Goal: Information Seeking & Learning: Find specific fact

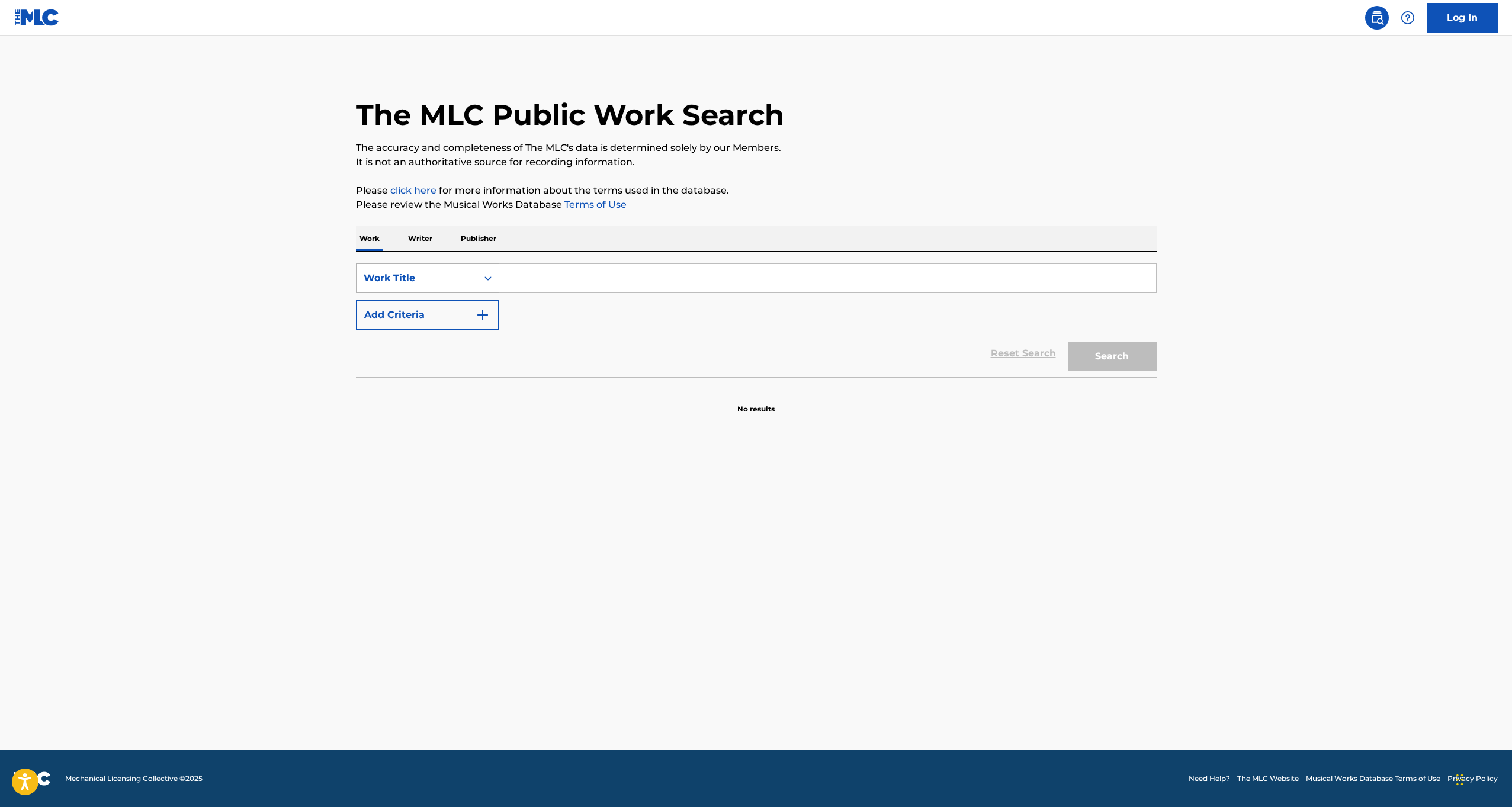
click at [478, 275] on div "Search Form" at bounding box center [488, 278] width 22 height 22
click at [558, 289] on input "Search Form" at bounding box center [827, 278] width 657 height 29
click at [461, 286] on div "Work Title" at bounding box center [416, 278] width 121 height 22
click at [438, 243] on div "Work Writer Publisher" at bounding box center [756, 239] width 801 height 25
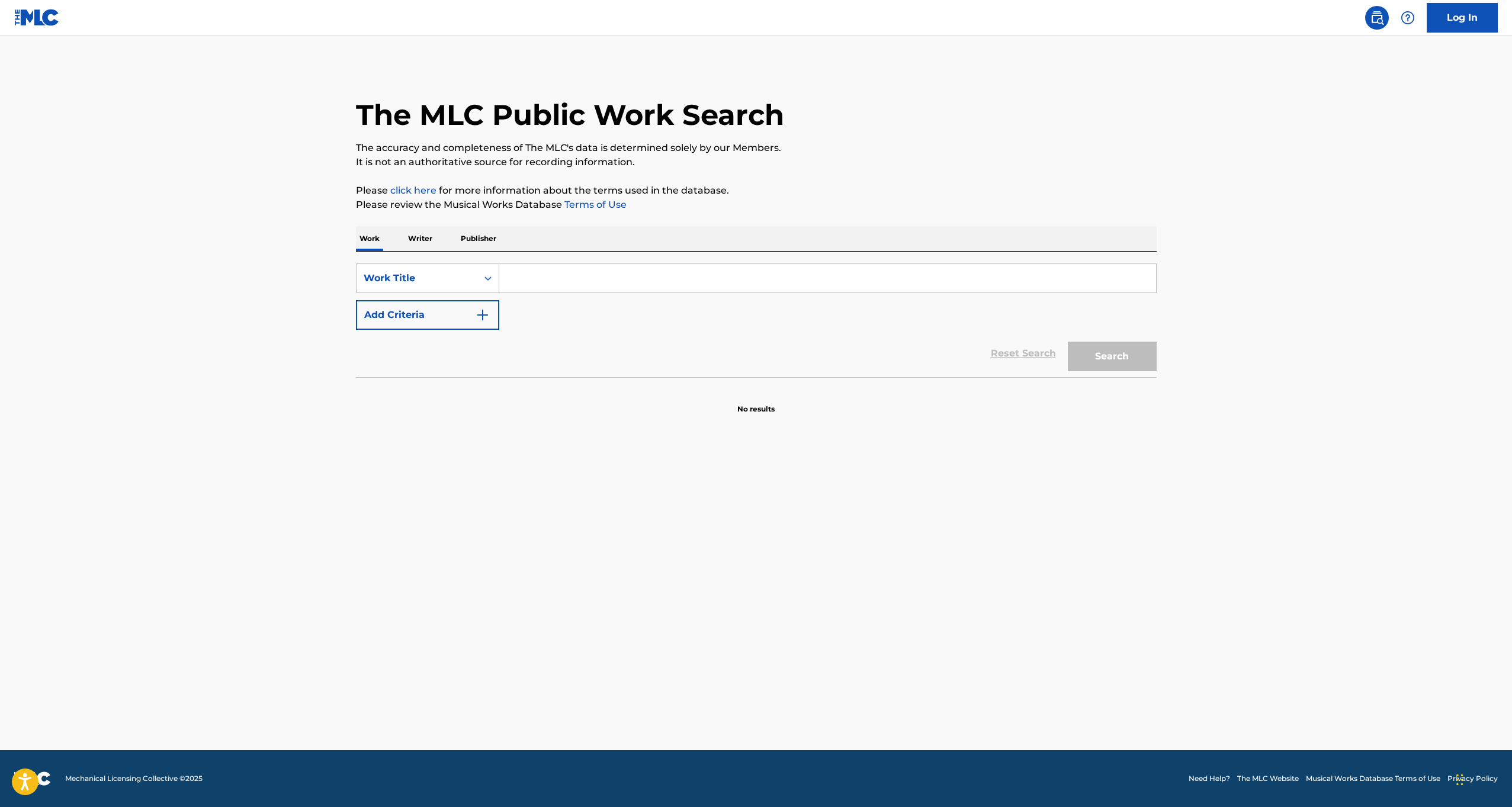
click at [425, 242] on p "Writer" at bounding box center [420, 239] width 31 height 25
click at [553, 289] on input "Search Form" at bounding box center [827, 278] width 657 height 29
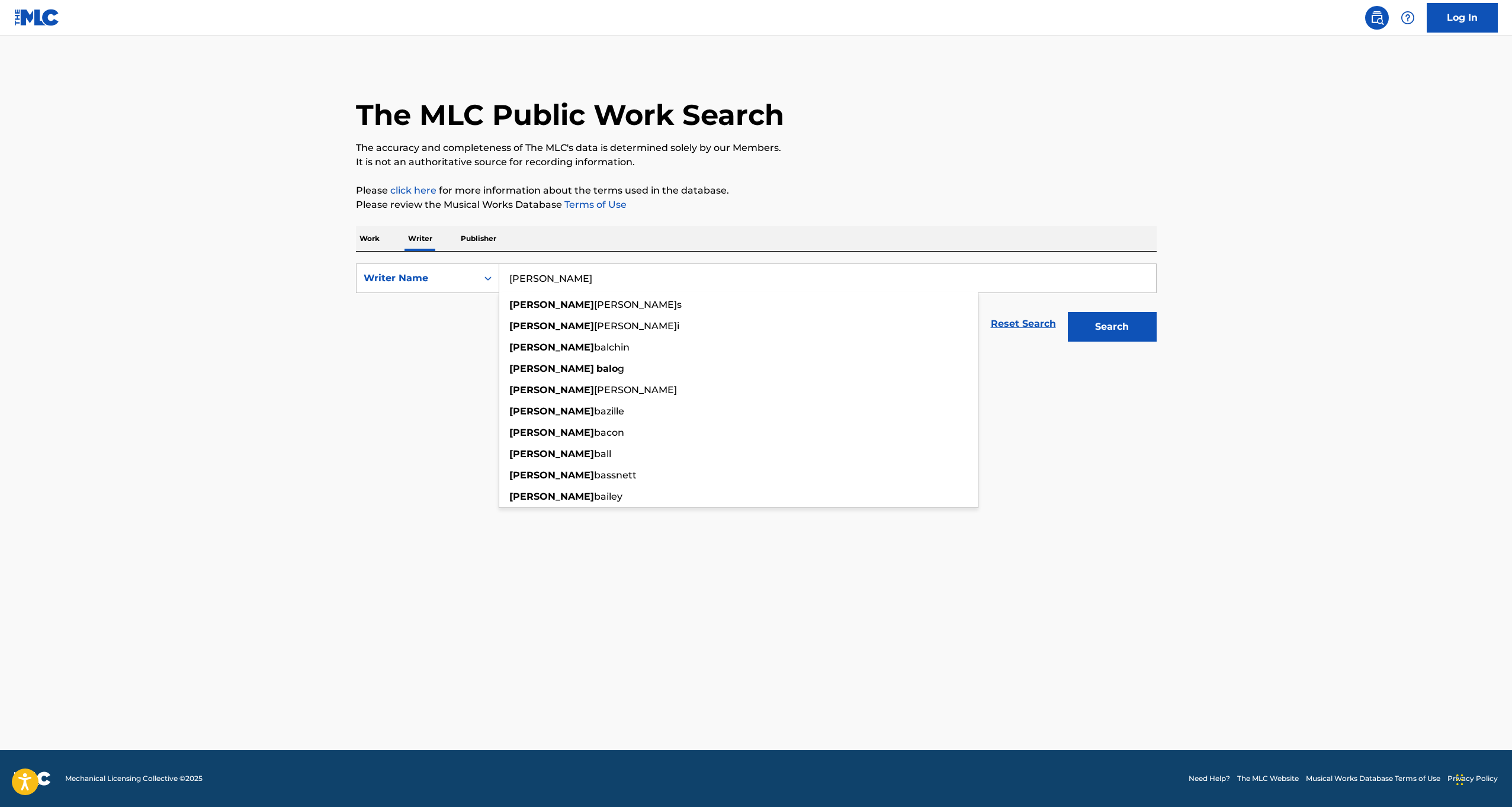
type input "[PERSON_NAME]"
click at [1112, 327] on button "Search" at bounding box center [1112, 327] width 89 height 29
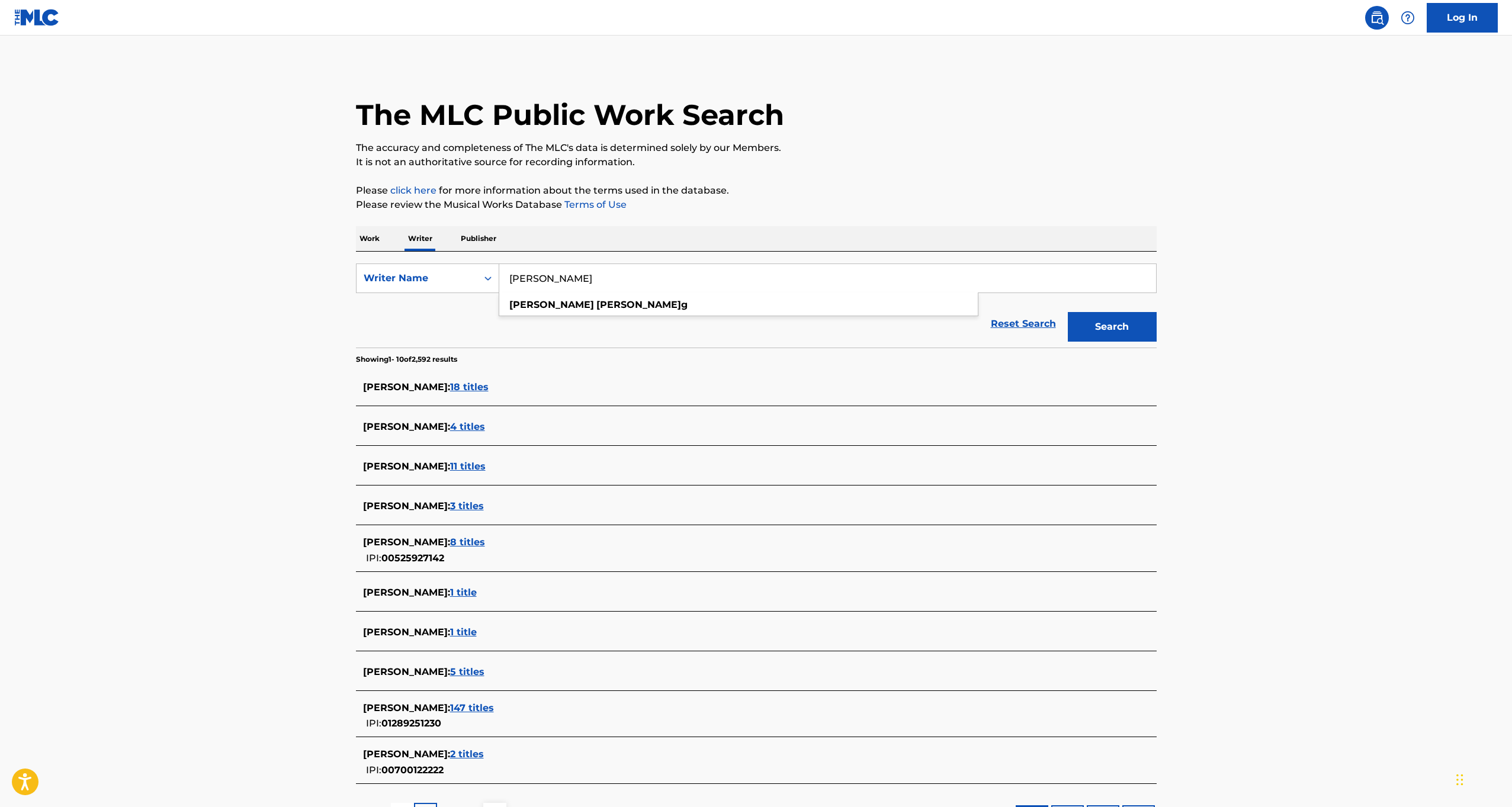
click at [208, 464] on main "The MLC Public Work Search The accuracy and completeness of The MLC's data is d…" at bounding box center [756, 443] width 1512 height 815
click at [461, 392] on span "18 titles" at bounding box center [469, 387] width 38 height 11
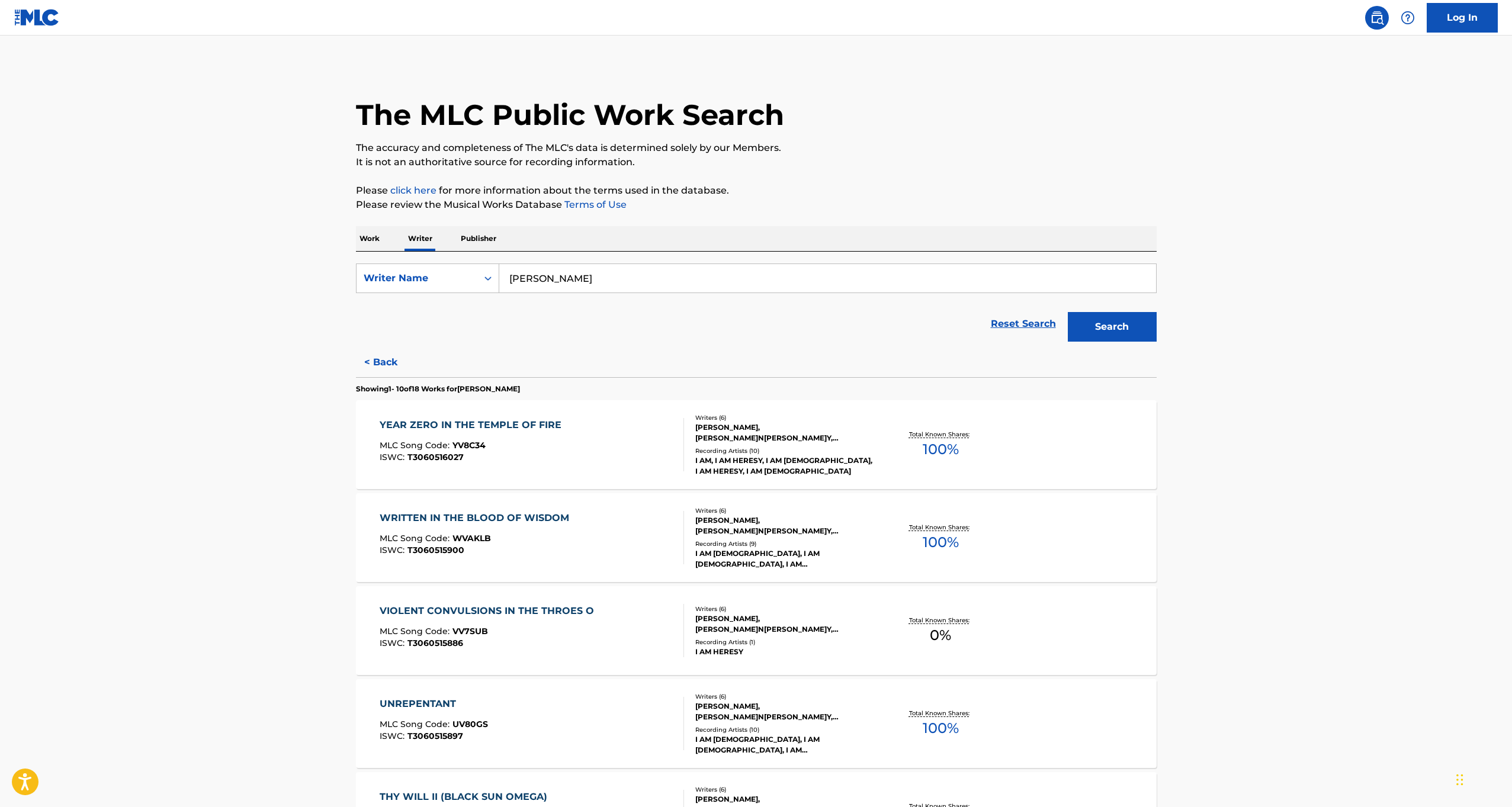
click at [377, 352] on button "< Back" at bounding box center [392, 362] width 71 height 29
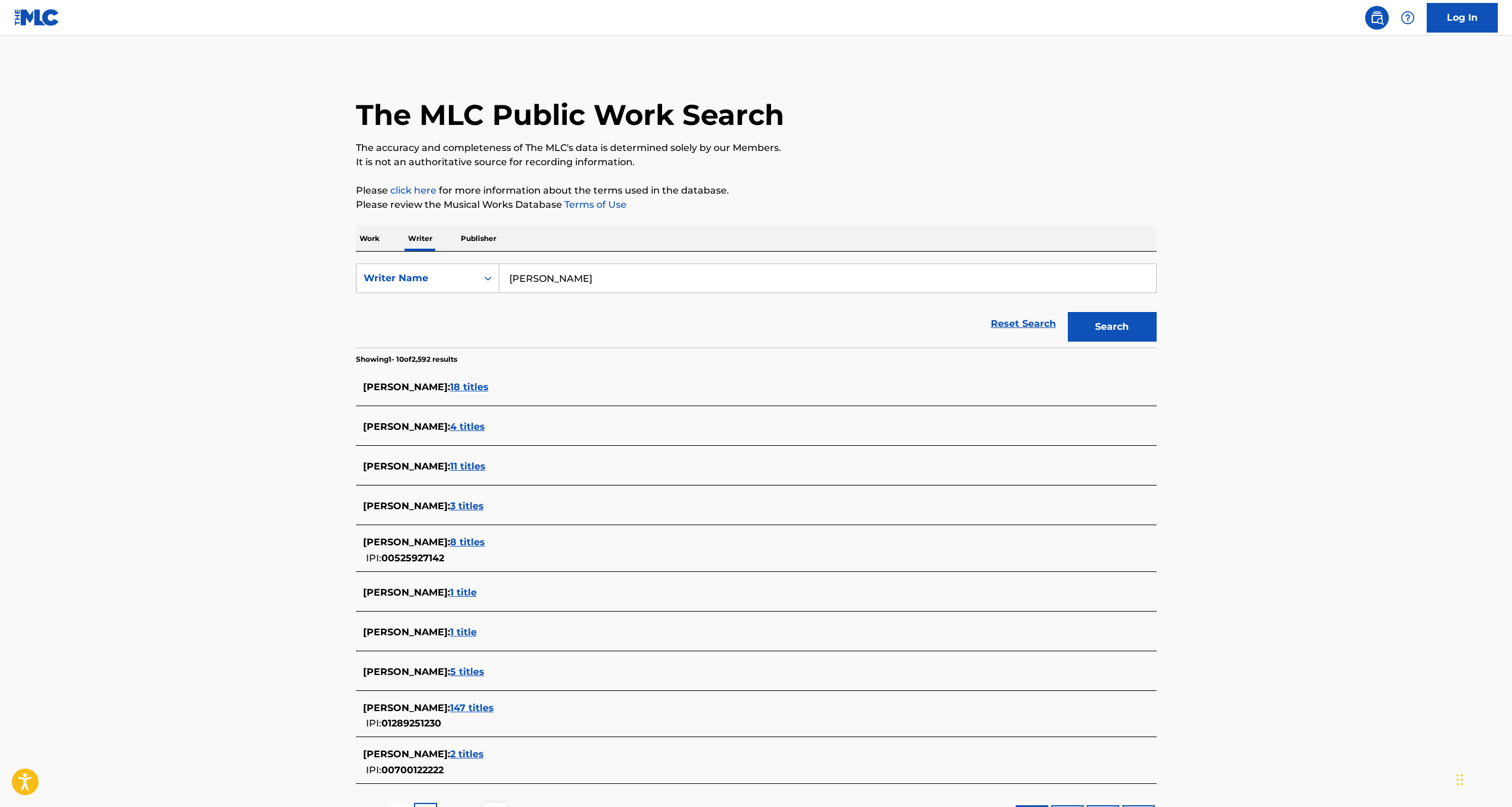
scroll to position [100, 0]
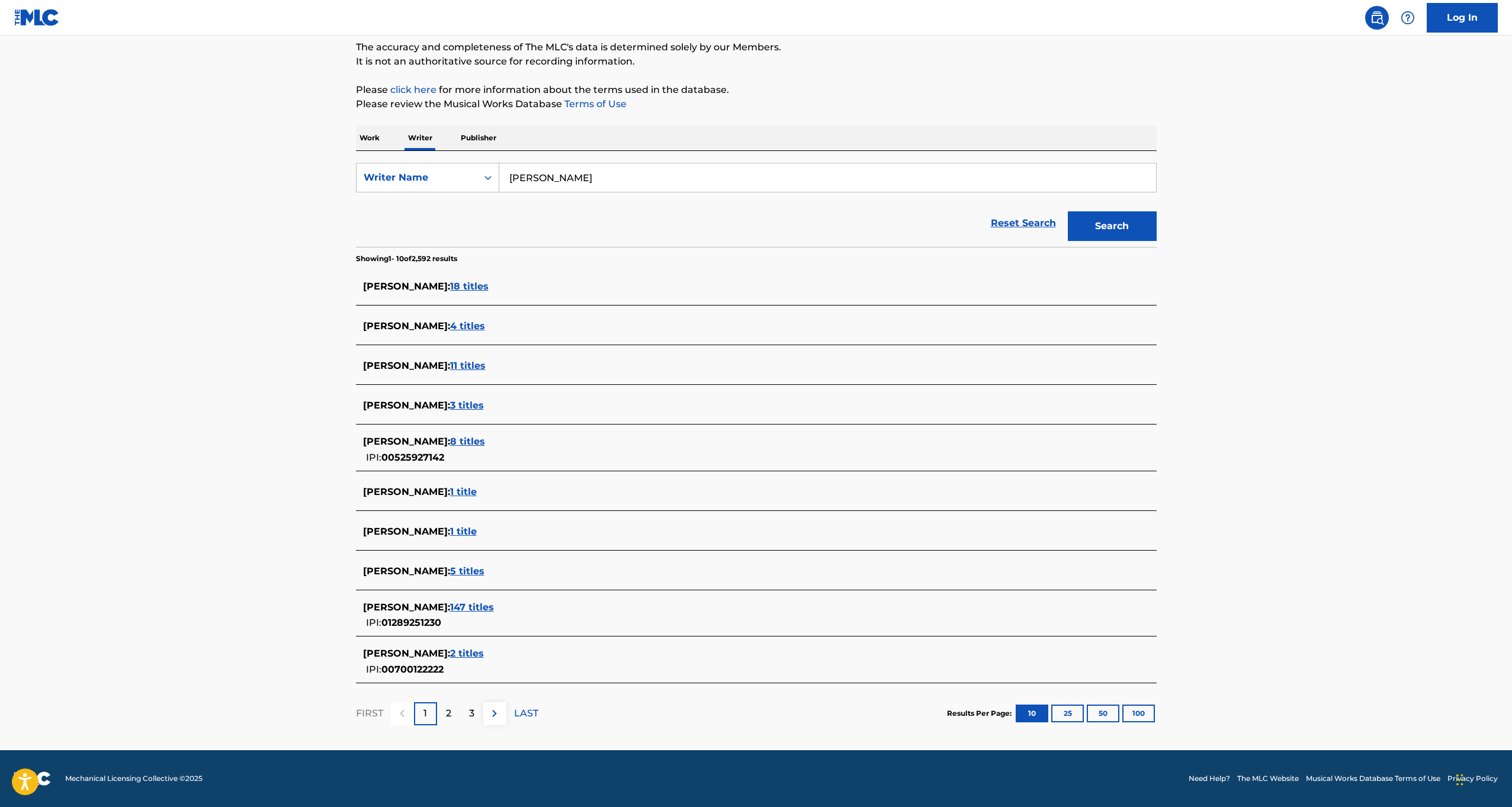
click at [478, 608] on span "147 titles" at bounding box center [472, 607] width 44 height 11
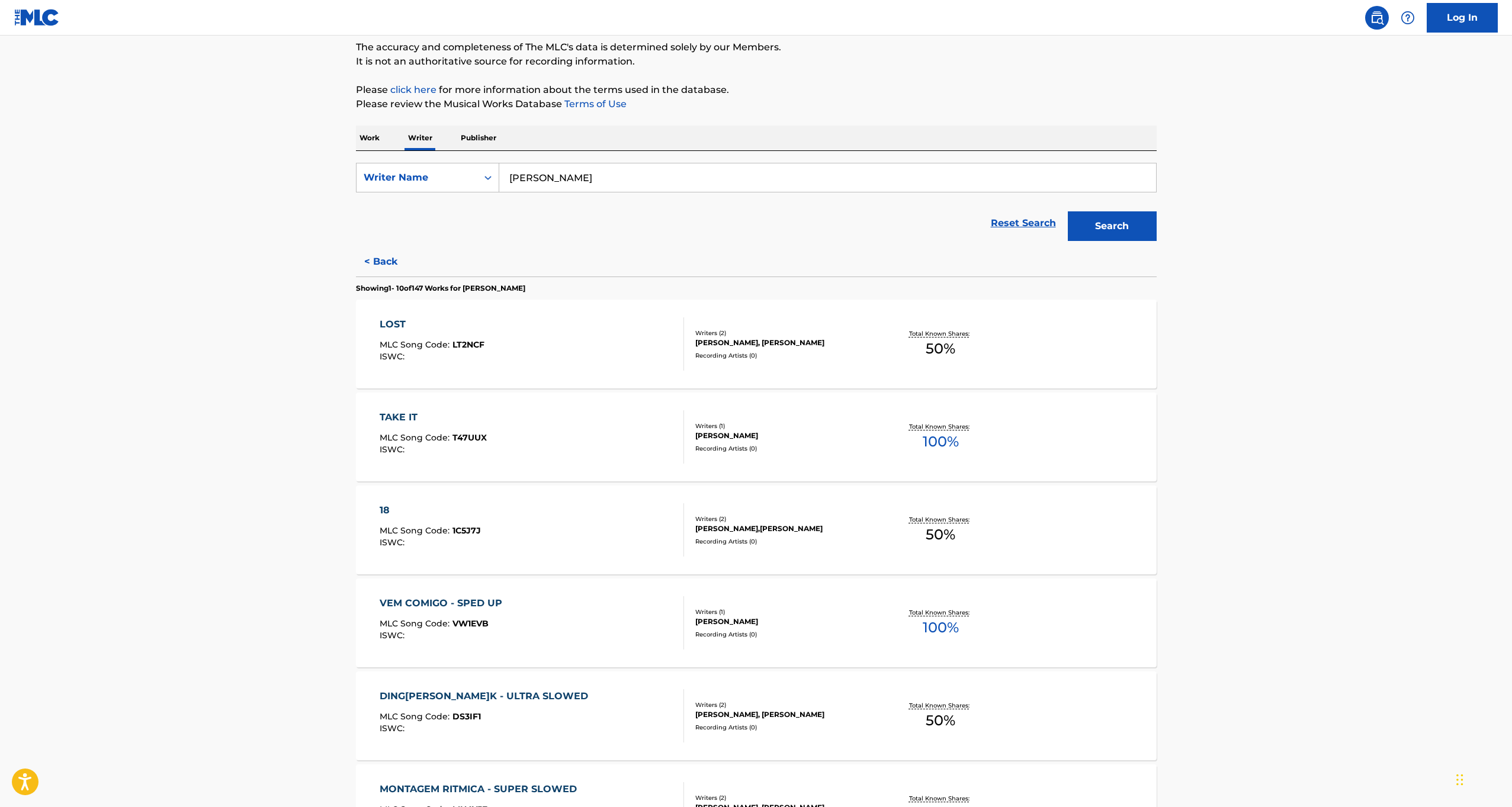
click at [399, 317] on div "LOST MLC Song Code : LT2NCF ISWC : Writers ( 2 )[PERSON_NAME],[PERSON_NAME] Rec…" at bounding box center [756, 344] width 801 height 89
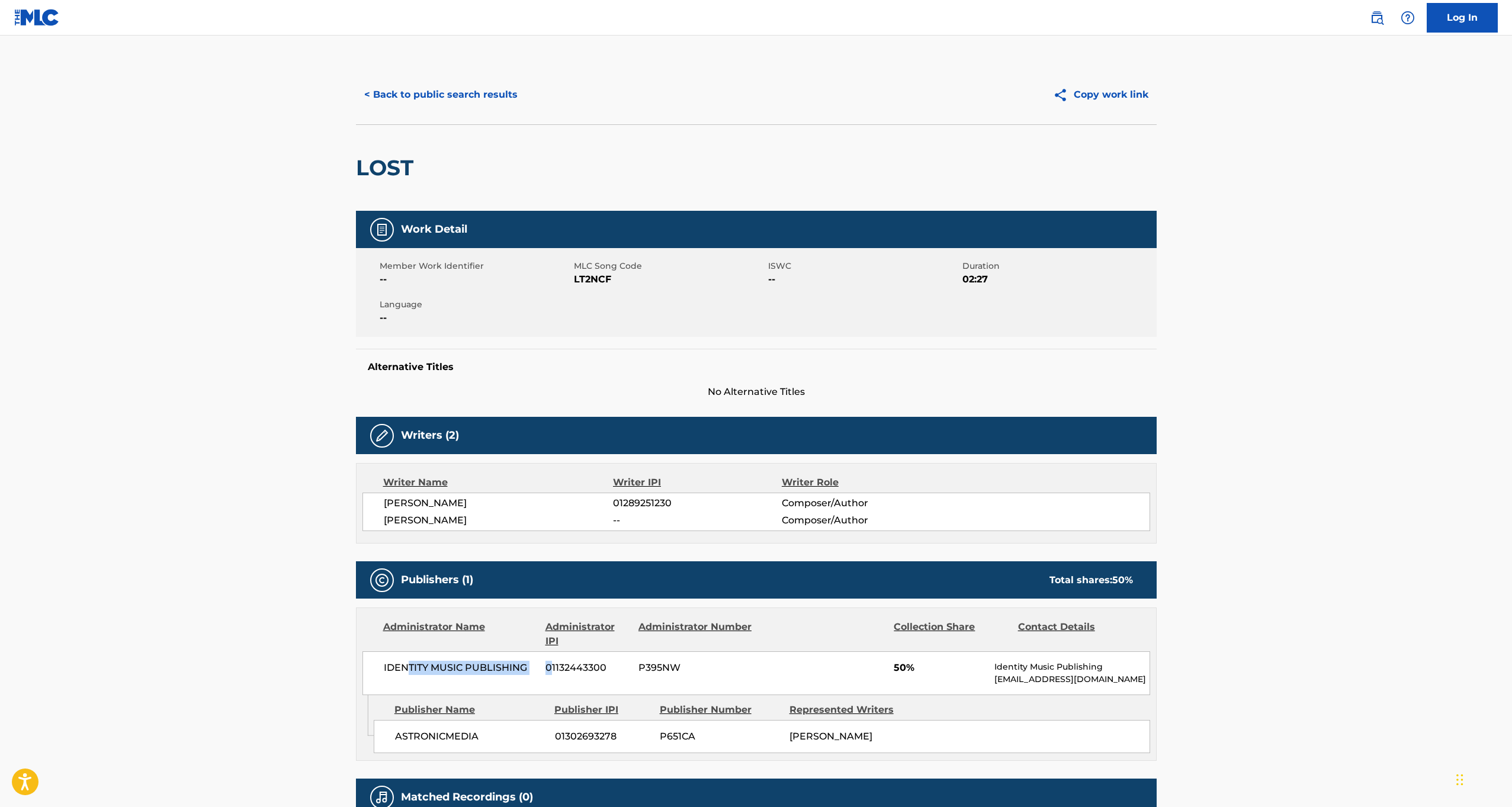
drag, startPoint x: 407, startPoint y: 666, endPoint x: 565, endPoint y: 668, distance: 158.0
click at [549, 668] on div "IDENTITY MUSIC PUBLISHING 01132443300 P395NW 50% Identity Music Publishing [EMA…" at bounding box center [756, 673] width 788 height 44
click at [836, 647] on div at bounding box center [823, 634] width 123 height 29
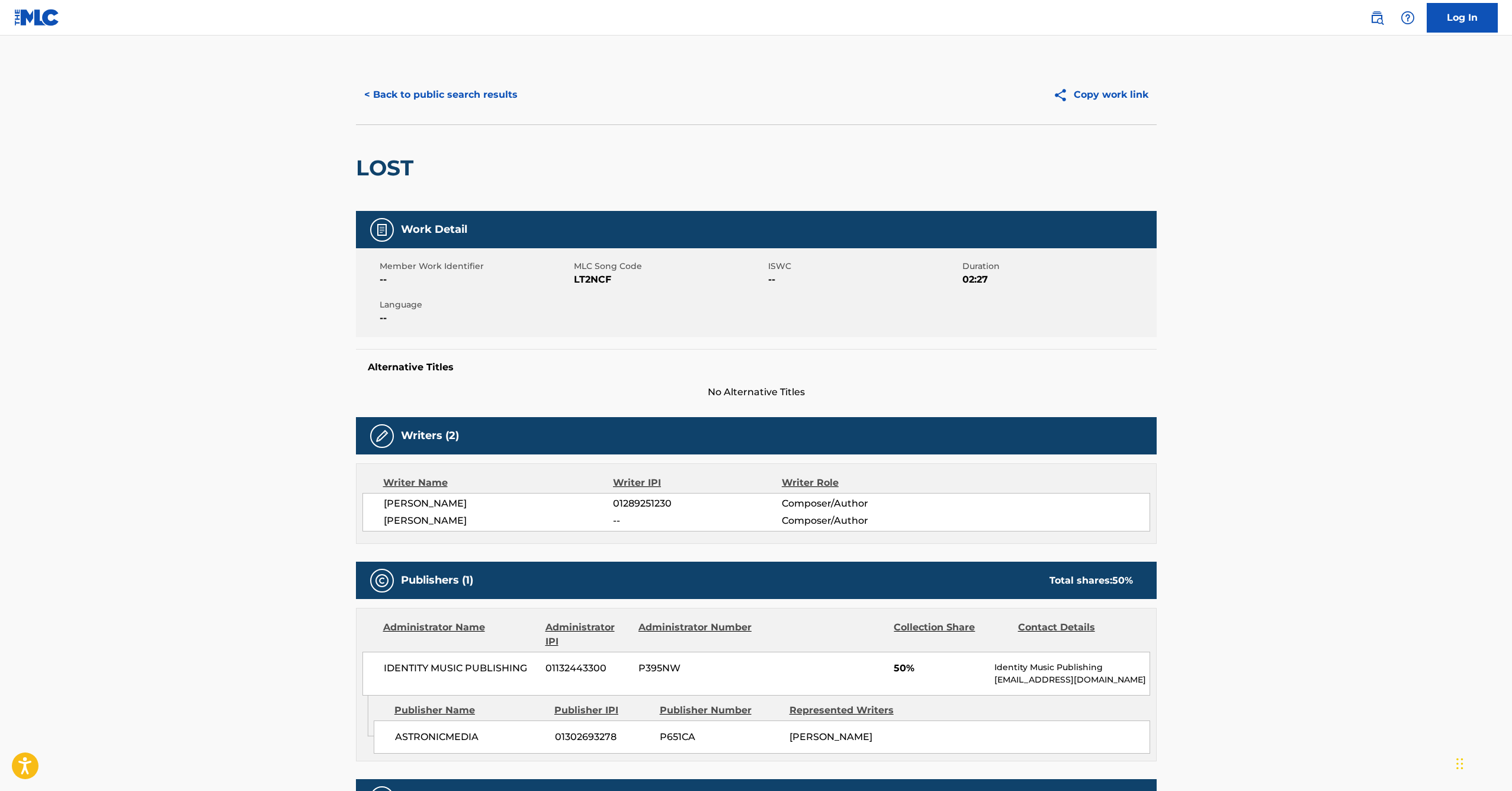
click at [408, 96] on button "< Back to public search results" at bounding box center [441, 95] width 170 height 29
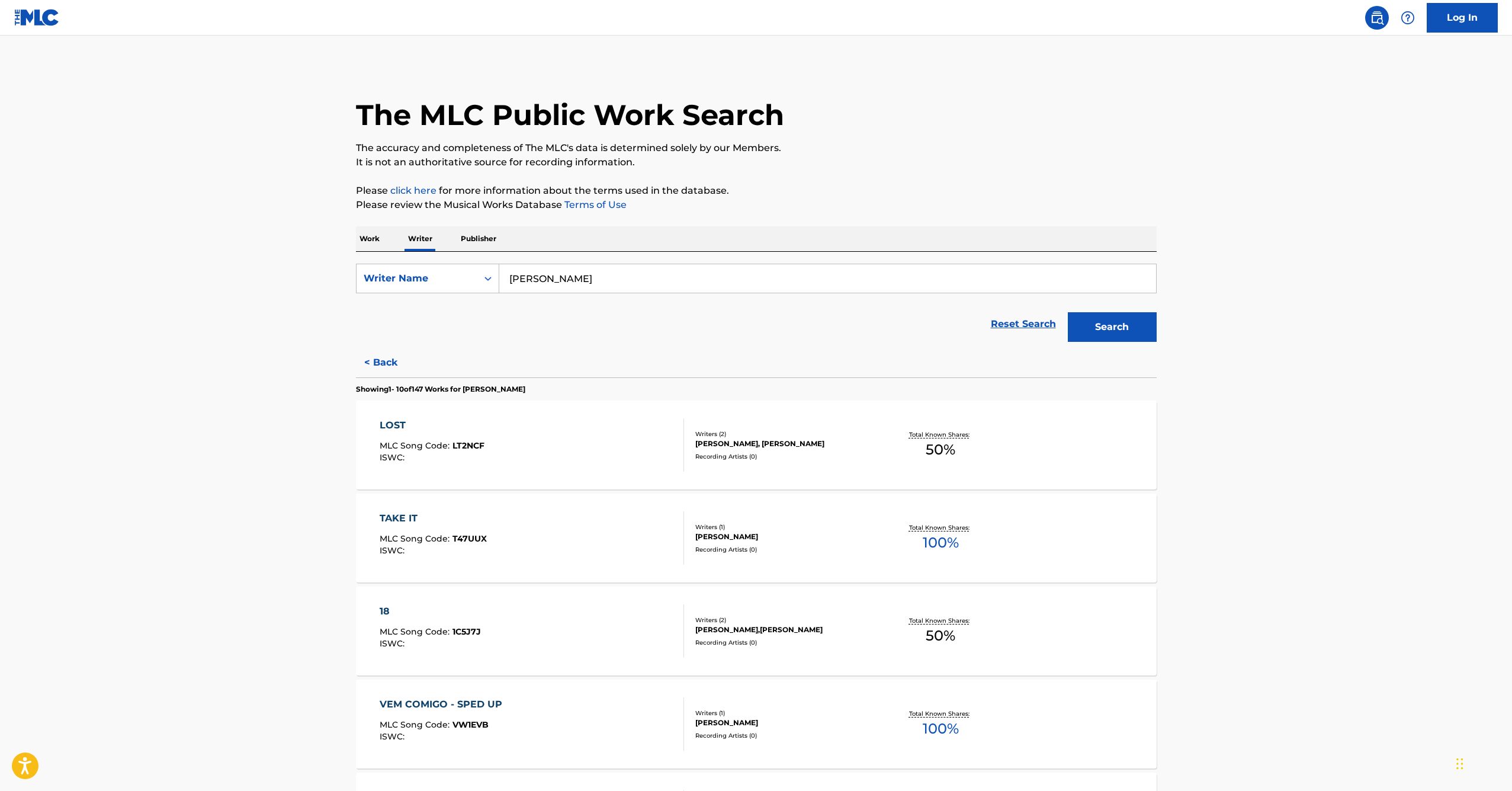
click at [374, 243] on p "Work" at bounding box center [369, 239] width 27 height 25
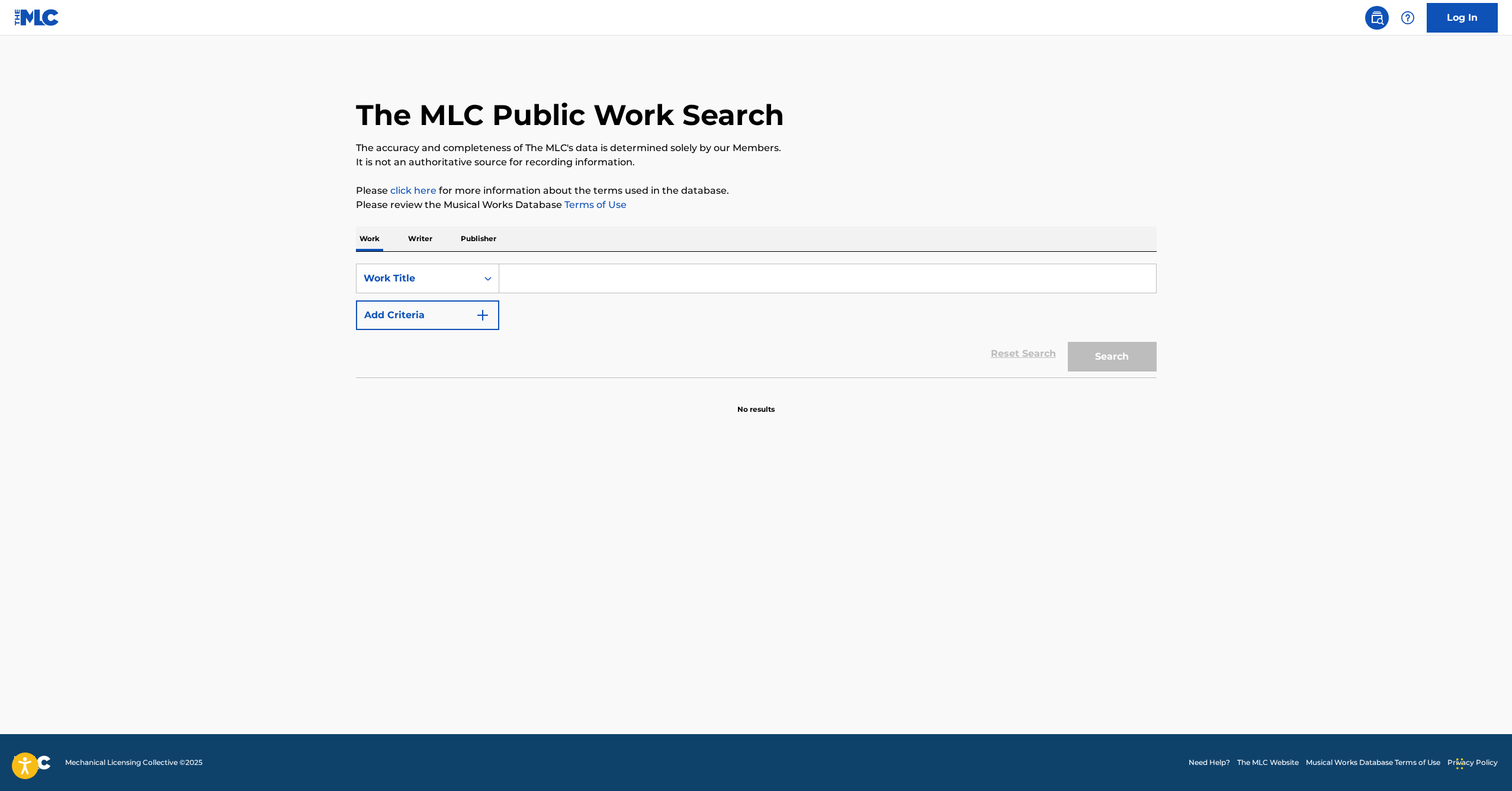
click at [561, 274] on input "Search Form" at bounding box center [827, 278] width 657 height 29
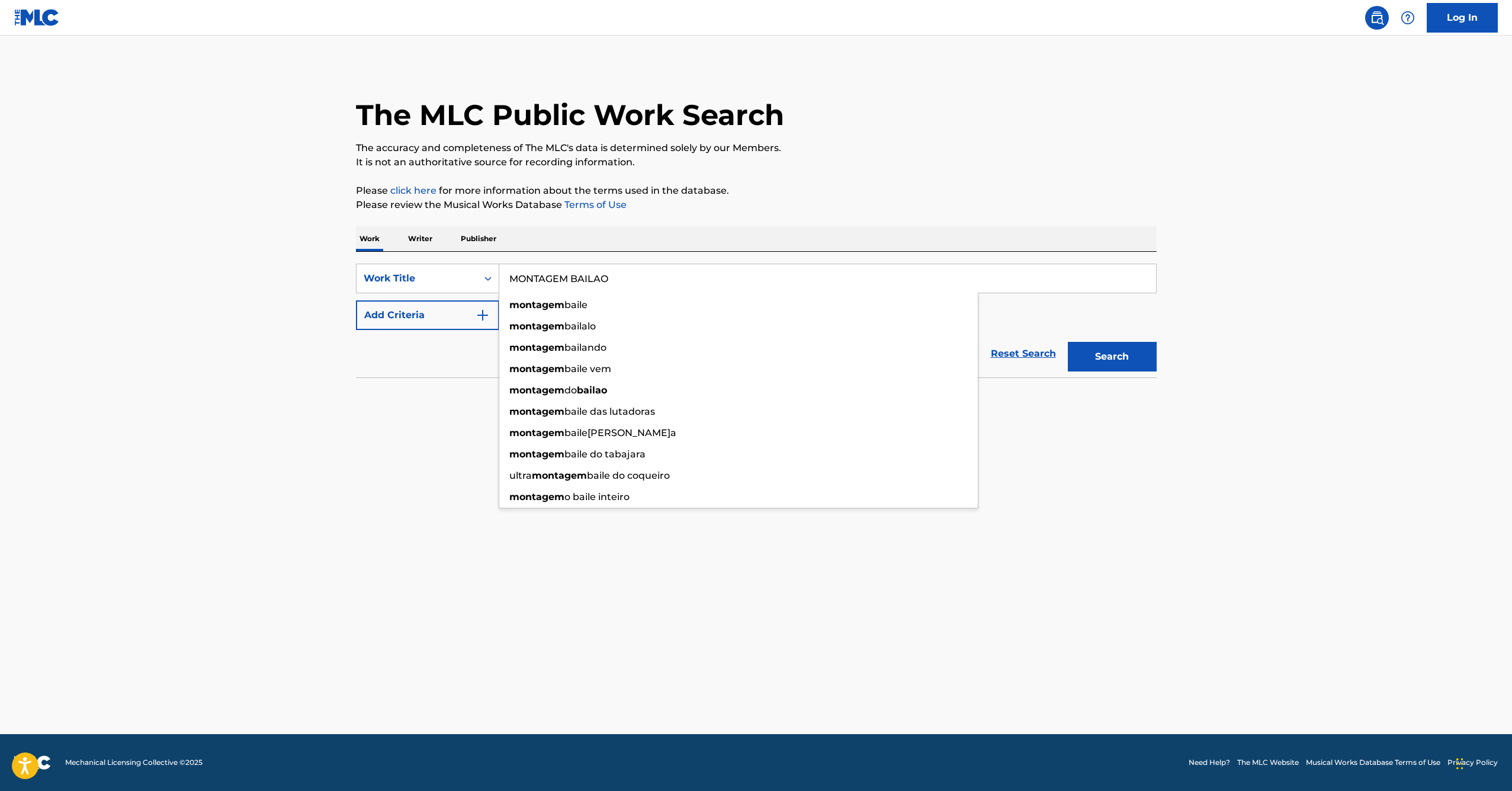
type input "MONTAGEM BAILAO"
click at [1112, 356] on button "Search" at bounding box center [1112, 356] width 89 height 29
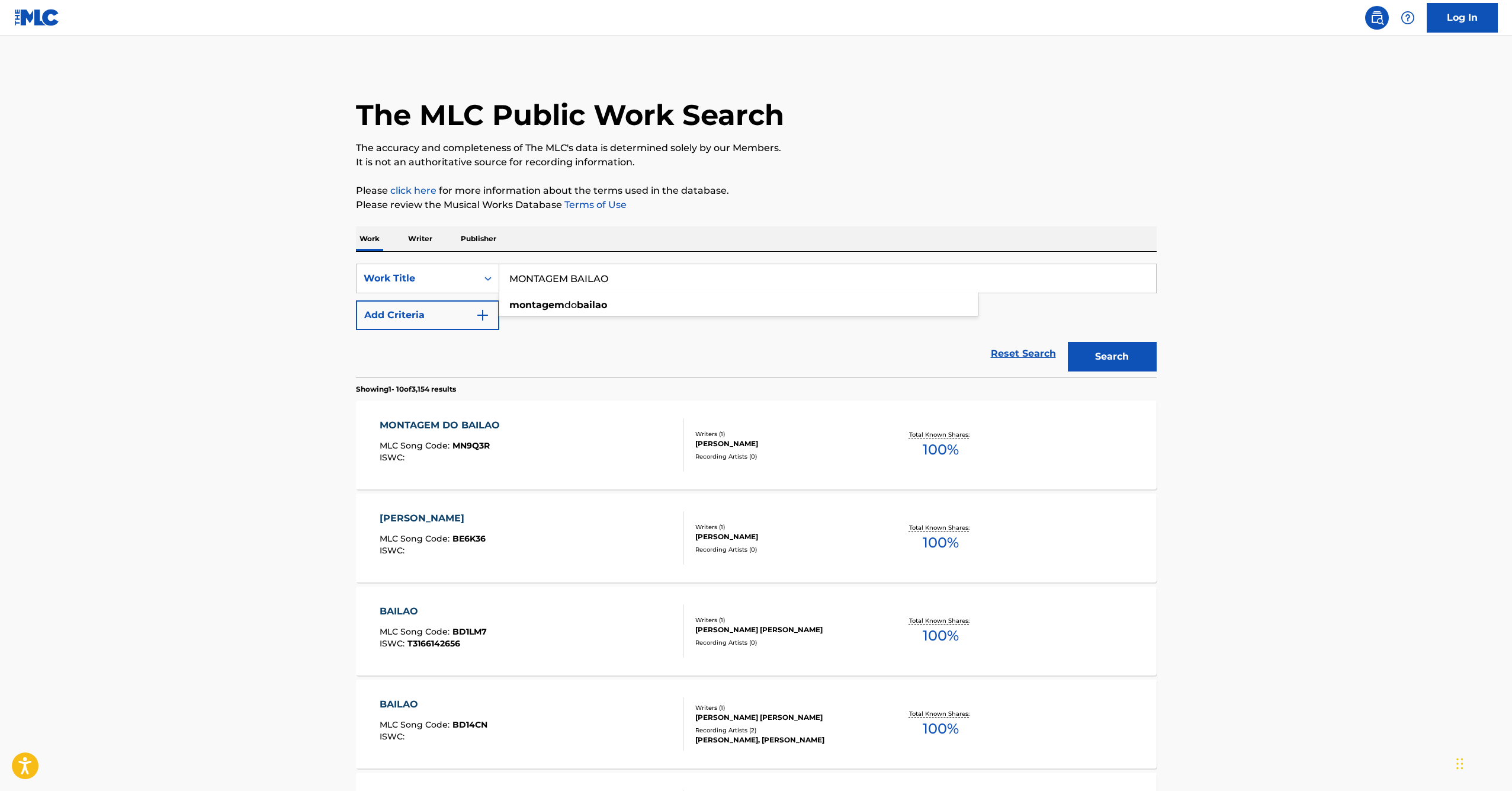
click at [348, 451] on div "The MLC Public Work Search The accuracy and completeness of The MLC's data is d…" at bounding box center [756, 726] width 829 height 1323
click at [629, 277] on input "MONTAGEM BAILAO" at bounding box center [827, 278] width 657 height 29
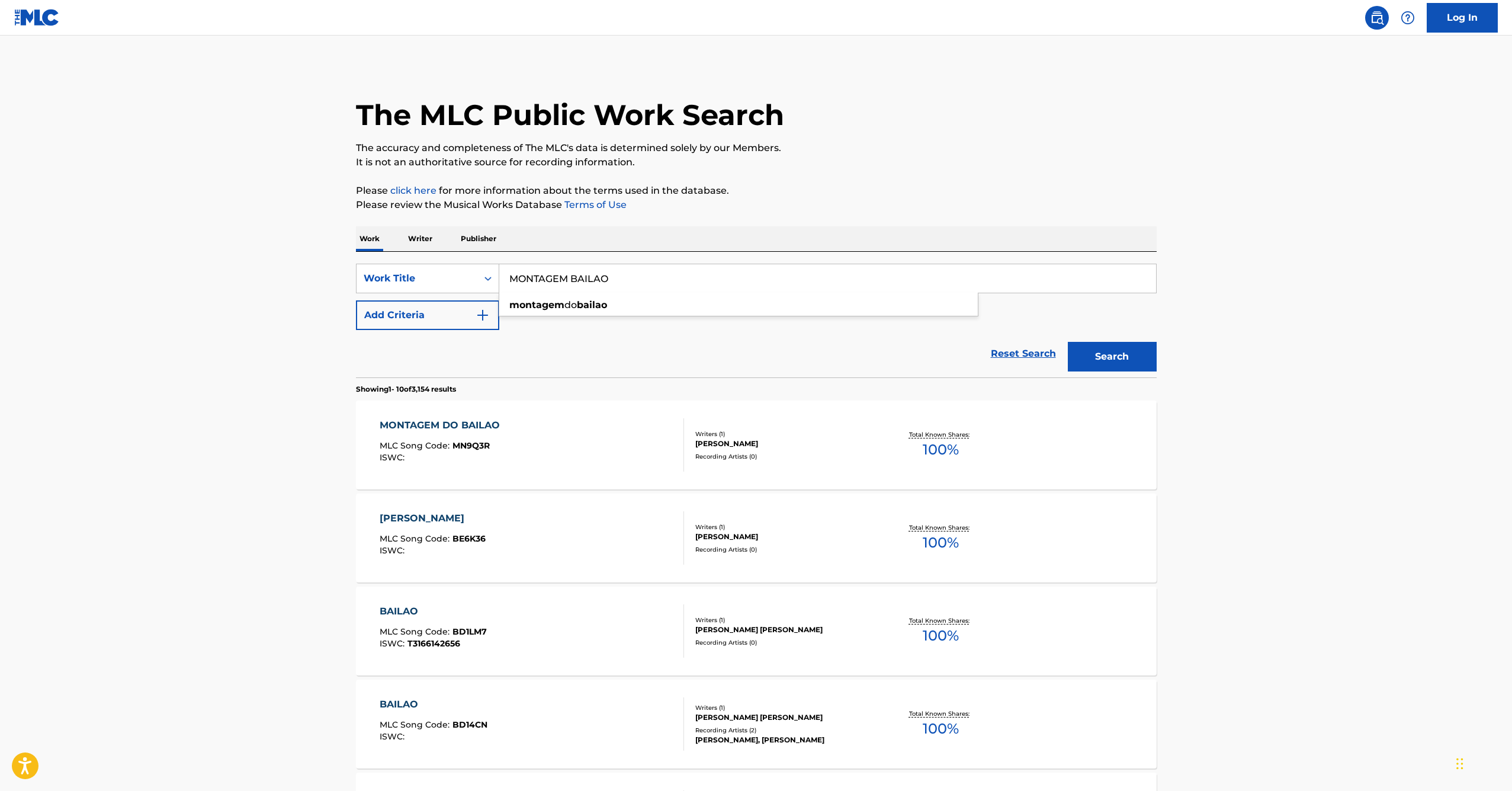
click at [629, 277] on input "MONTAGEM BAILAO" at bounding box center [827, 278] width 657 height 29
click at [277, 466] on main "The MLC Public Work Search The accuracy and completeness of The MLC's data is d…" at bounding box center [756, 714] width 1512 height 1358
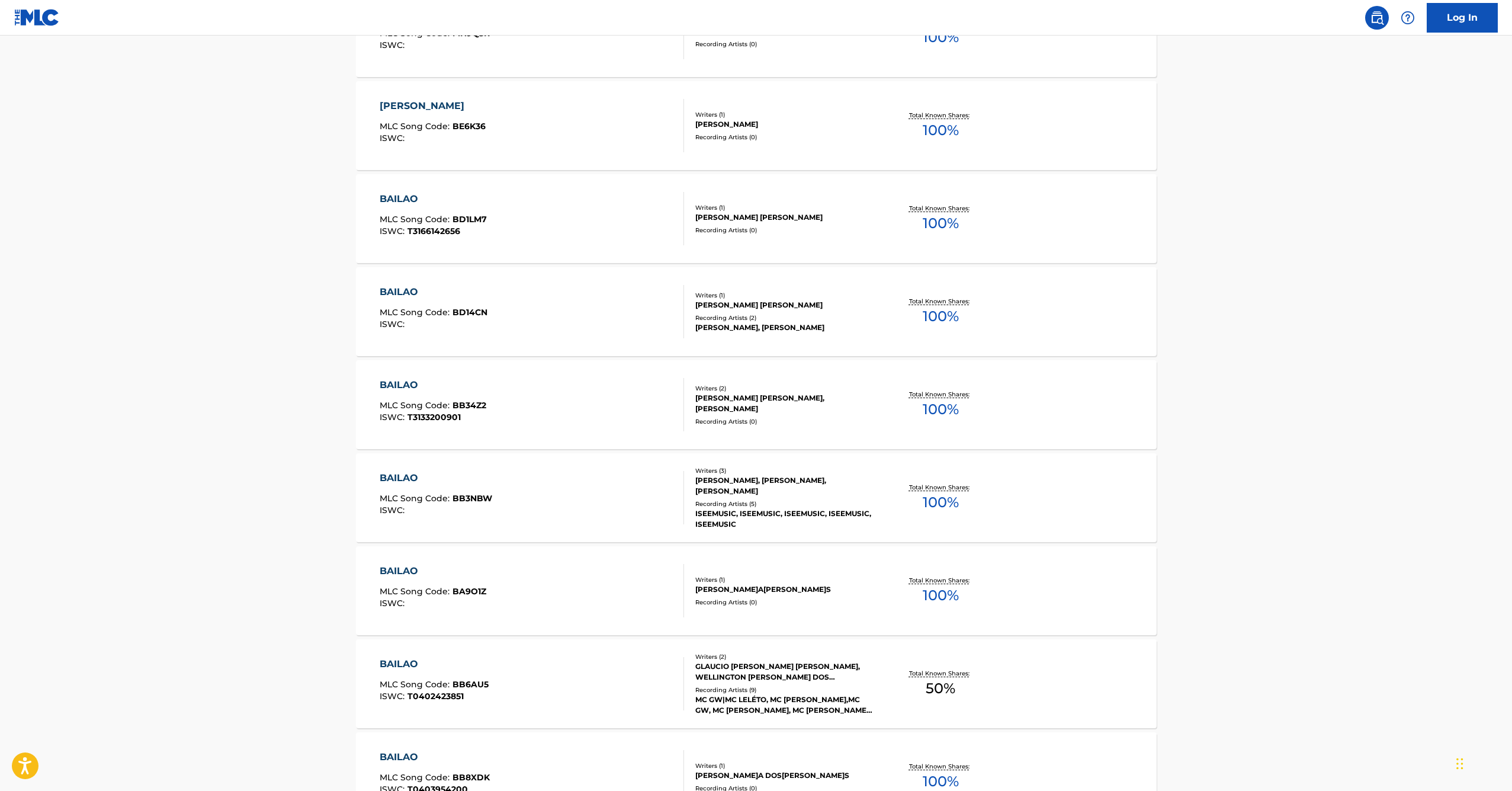
scroll to position [660, 0]
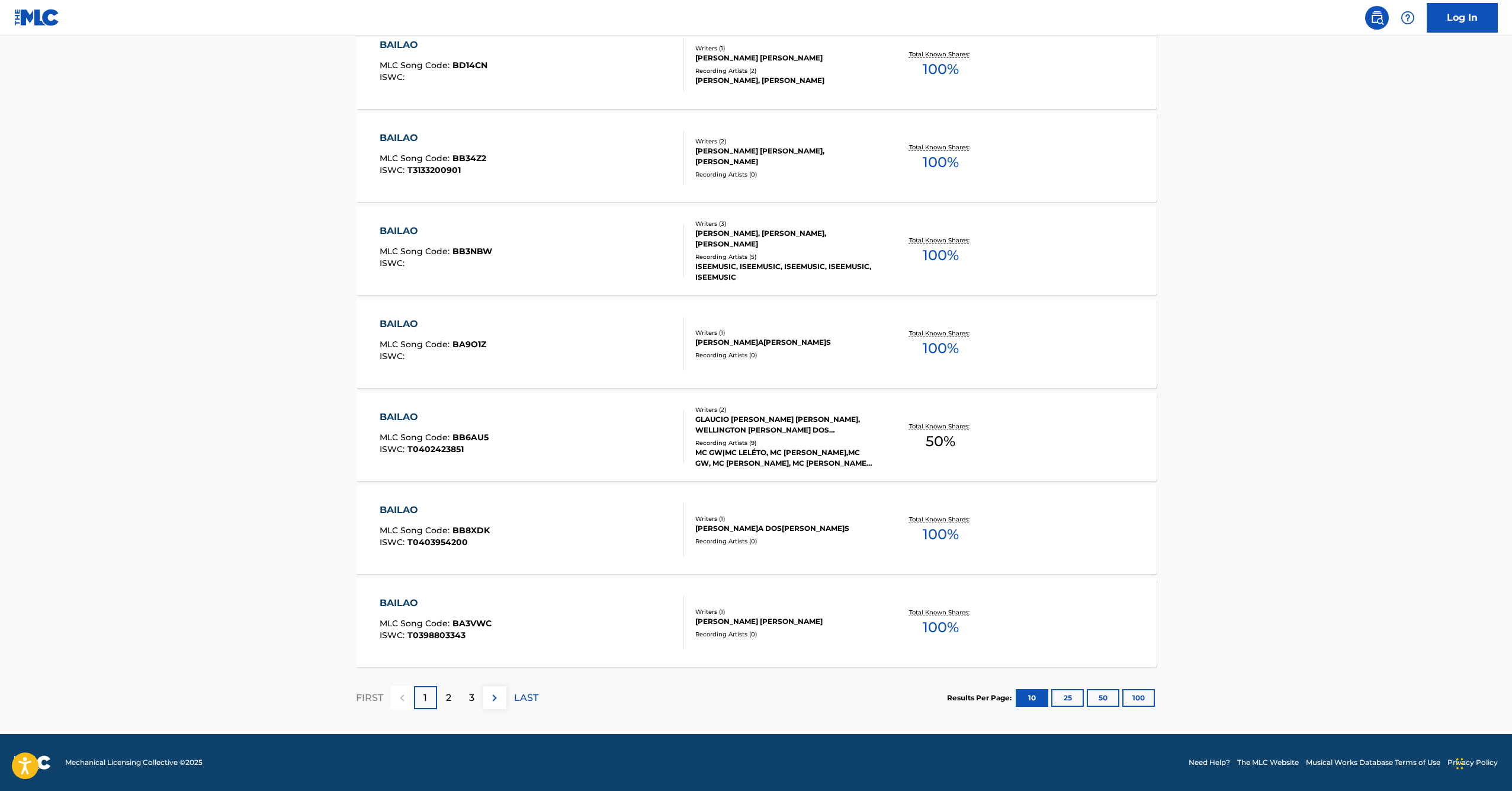
click at [459, 698] on div "2" at bounding box center [448, 698] width 23 height 23
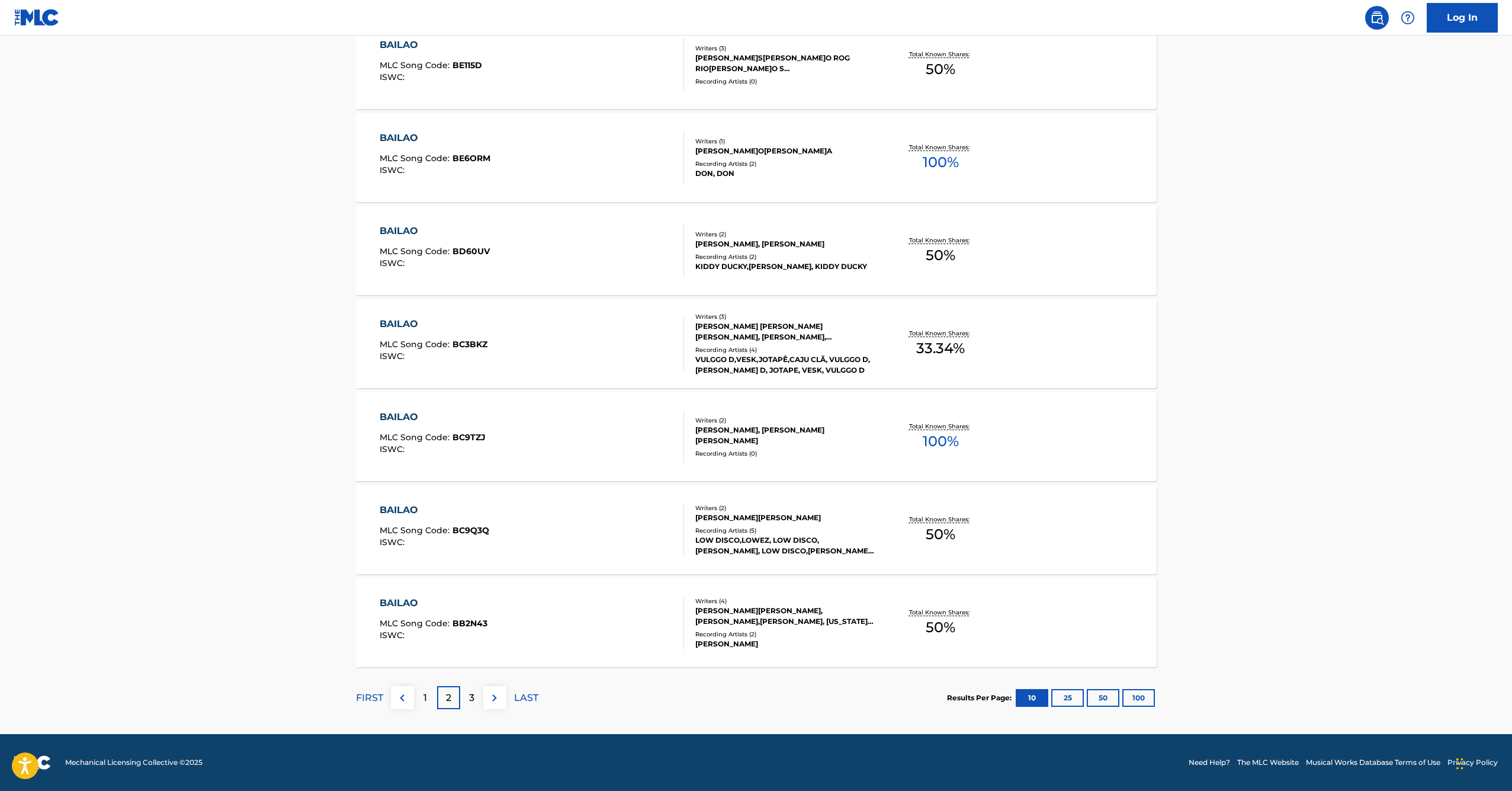
click at [469, 693] on p "3" at bounding box center [472, 698] width 6 height 14
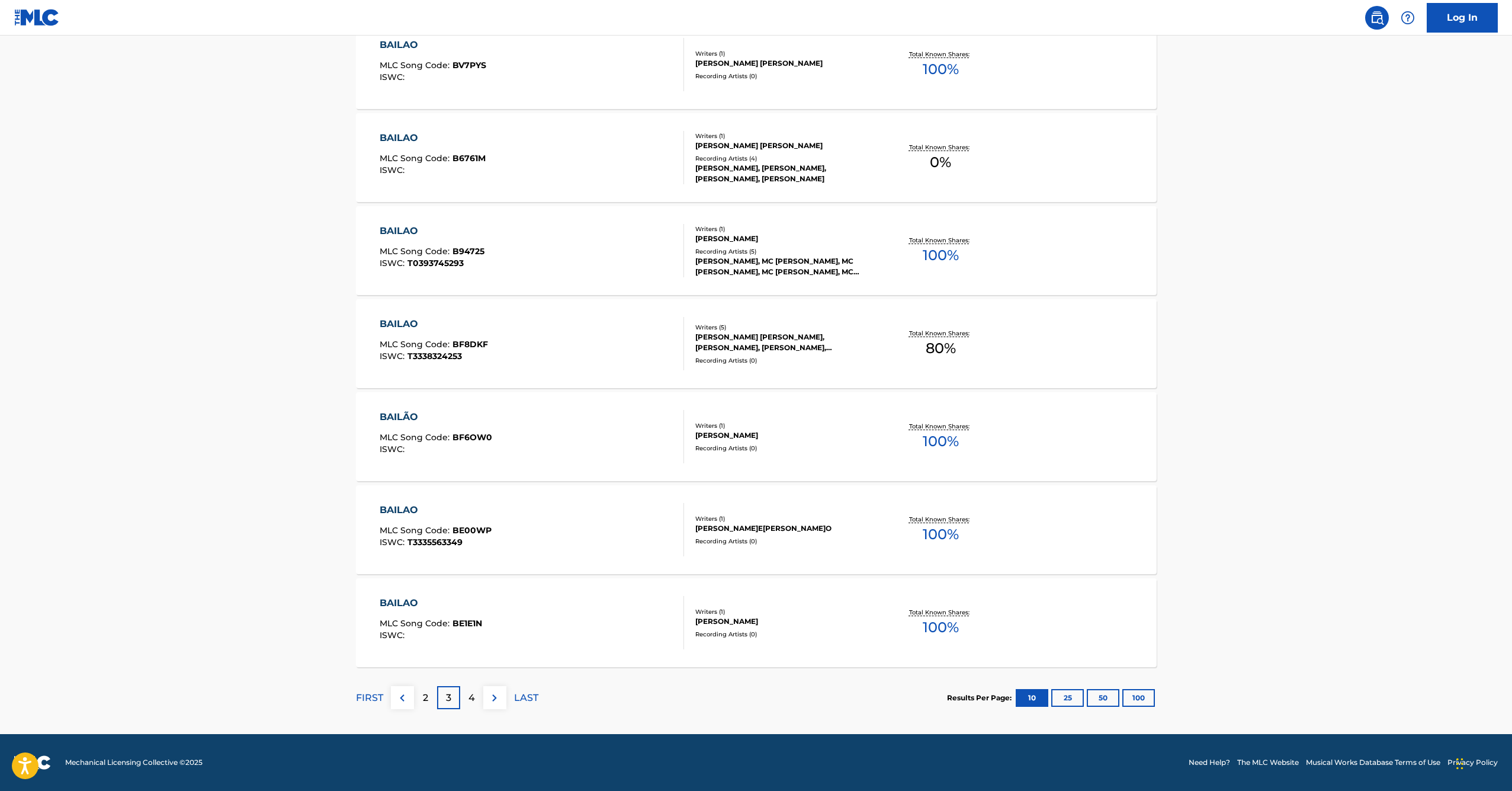
scroll to position [0, 0]
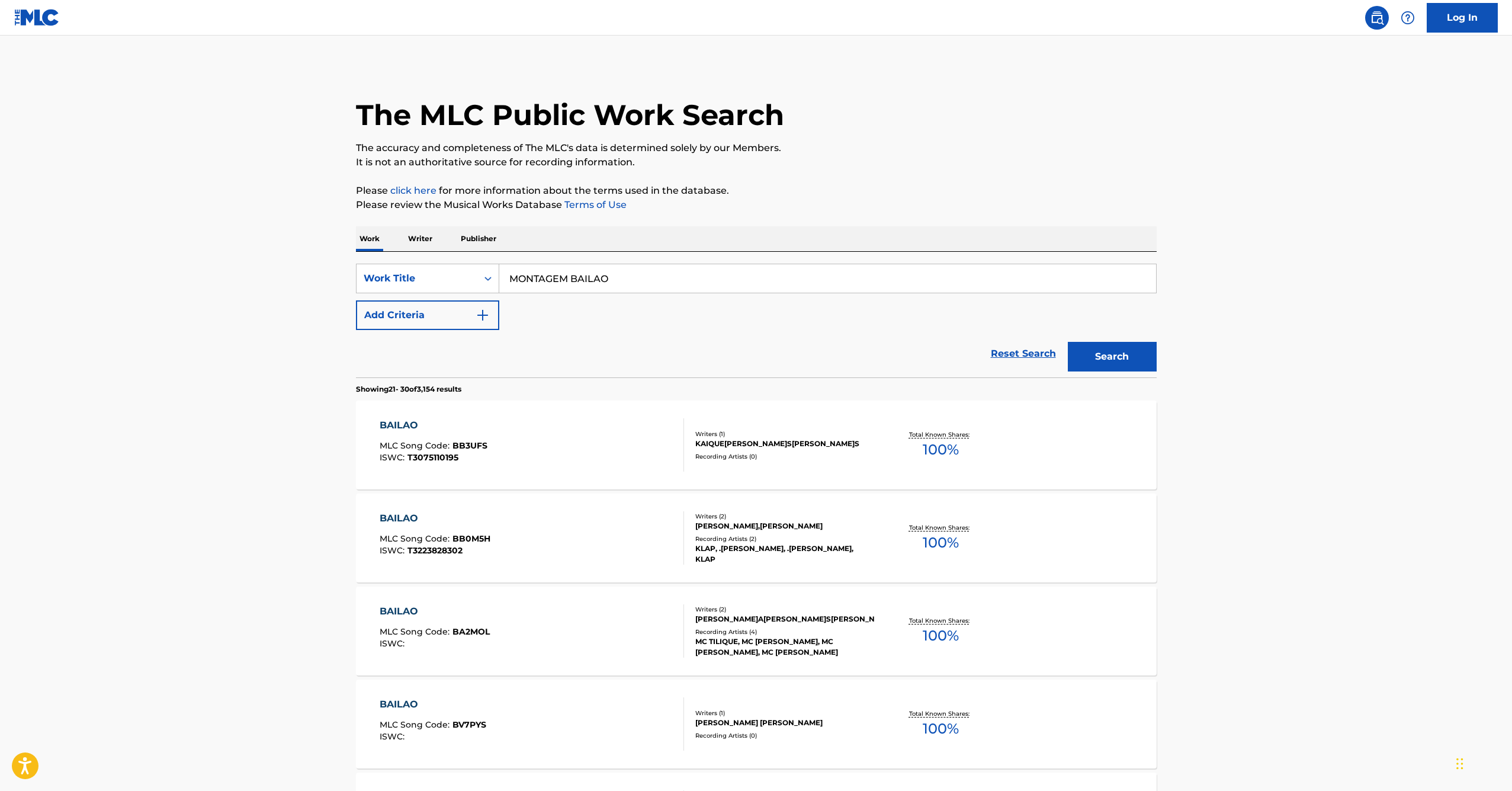
click at [581, 257] on div "SearchWithCriteriacbf29ac8-4a89-415f-a74a-4bf9f377a853 Work Title MONTAGEM BAIL…" at bounding box center [756, 315] width 801 height 126
click at [581, 287] on input "MONTAGEM BAILAO" at bounding box center [827, 278] width 657 height 29
click at [490, 241] on p "Publisher" at bounding box center [478, 239] width 43 height 25
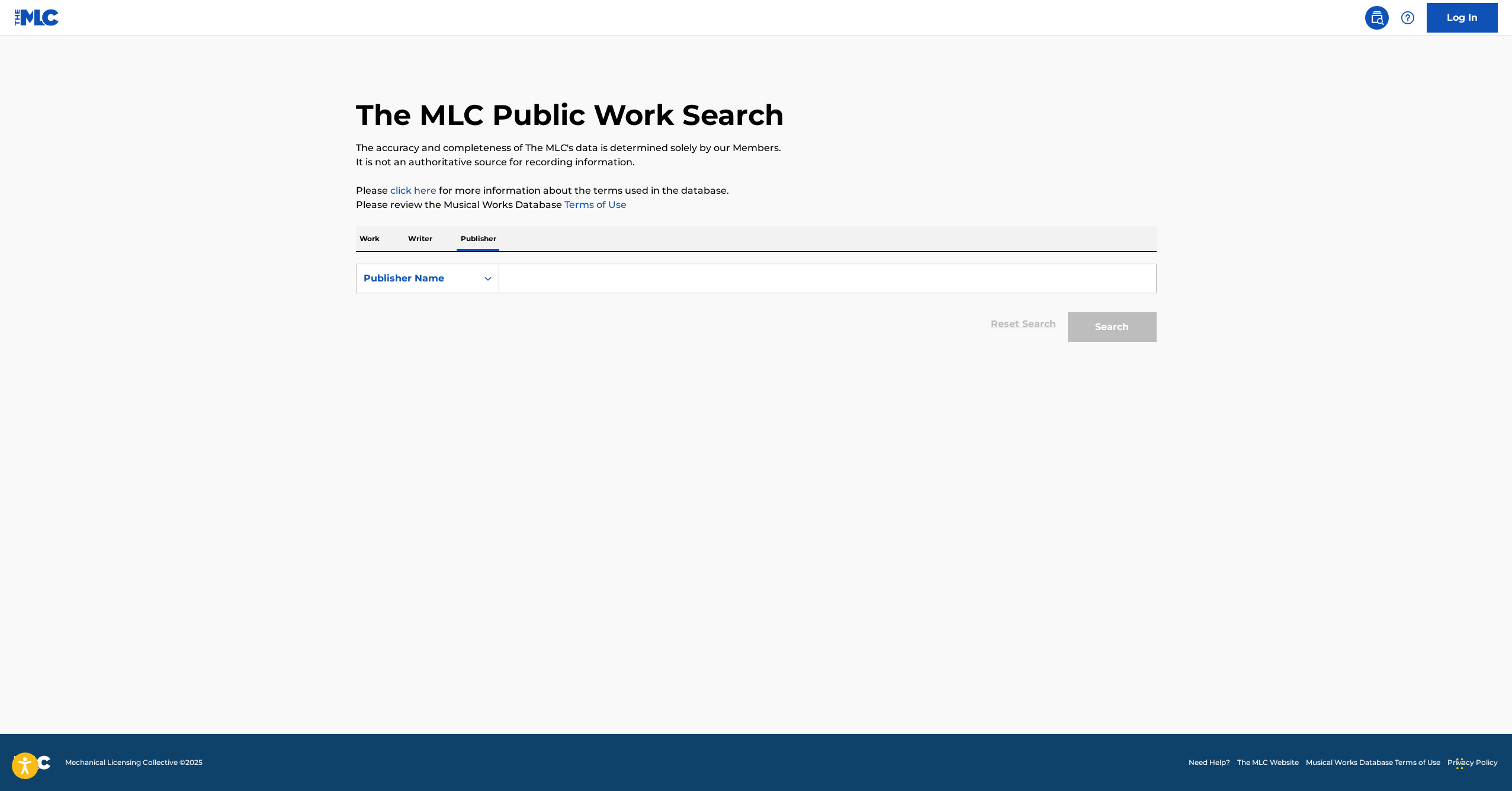
click at [533, 290] on input "Search Form" at bounding box center [827, 278] width 657 height 29
click at [525, 307] on strong "astronic" at bounding box center [530, 305] width 40 height 11
type input "astronicmedia"
click at [1122, 331] on button "Search" at bounding box center [1112, 327] width 89 height 29
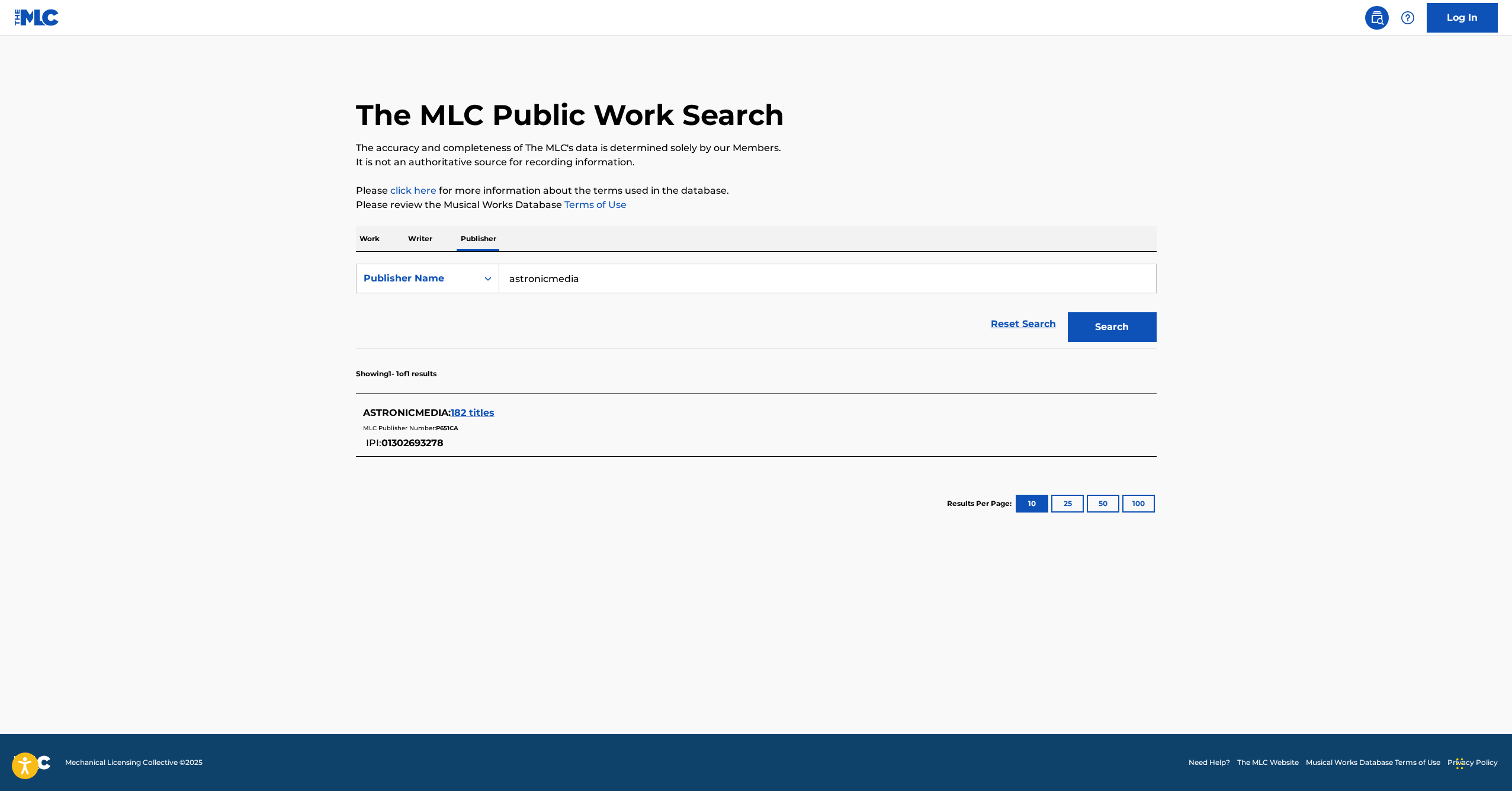
click at [475, 419] on div "ASTRONICMEDIA : 182 titles" at bounding box center [741, 413] width 756 height 14
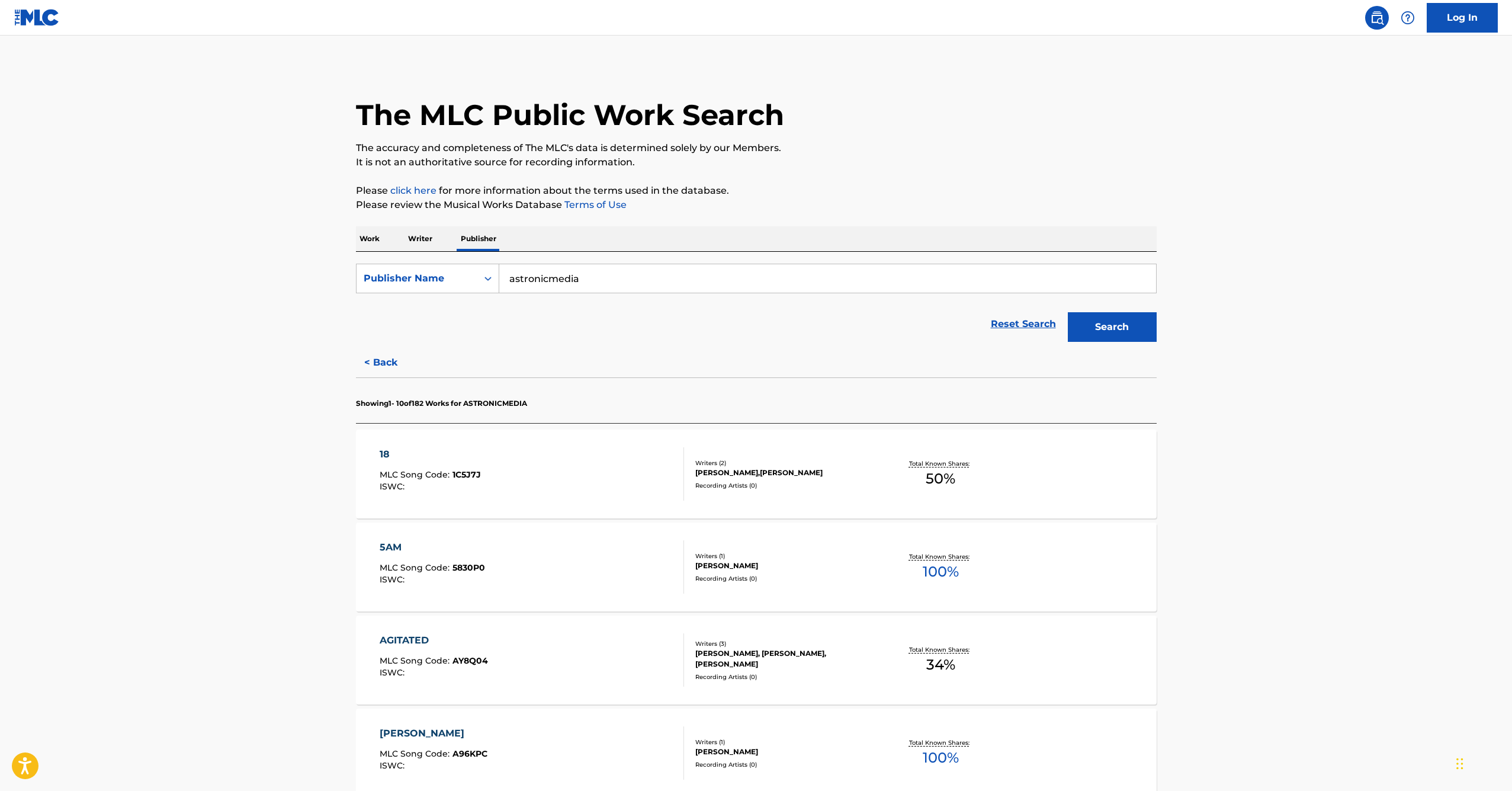
scroll to position [707, 0]
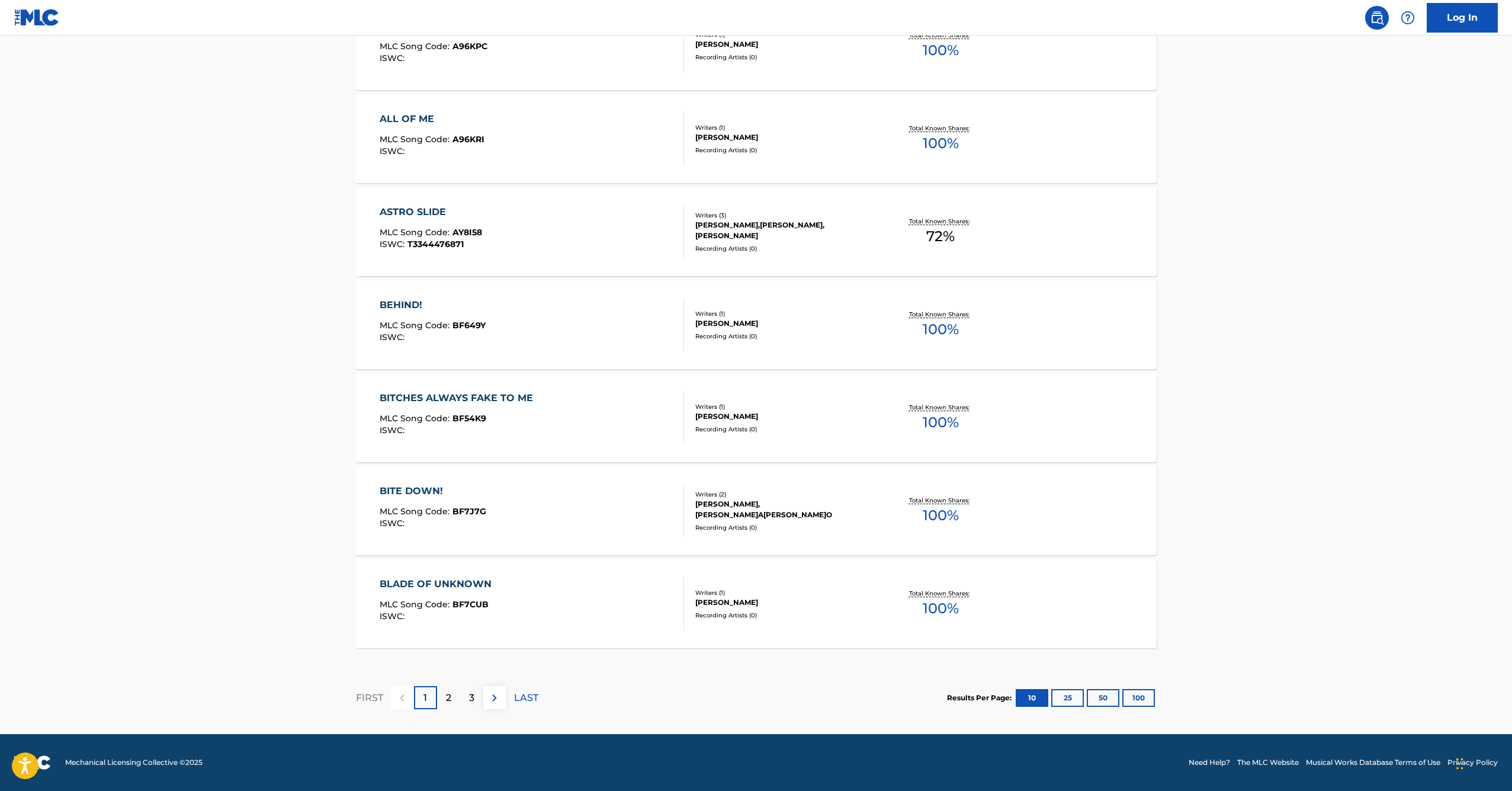
click at [463, 695] on div "3" at bounding box center [471, 698] width 23 height 23
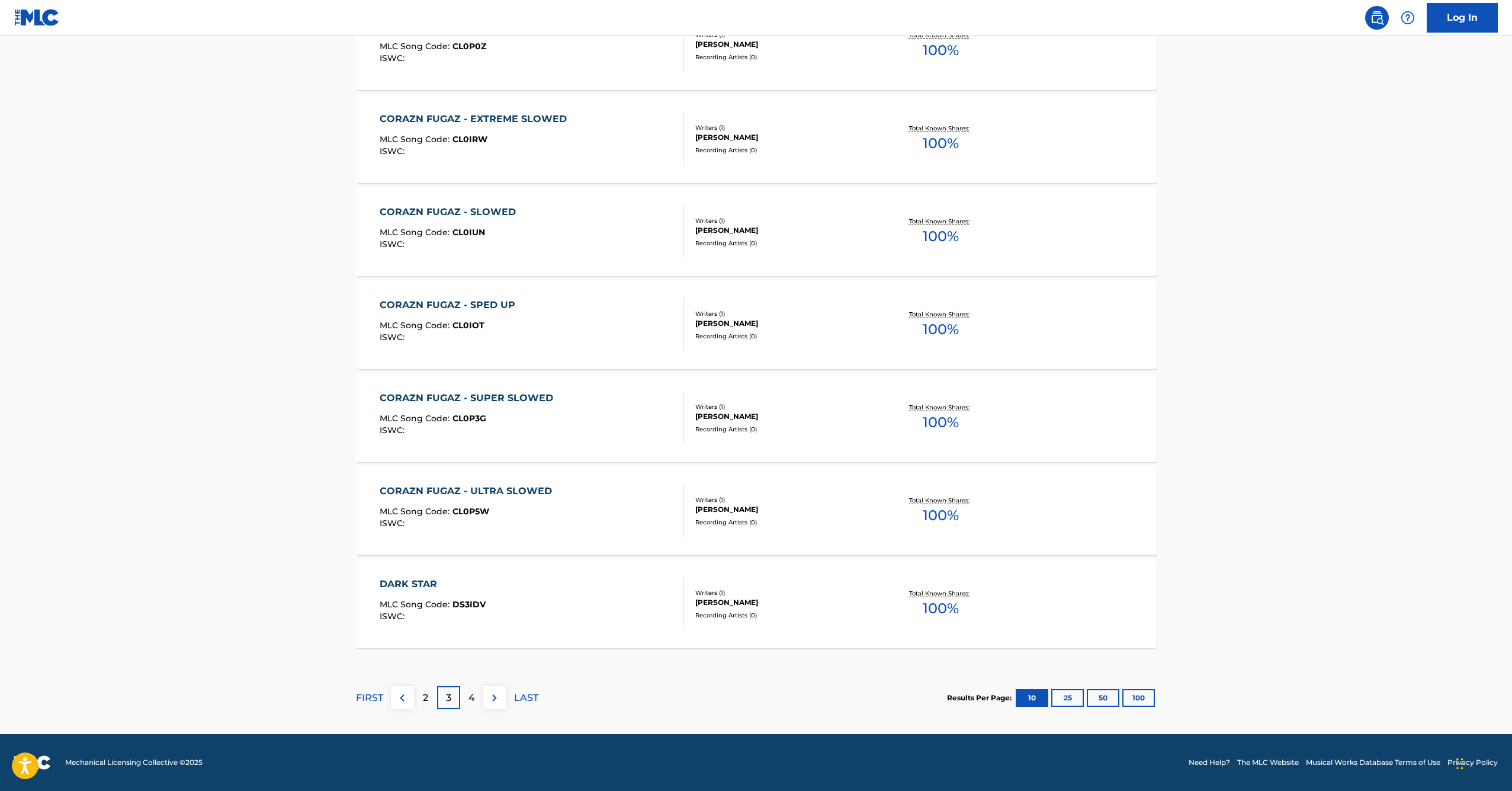
click at [1132, 700] on button "100" at bounding box center [1138, 698] width 33 height 17
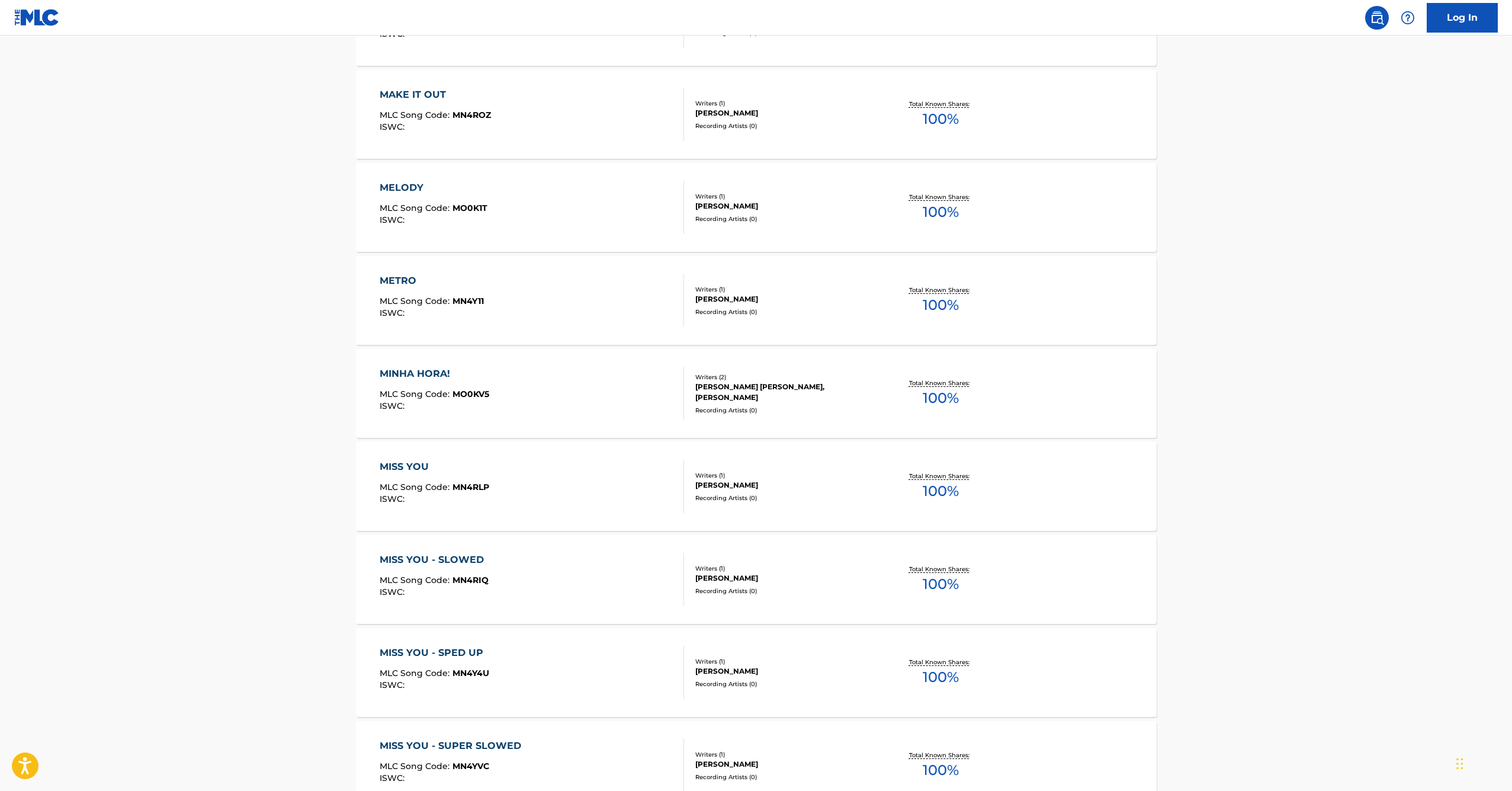
scroll to position [9081, 0]
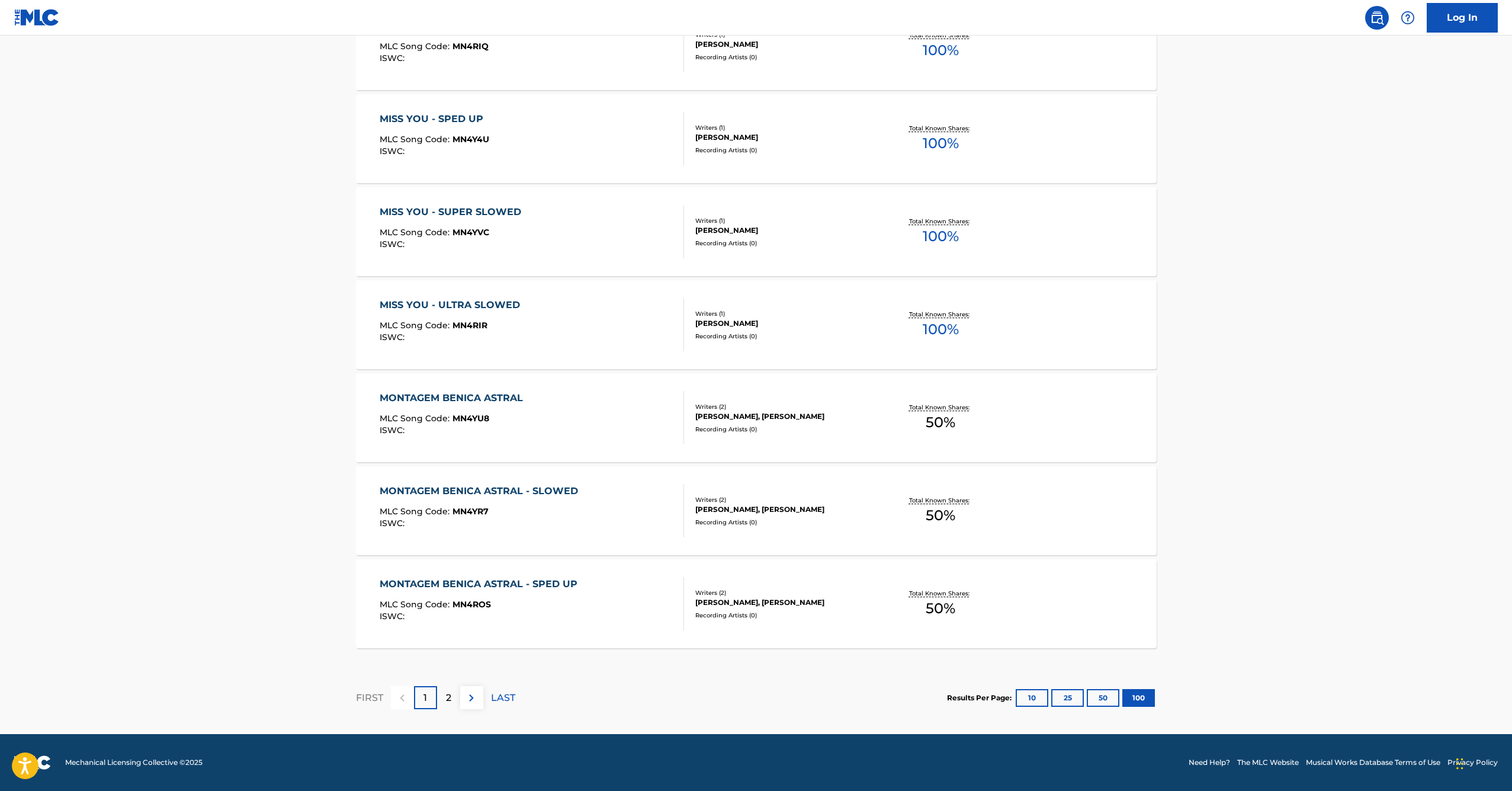
click at [457, 700] on div "2" at bounding box center [448, 698] width 23 height 23
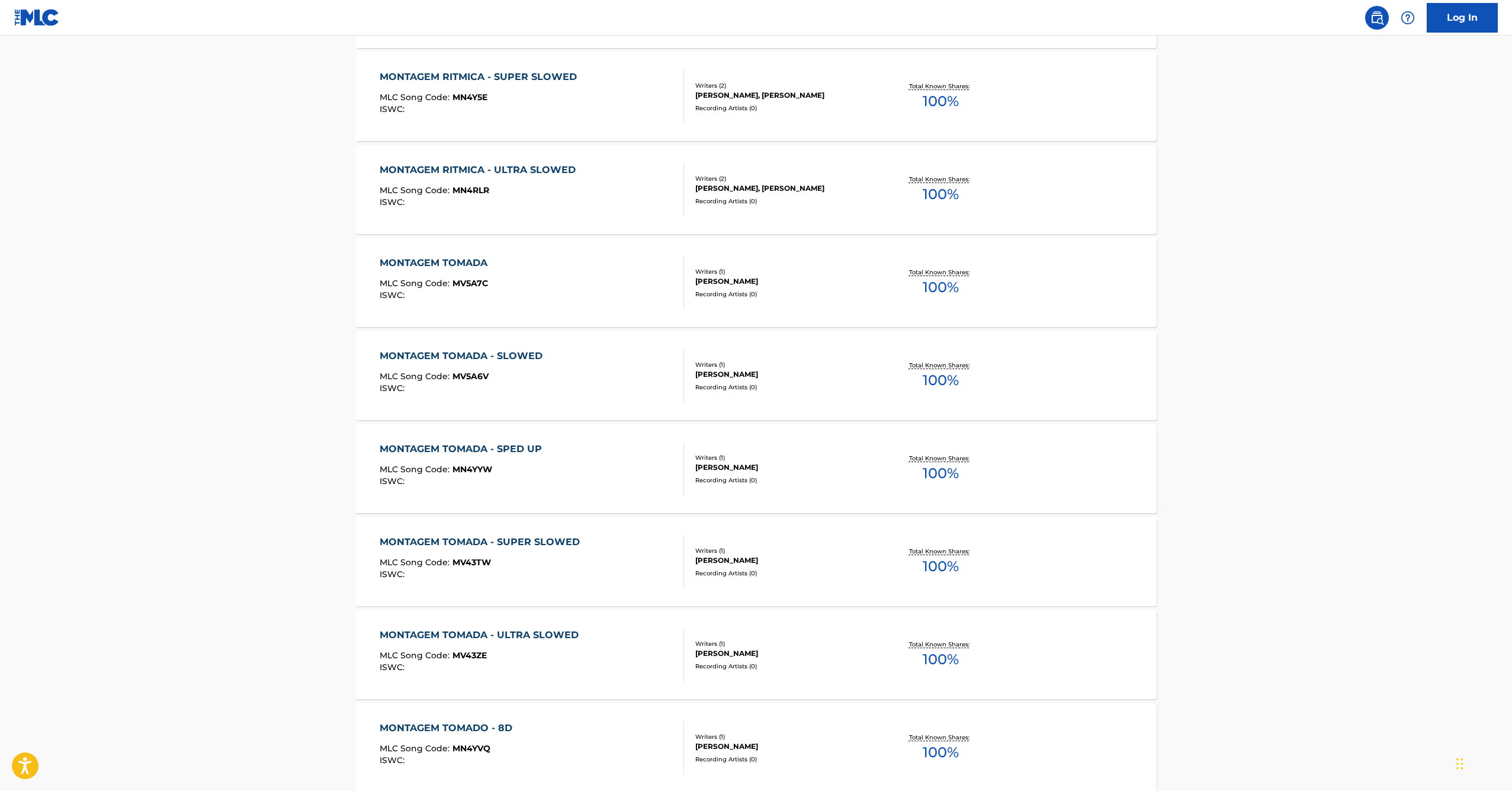
scroll to position [1061, 0]
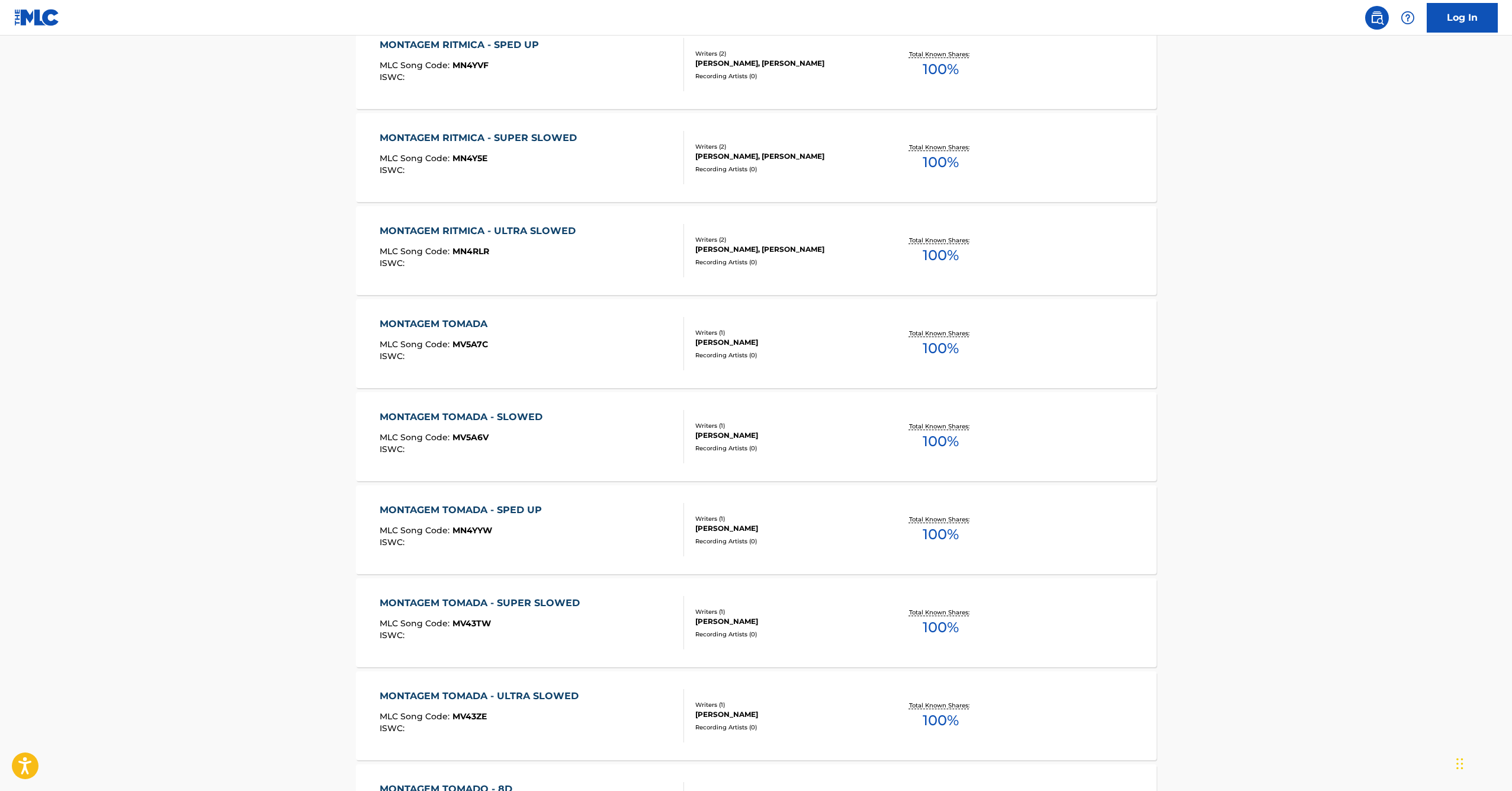
click at [439, 321] on div "MONTAGEM TOMADA" at bounding box center [436, 324] width 114 height 14
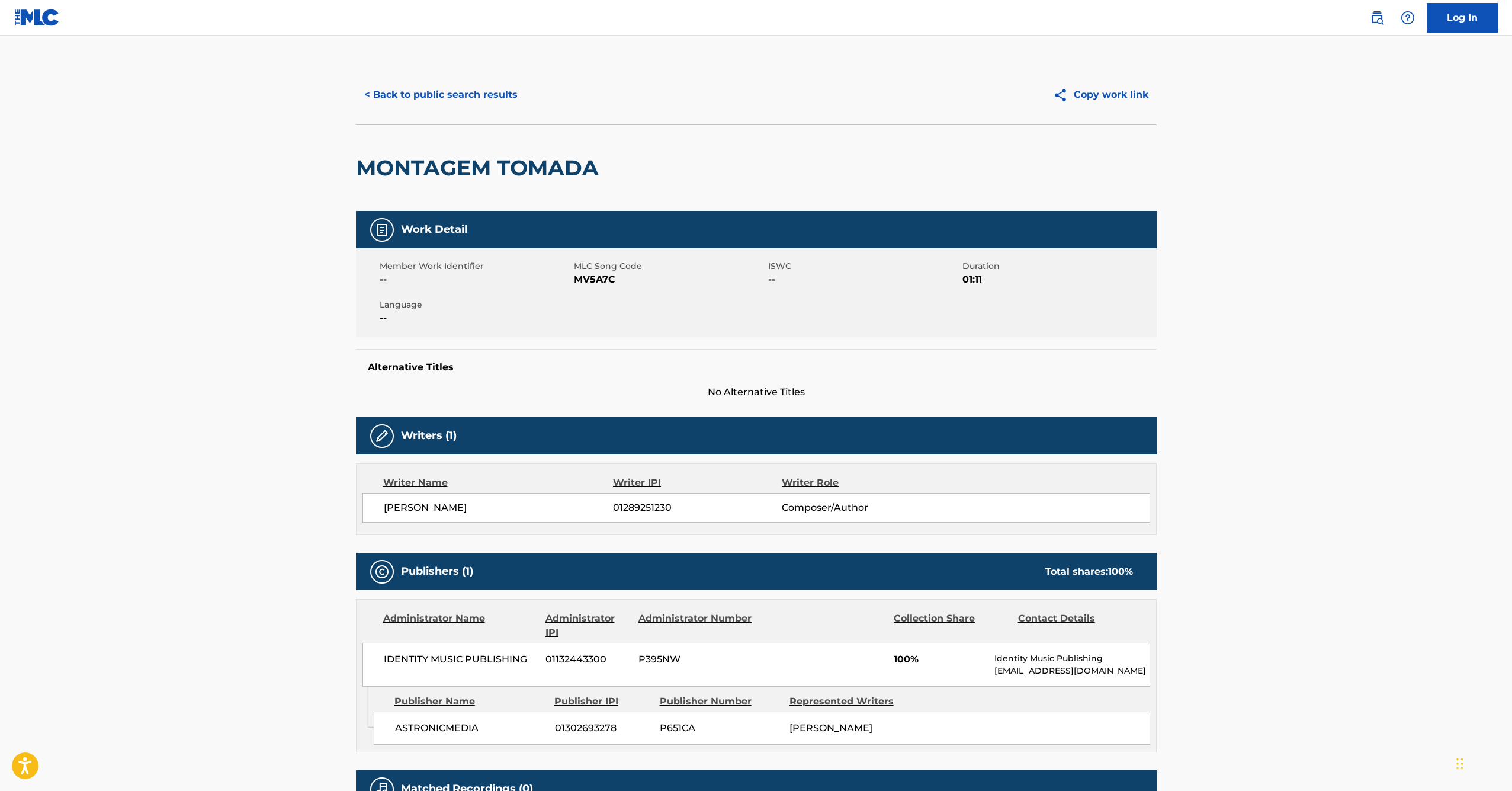
click at [458, 98] on button "< Back to public search results" at bounding box center [441, 95] width 170 height 29
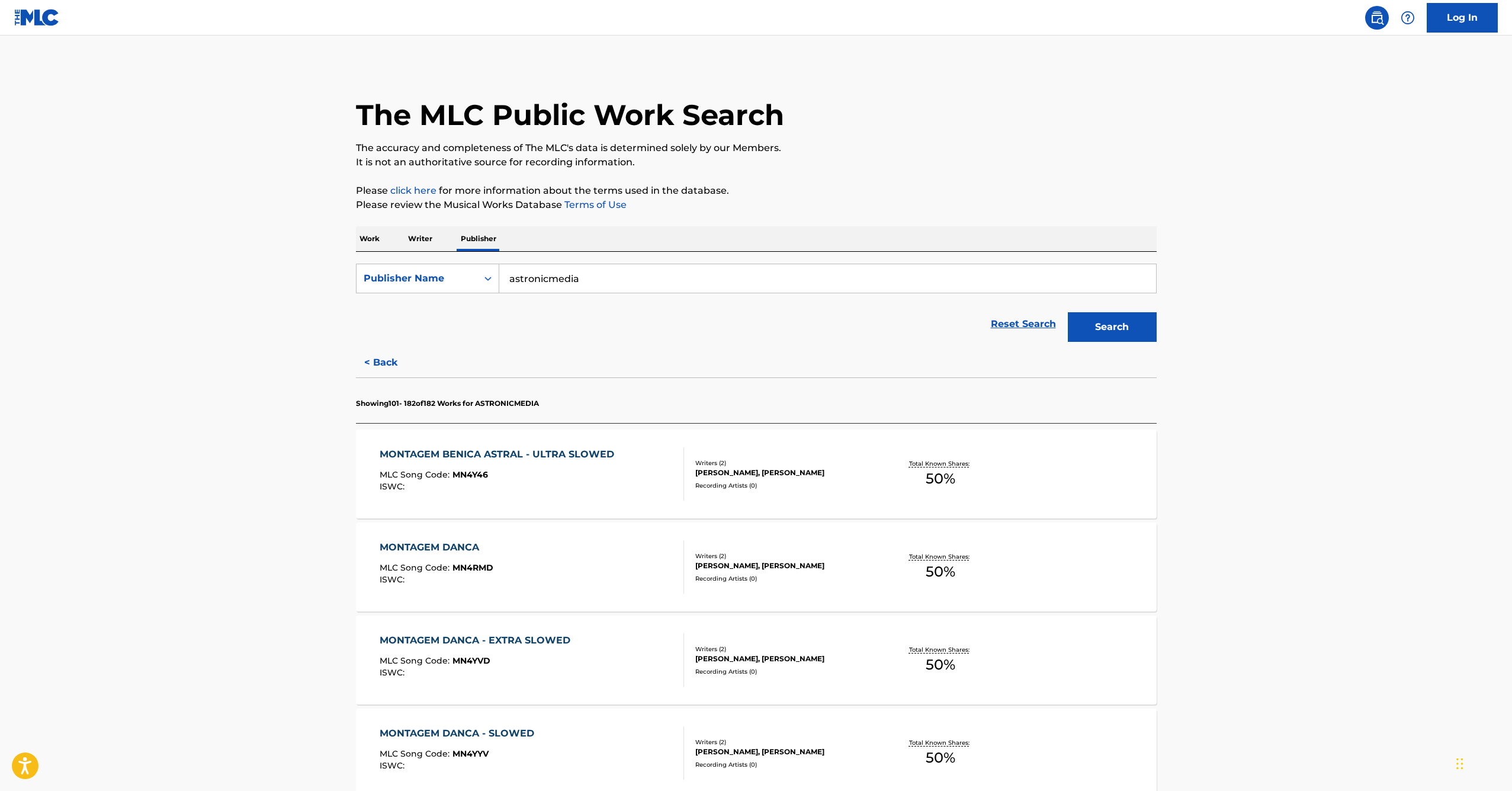
click at [372, 242] on p "Work" at bounding box center [369, 239] width 27 height 25
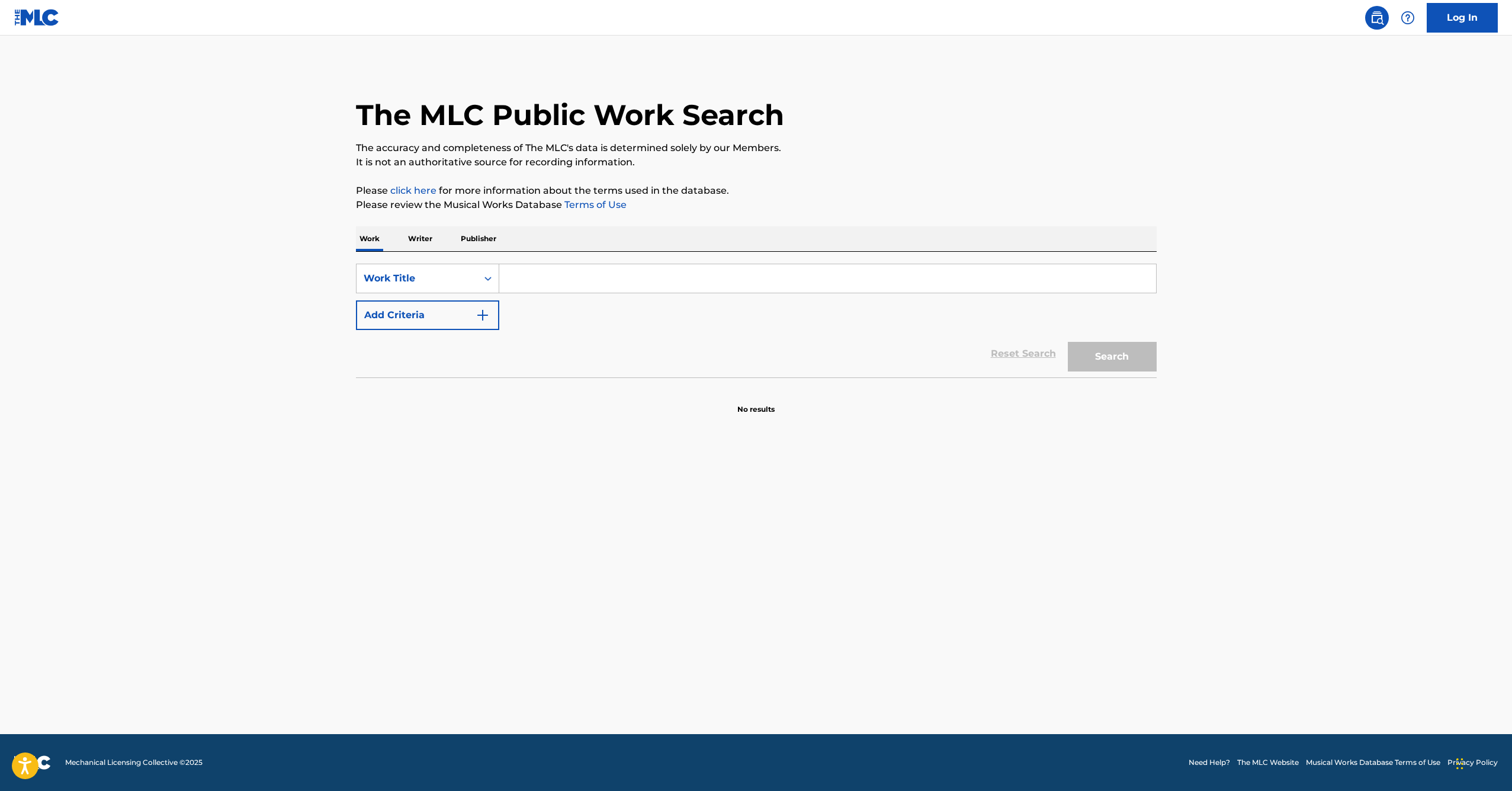
click at [640, 283] on input "Search Form" at bounding box center [827, 278] width 657 height 29
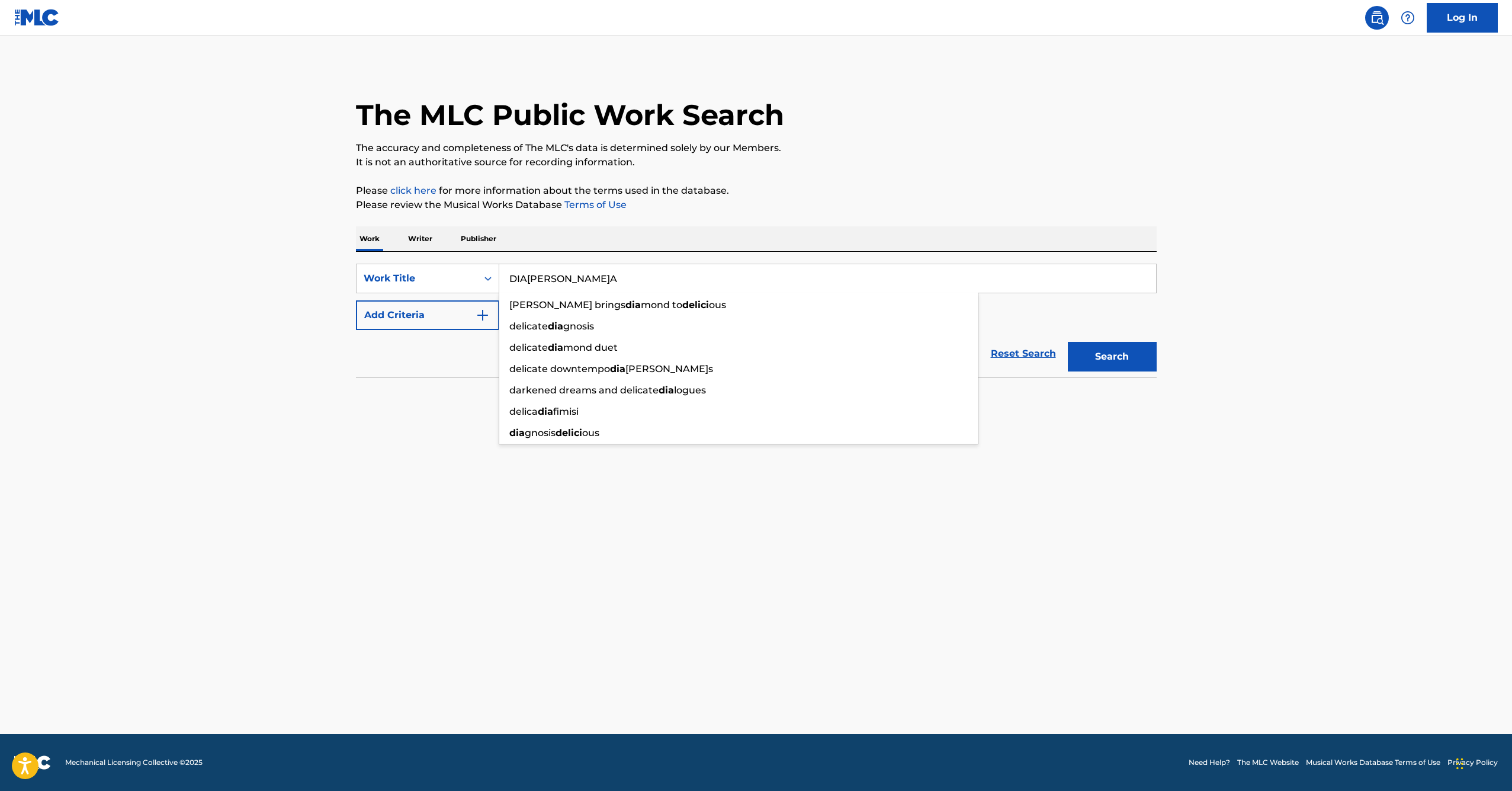
type input "DIA[PERSON_NAME]A"
click at [1112, 356] on button "Search" at bounding box center [1112, 356] width 89 height 29
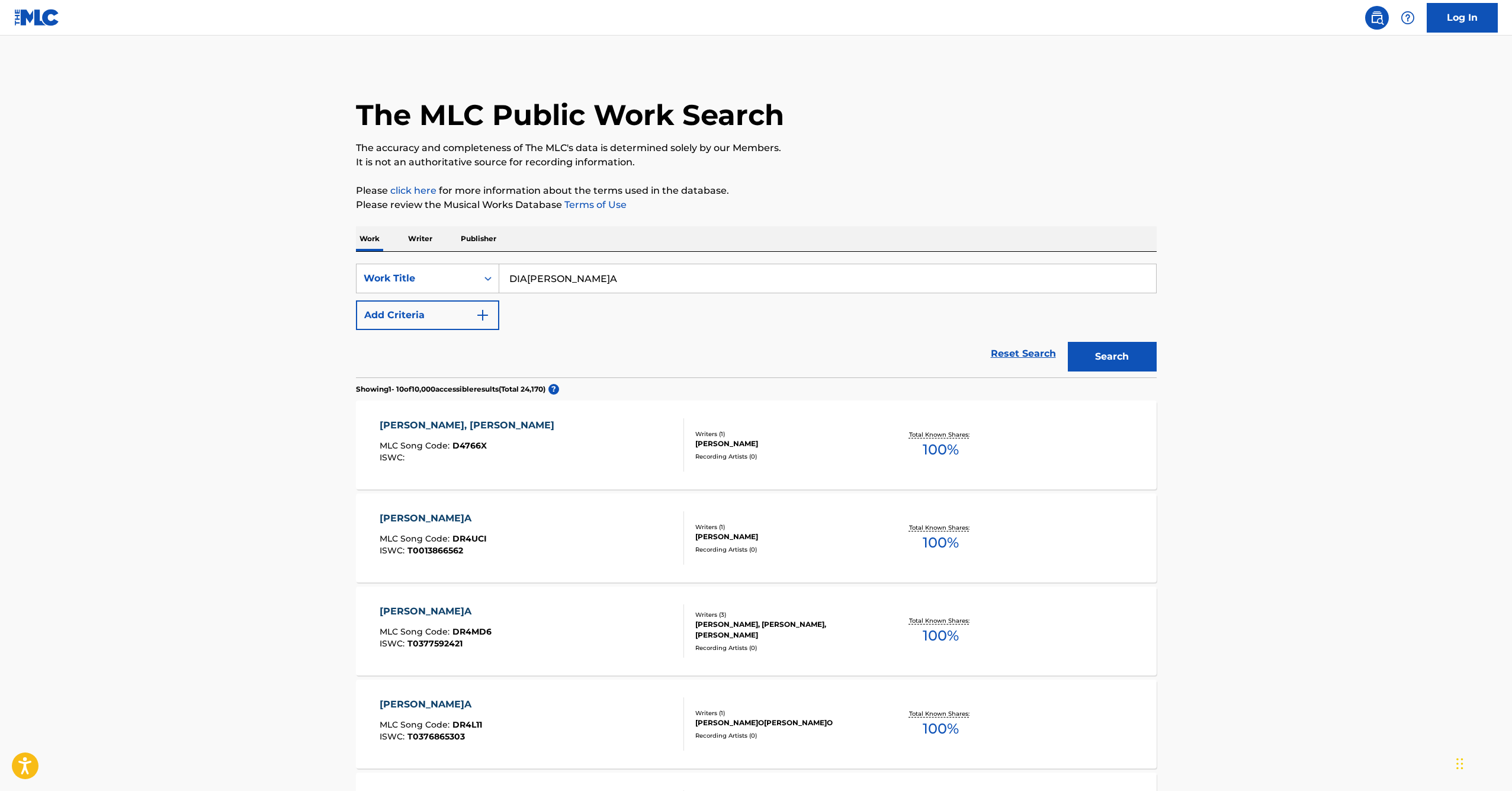
click at [422, 239] on p "Writer" at bounding box center [420, 239] width 31 height 25
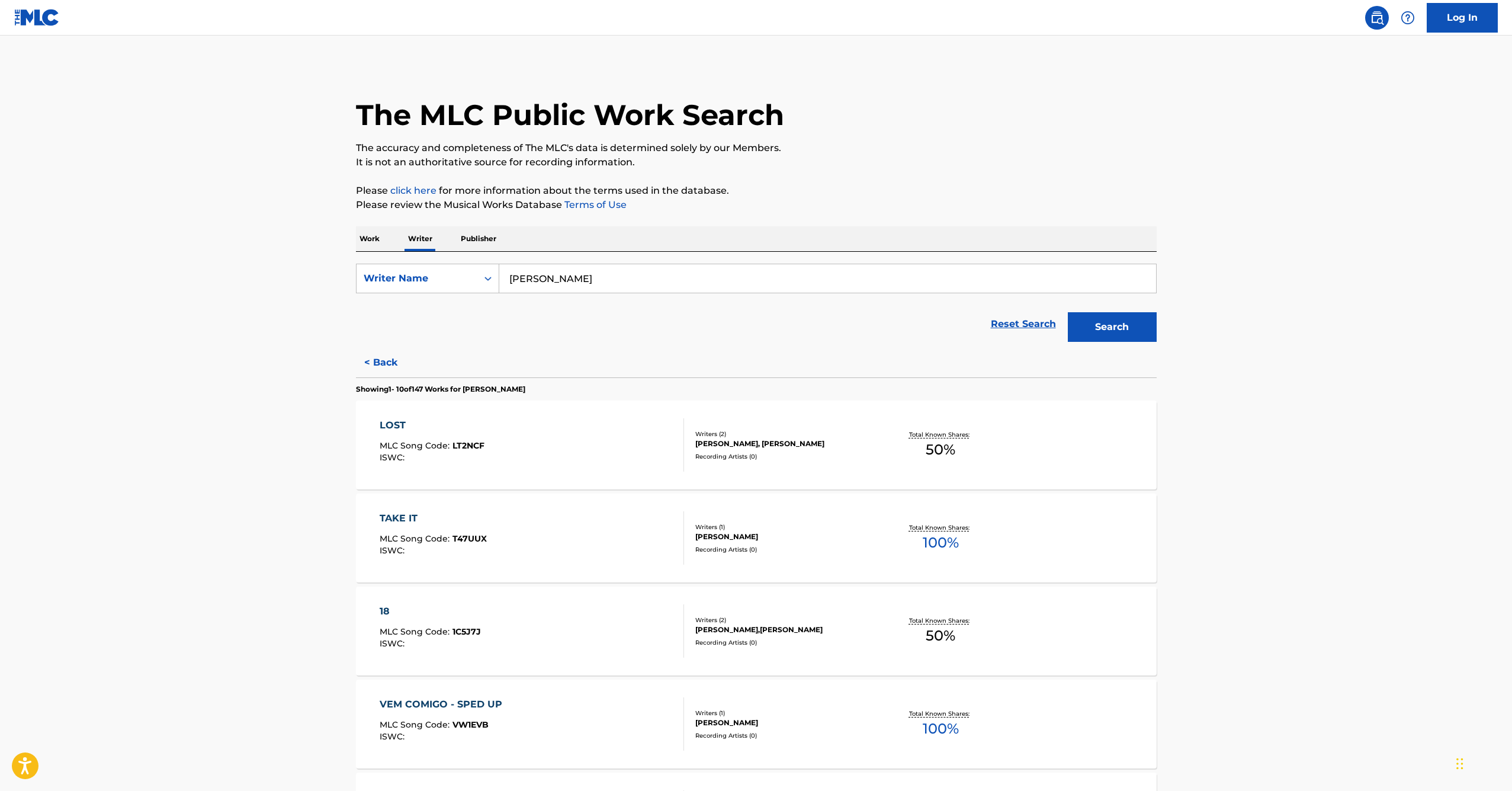
click at [582, 287] on input "[PERSON_NAME]" at bounding box center [827, 278] width 657 height 29
click at [592, 279] on input "[PERSON_NAME]" at bounding box center [827, 278] width 657 height 29
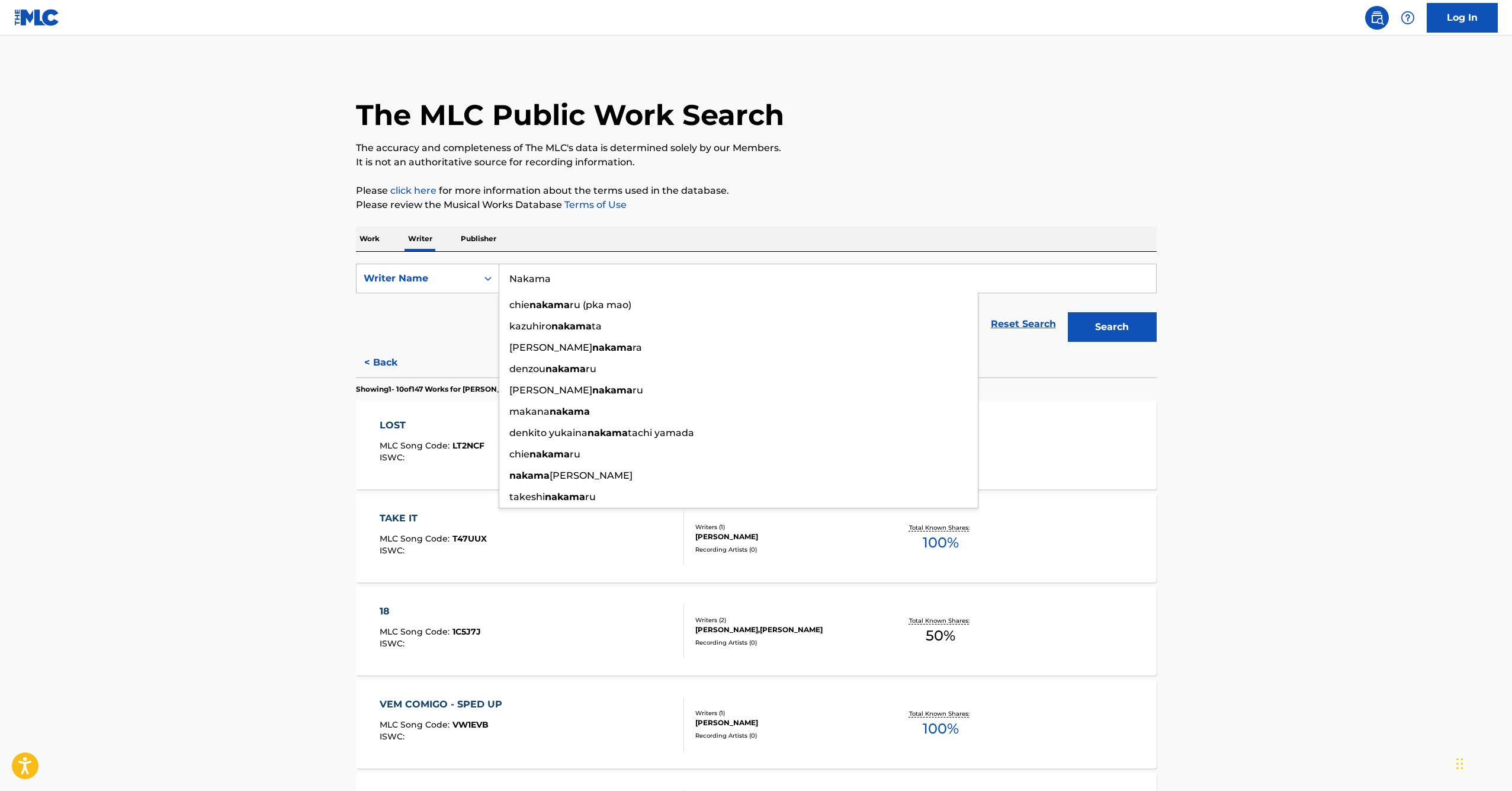
type input "Nakama"
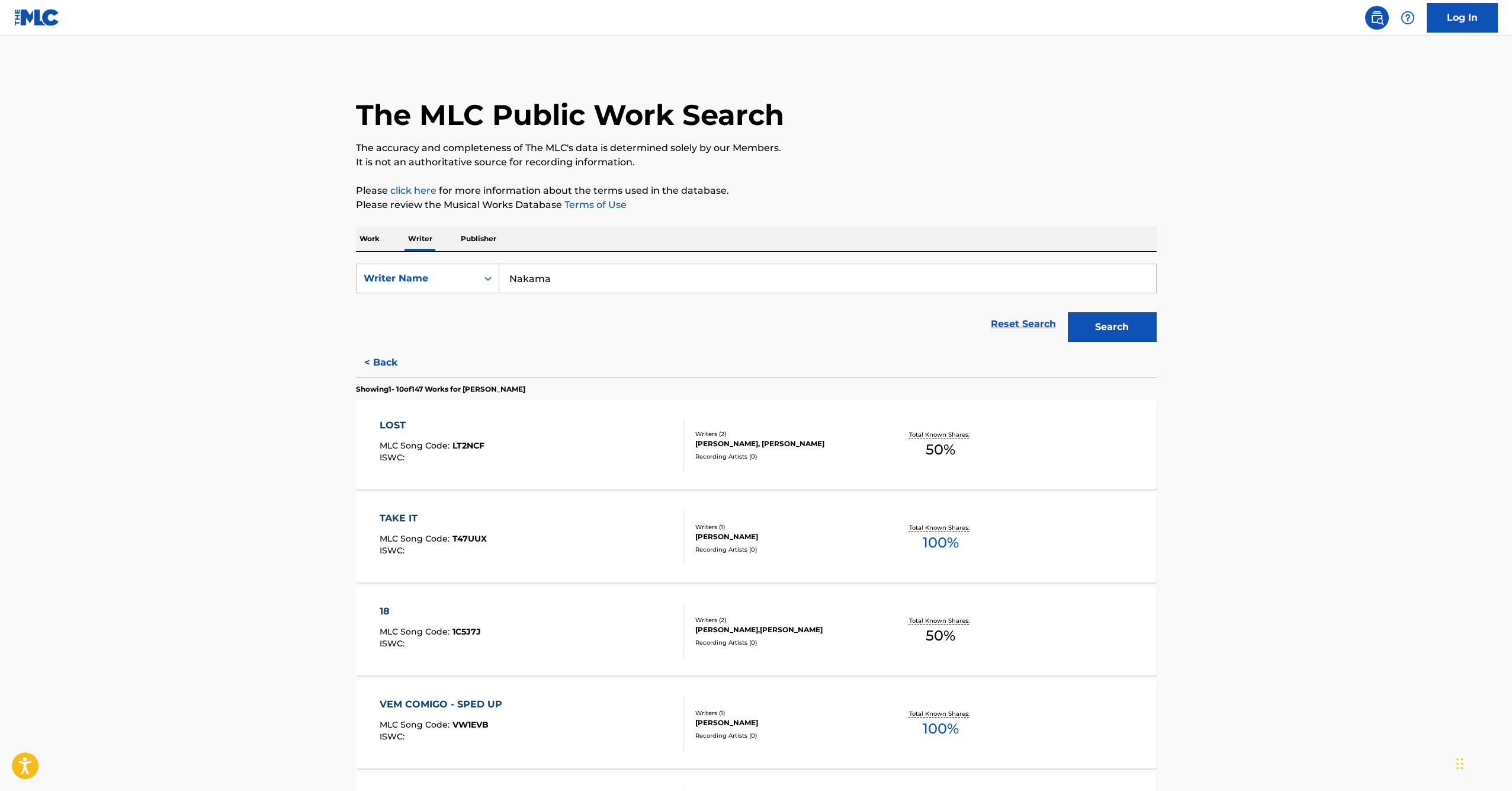
click at [229, 341] on main "The MLC Public Work Search The accuracy and completeness of The MLC's data is d…" at bounding box center [756, 714] width 1512 height 1358
click at [368, 243] on p "Work" at bounding box center [369, 239] width 27 height 25
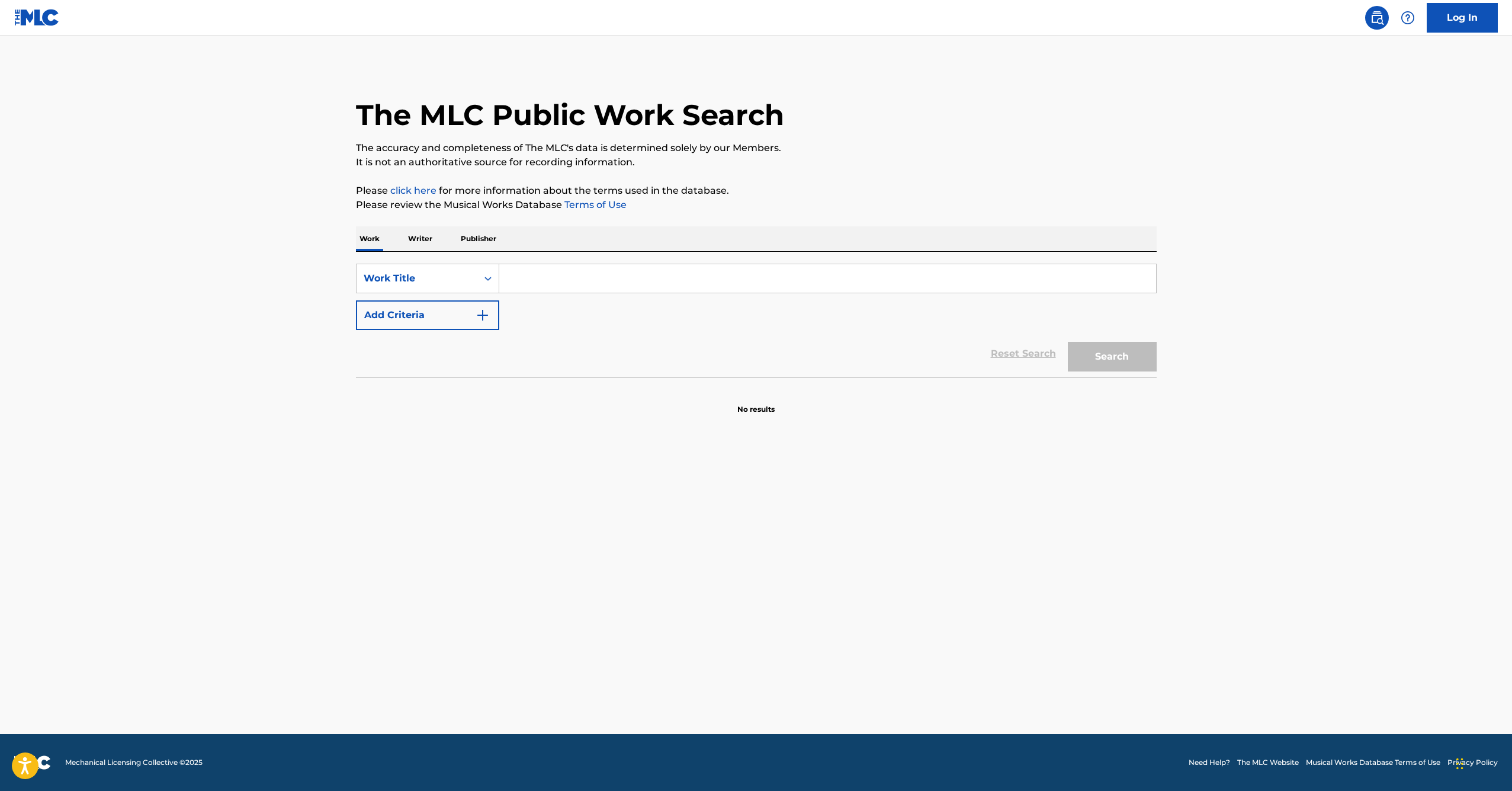
click at [552, 267] on input "Search Form" at bounding box center [827, 278] width 657 height 29
click at [421, 243] on p "Writer" at bounding box center [420, 239] width 31 height 25
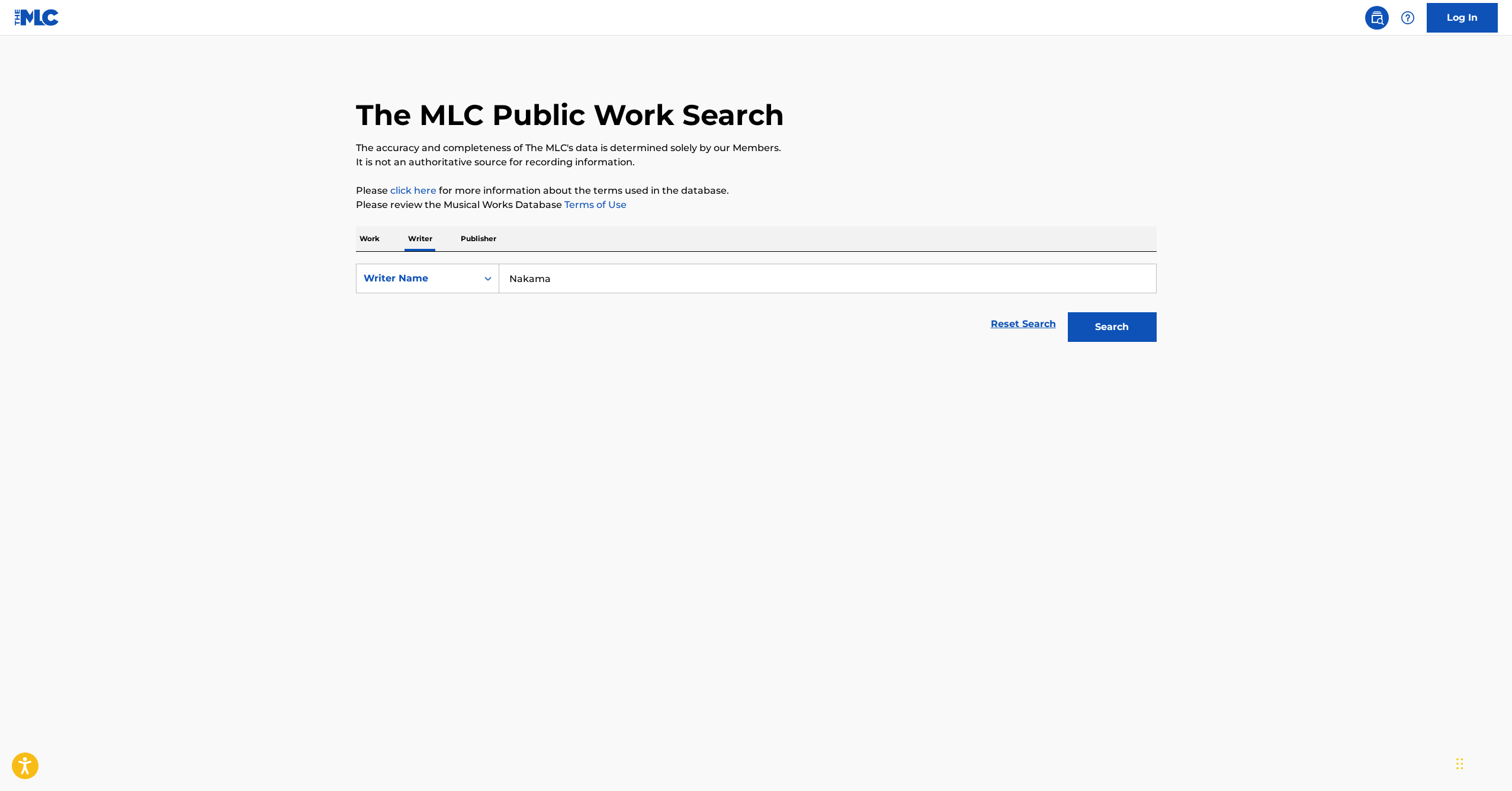
click at [544, 282] on input "Nakama" at bounding box center [827, 278] width 657 height 29
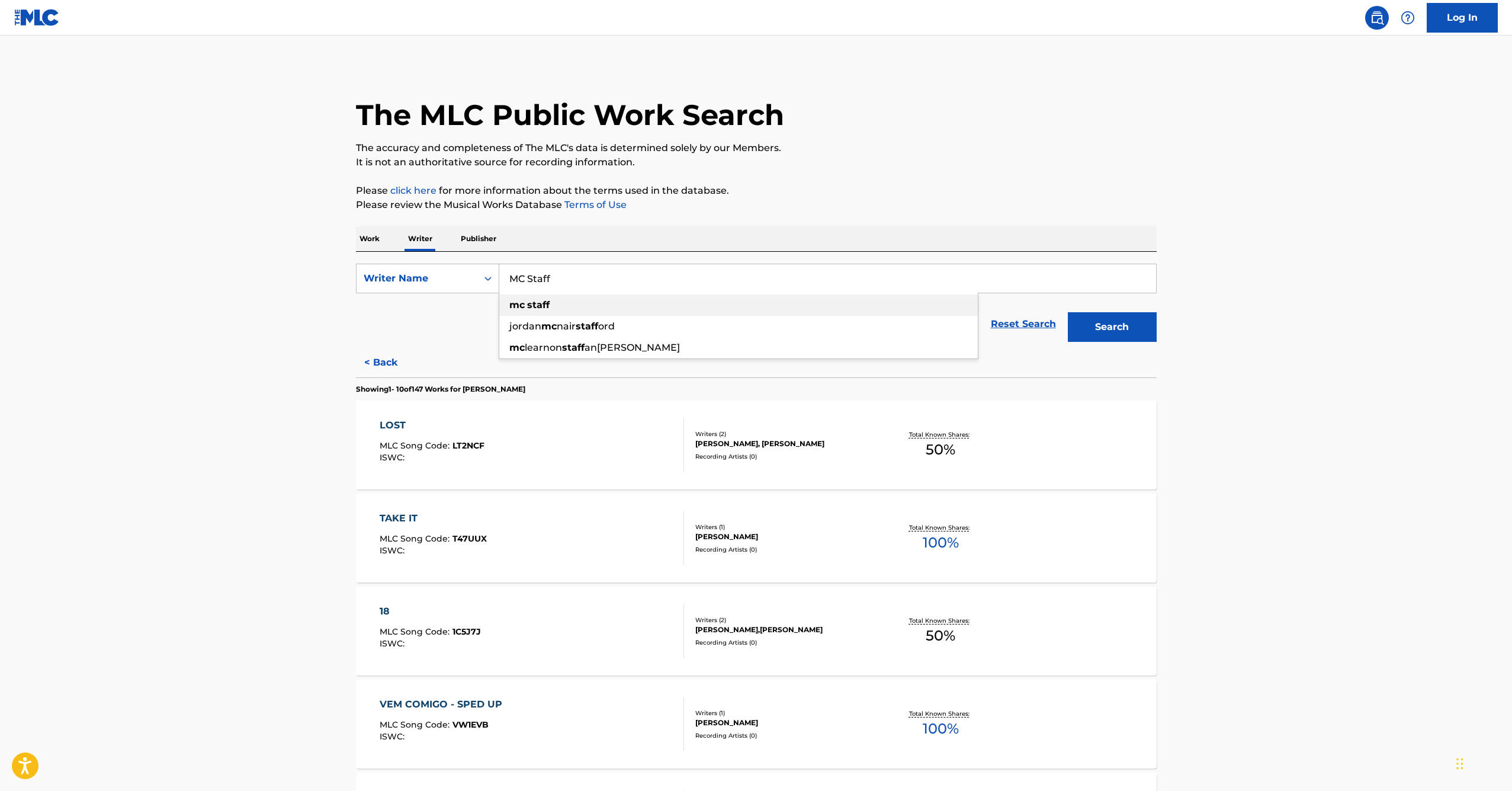
click at [570, 306] on div "mc staff" at bounding box center [738, 305] width 478 height 22
type input "mc staff"
click at [1112, 332] on button "Search" at bounding box center [1112, 327] width 89 height 29
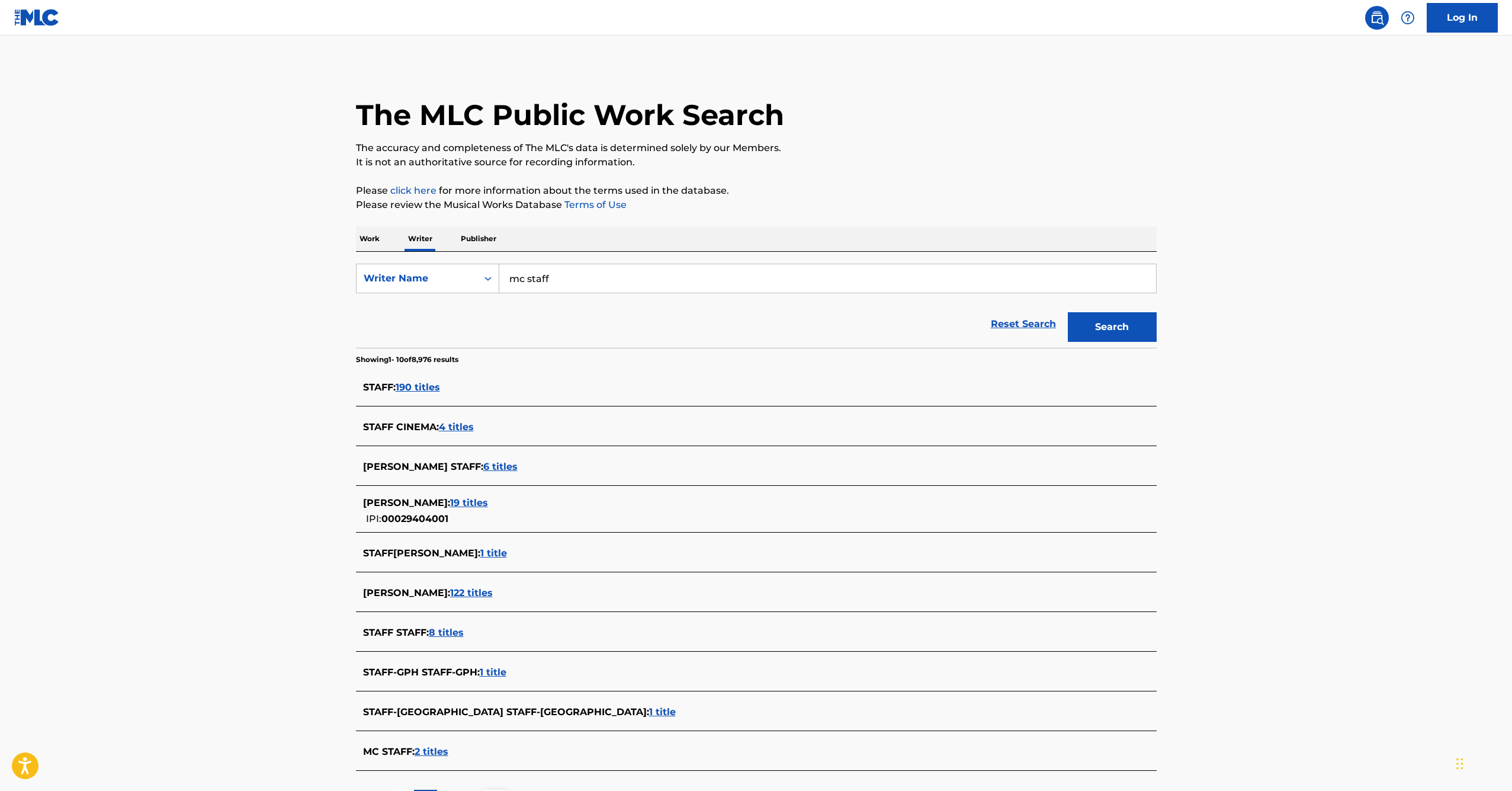
scroll to position [15, 0]
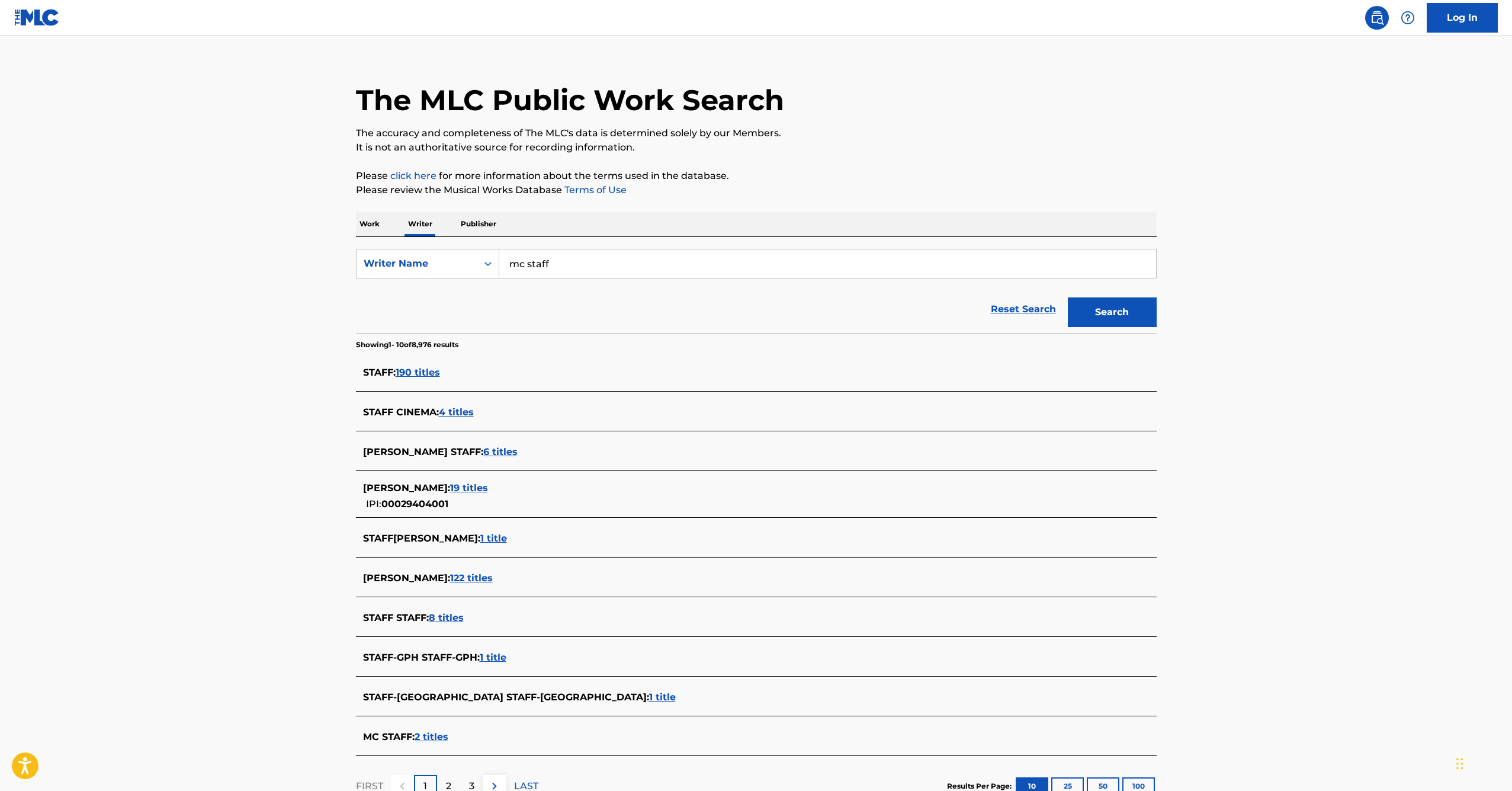
click at [437, 737] on span "2 titles" at bounding box center [432, 737] width 33 height 11
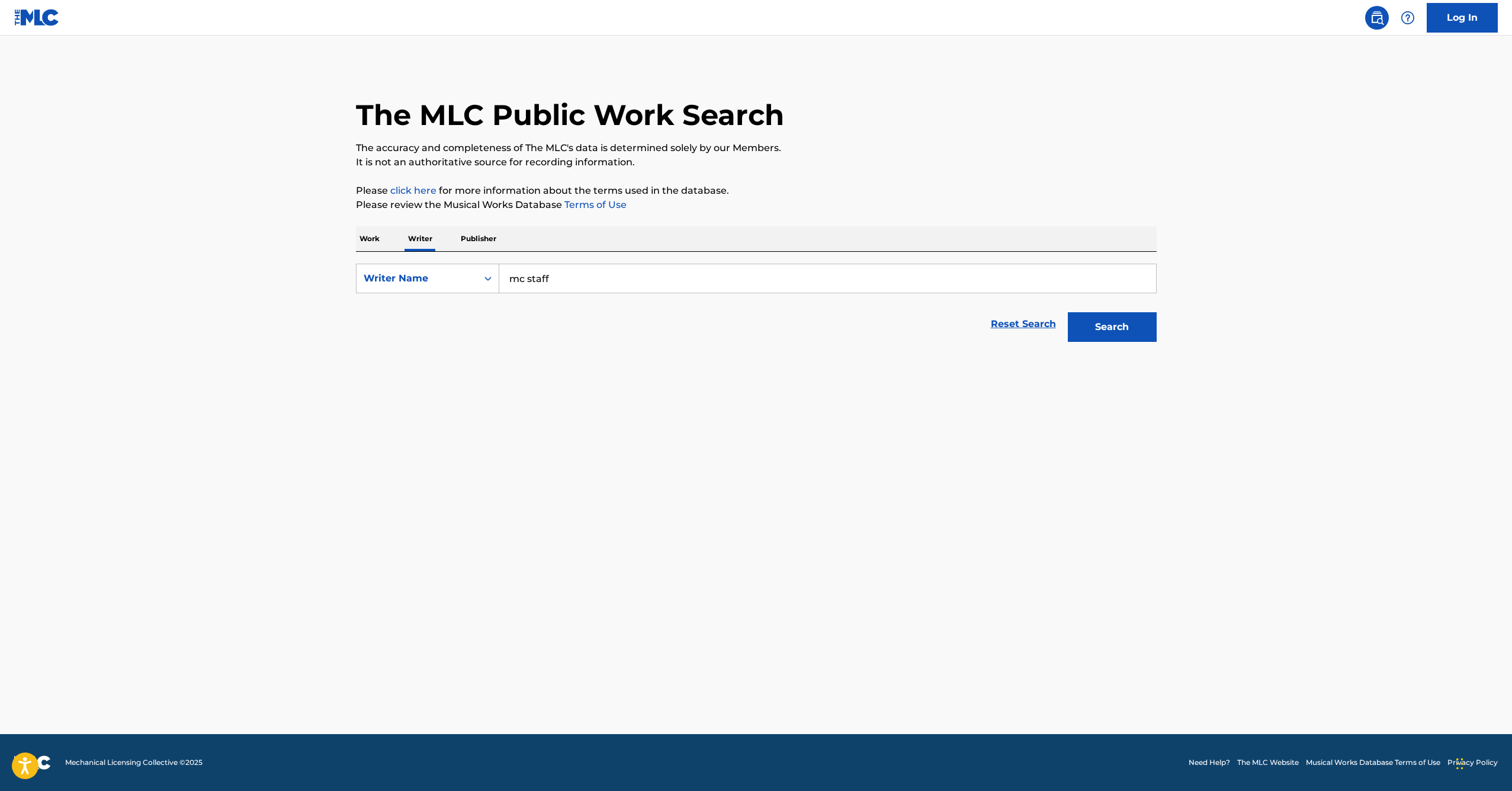
scroll to position [0, 0]
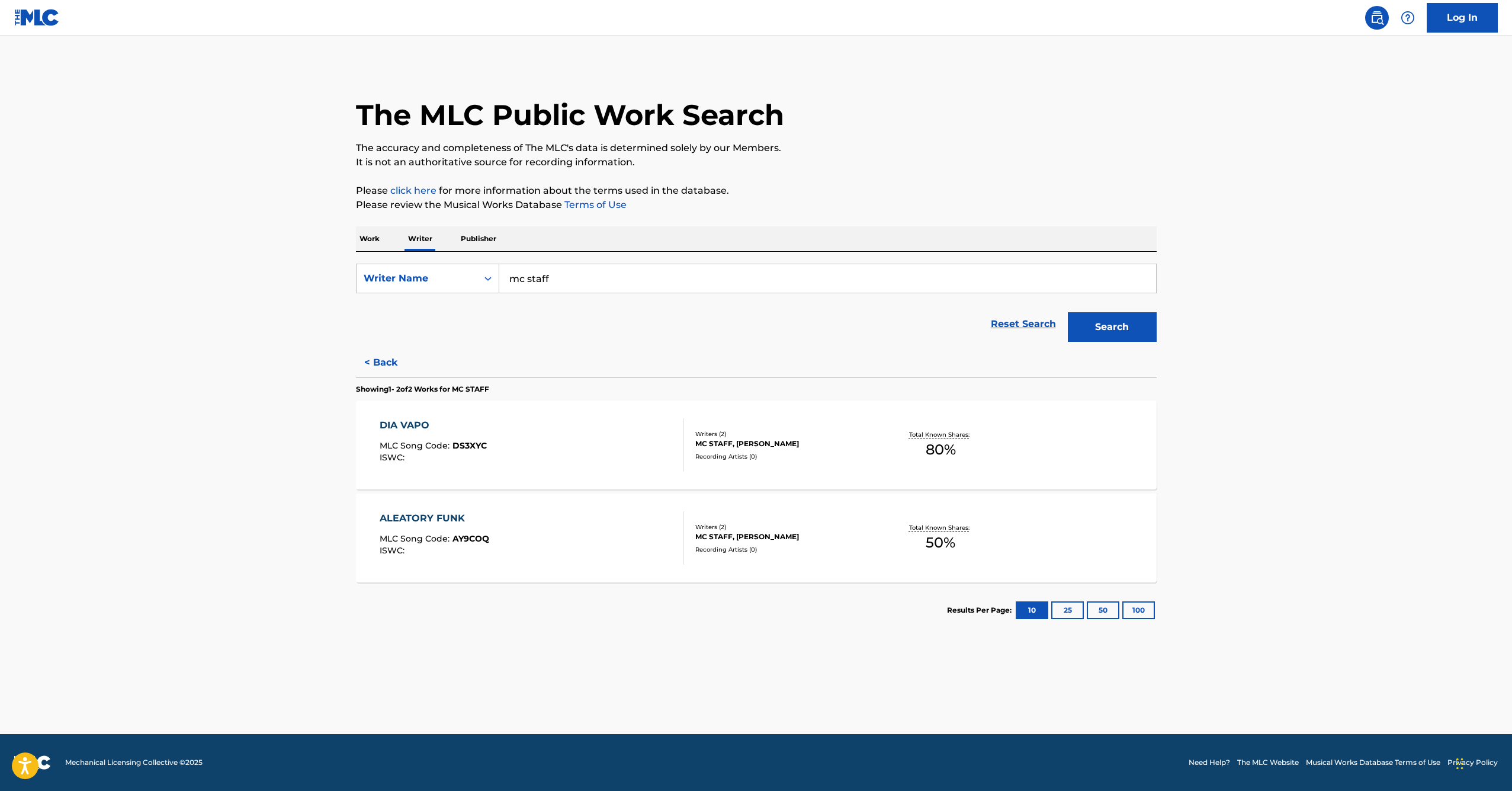
click at [380, 242] on p "Work" at bounding box center [369, 239] width 27 height 25
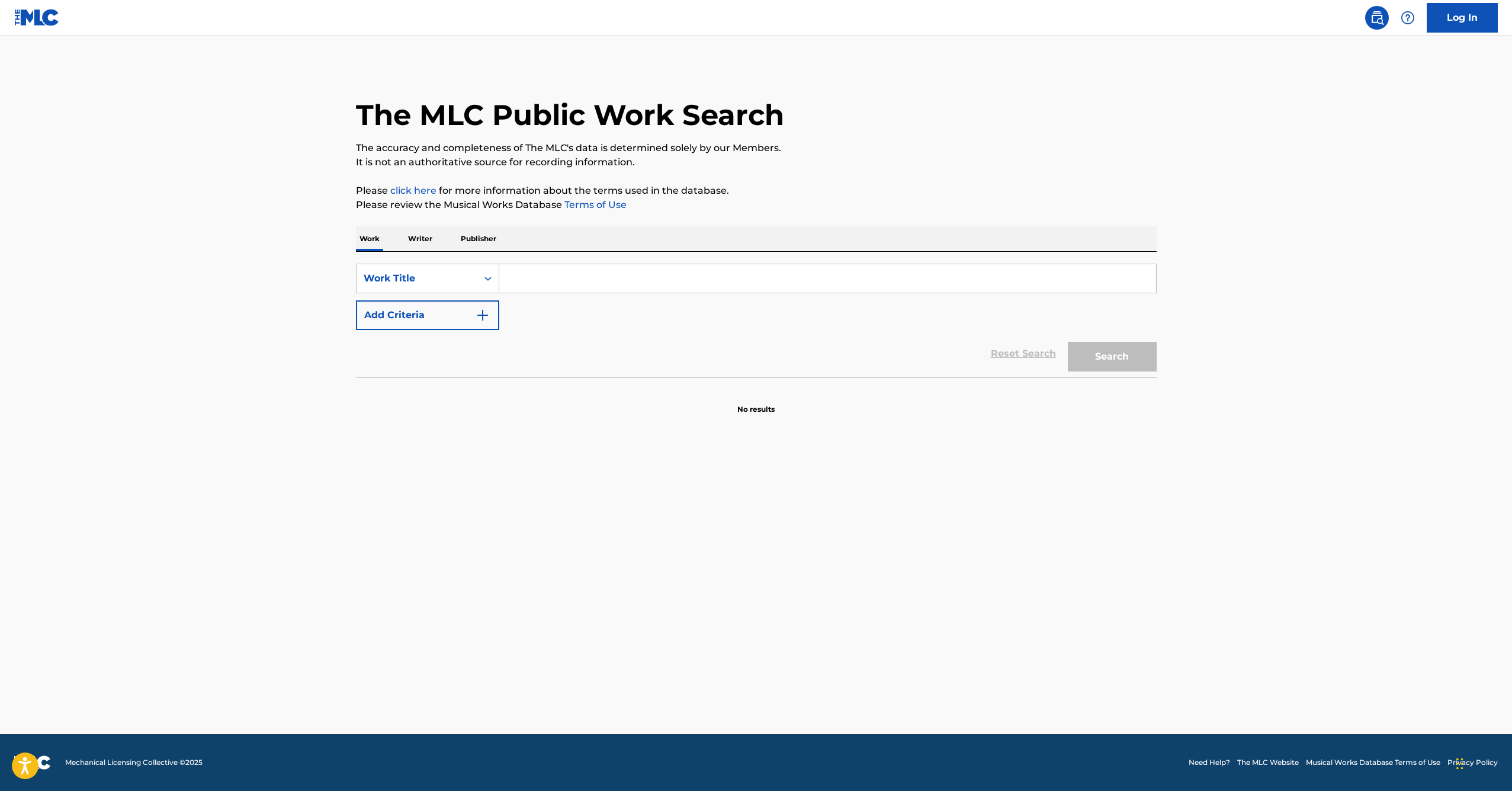
click at [544, 284] on input "Search Form" at bounding box center [827, 278] width 657 height 29
click at [523, 287] on input "Search Form" at bounding box center [827, 278] width 657 height 29
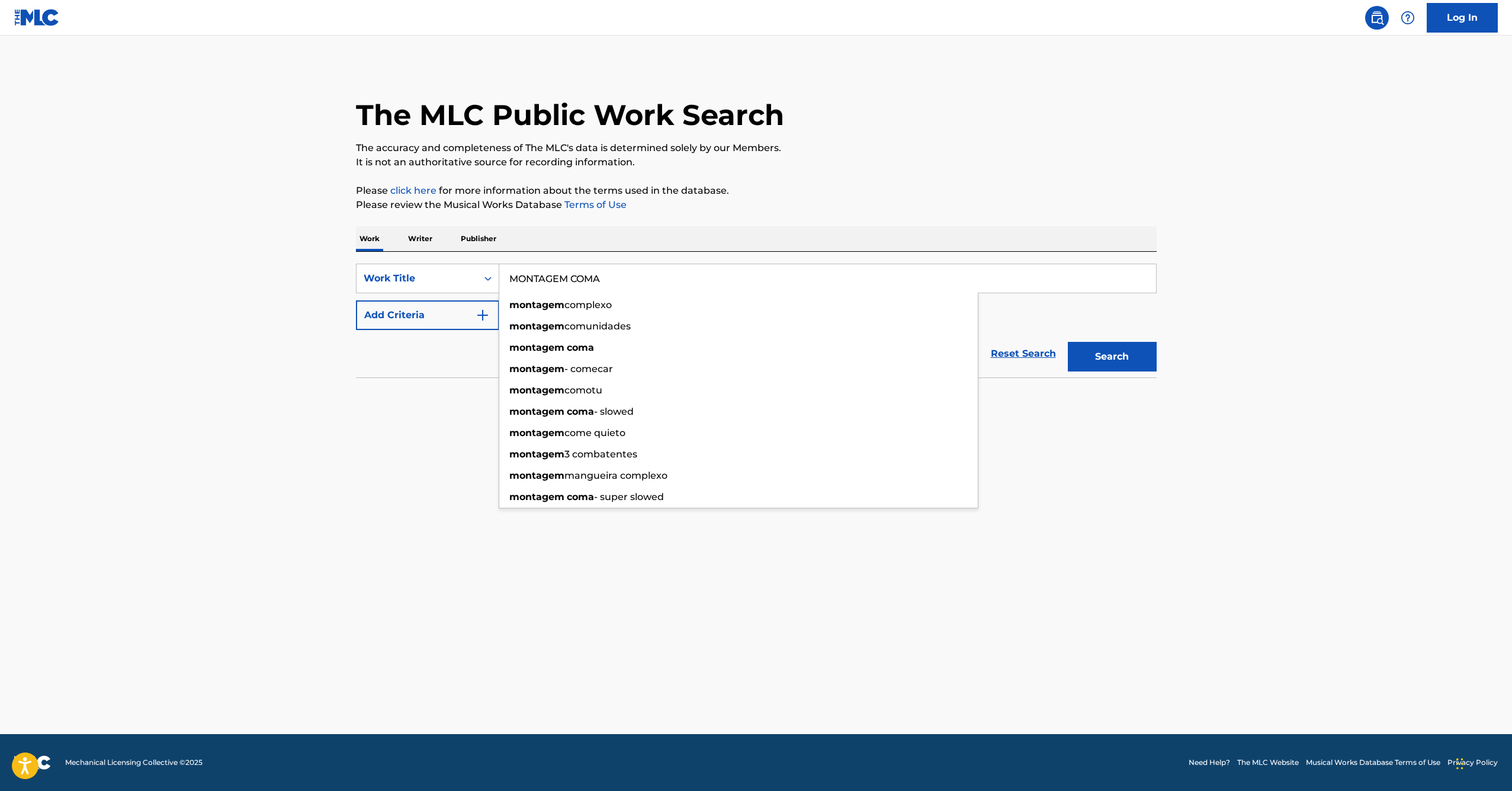
type input "MONTAGEM COMA"
click at [1112, 356] on button "Search" at bounding box center [1112, 356] width 89 height 29
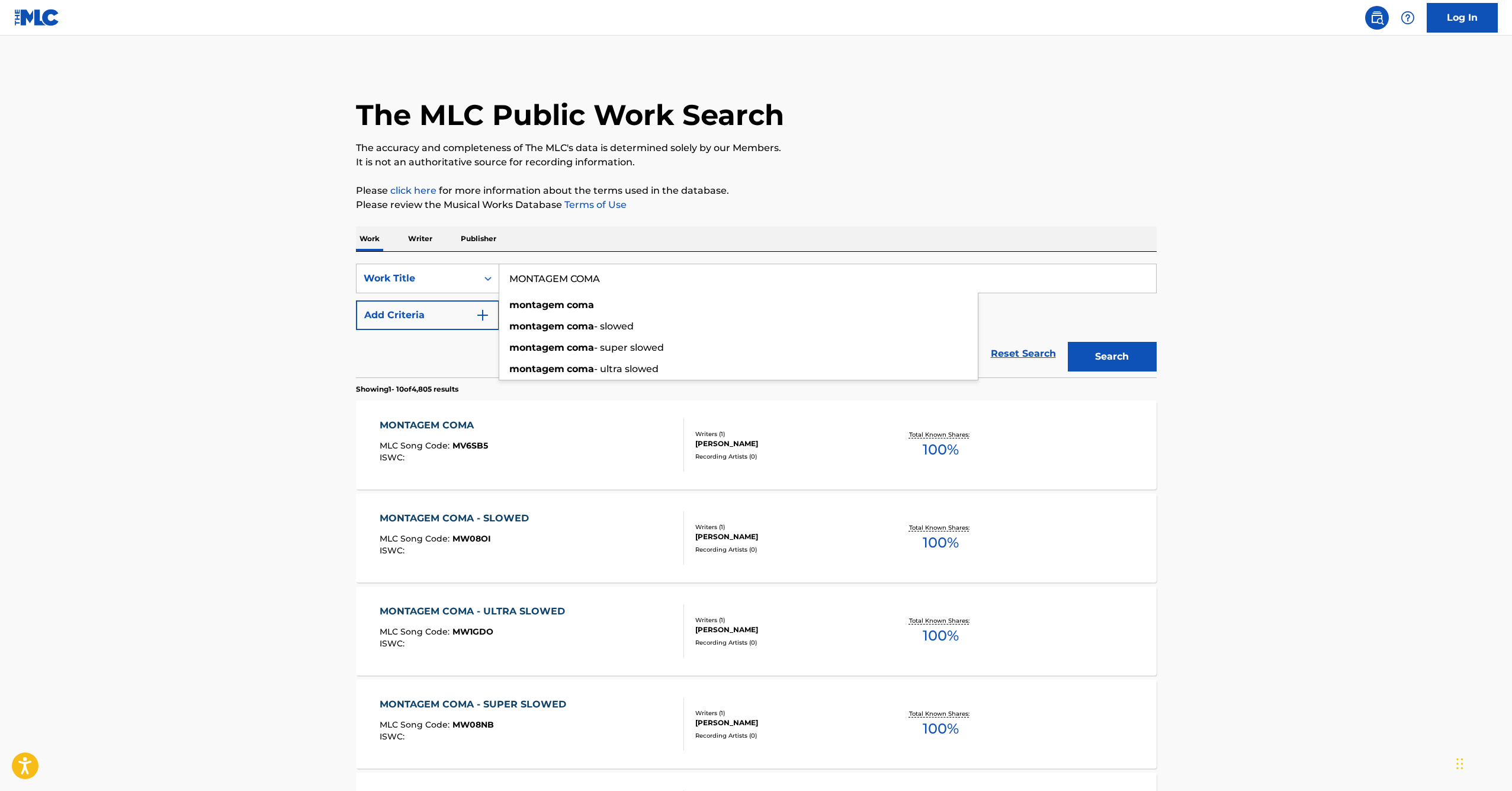
click at [162, 525] on main "The MLC Public Work Search The accuracy and completeness of The MLC's data is d…" at bounding box center [756, 714] width 1512 height 1358
click at [415, 419] on div "MONTAGEM COMA" at bounding box center [434, 425] width 108 height 14
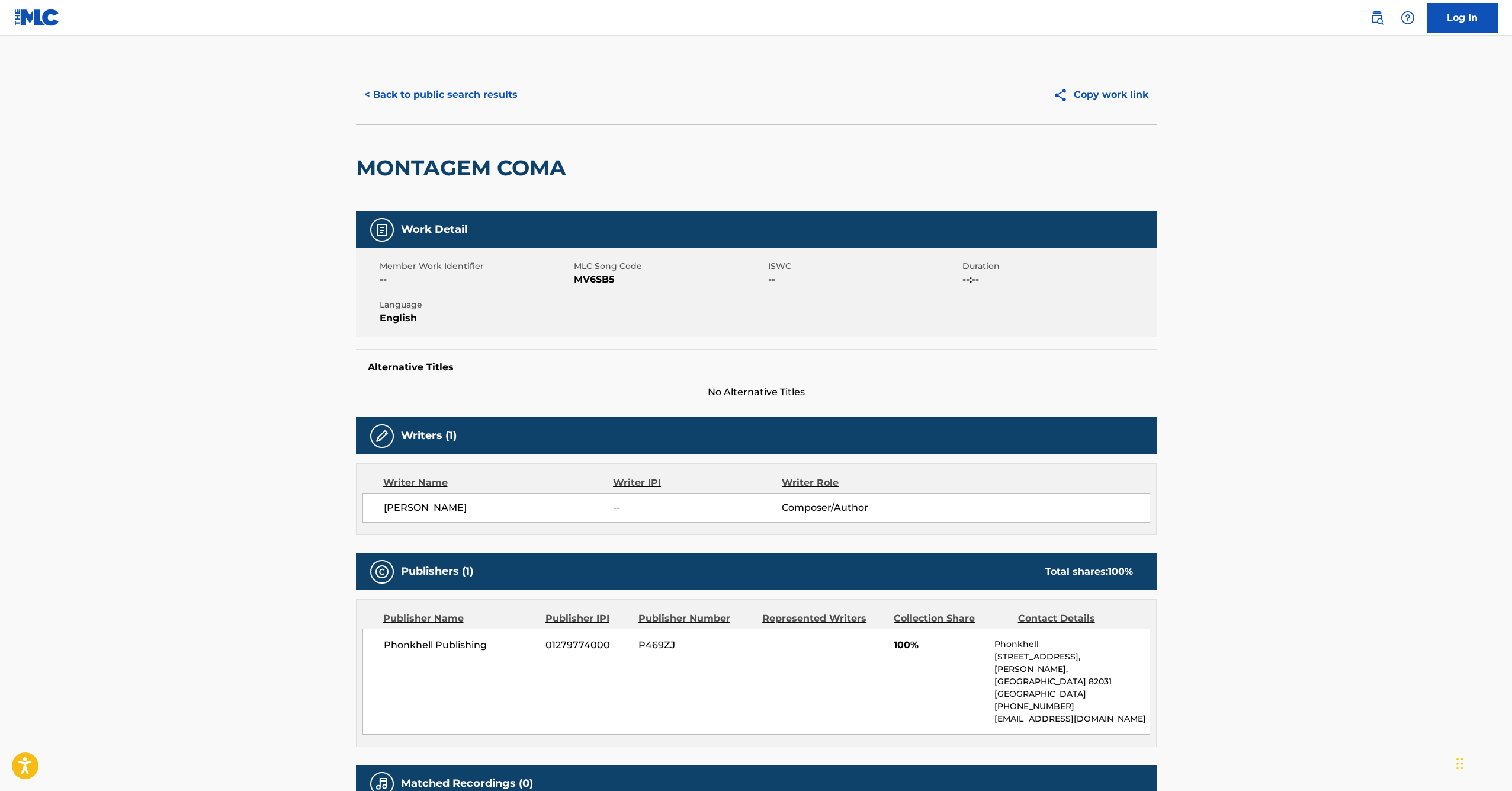
click at [379, 93] on button "< Back to public search results" at bounding box center [441, 95] width 170 height 29
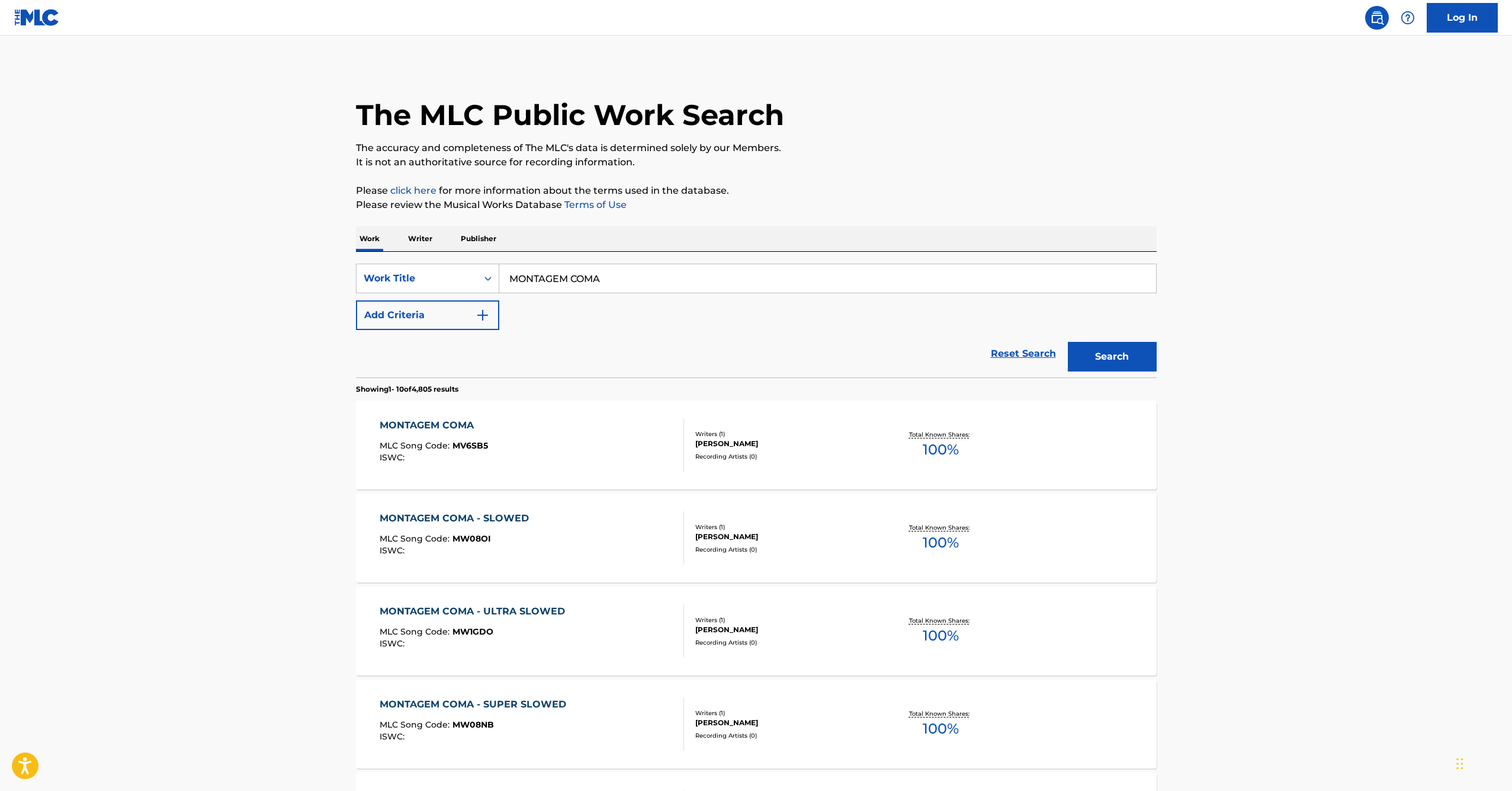
click at [484, 517] on div "MONTAGEM COMA - SLOWED" at bounding box center [457, 518] width 155 height 14
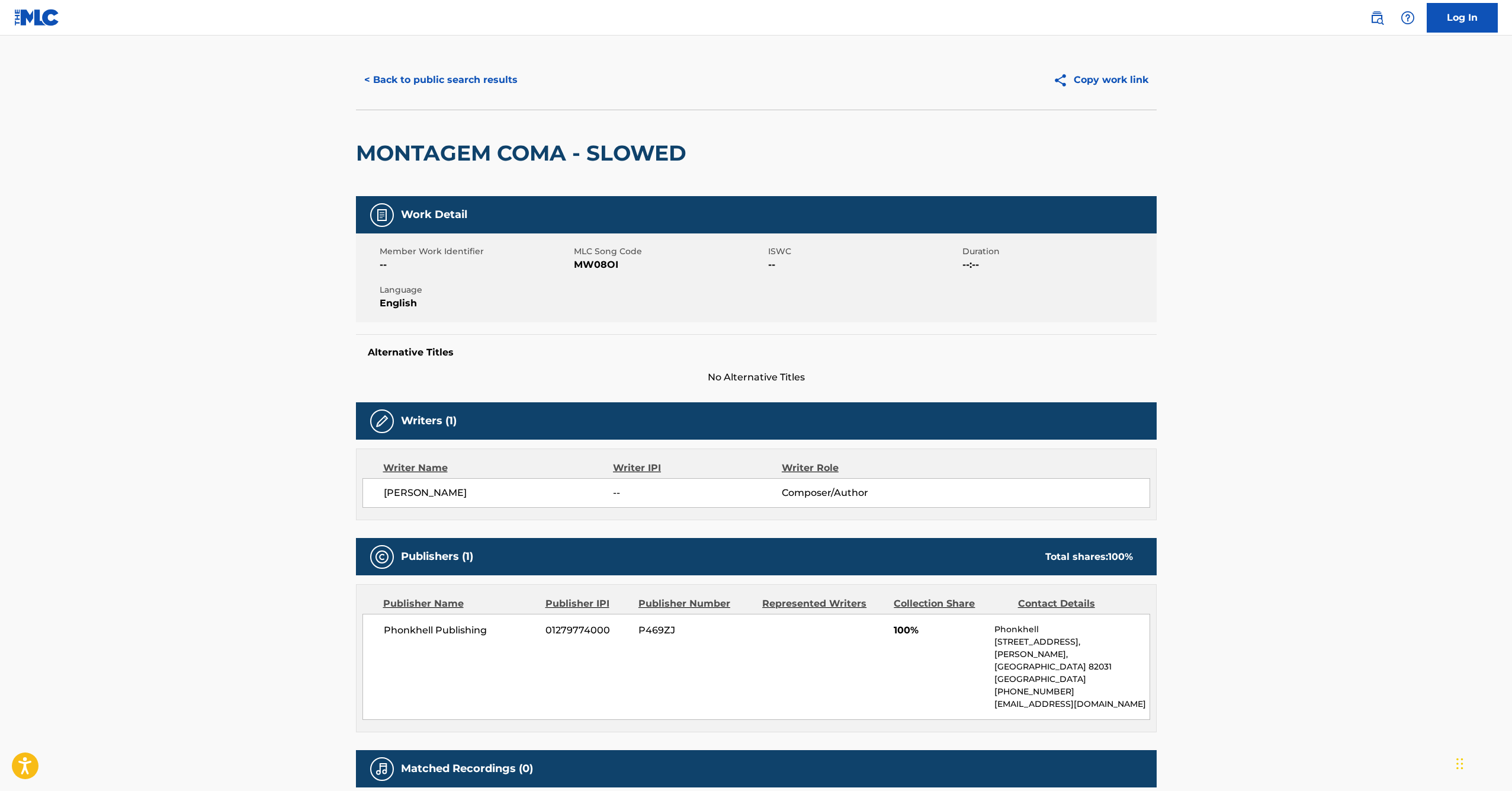
scroll to position [30, 0]
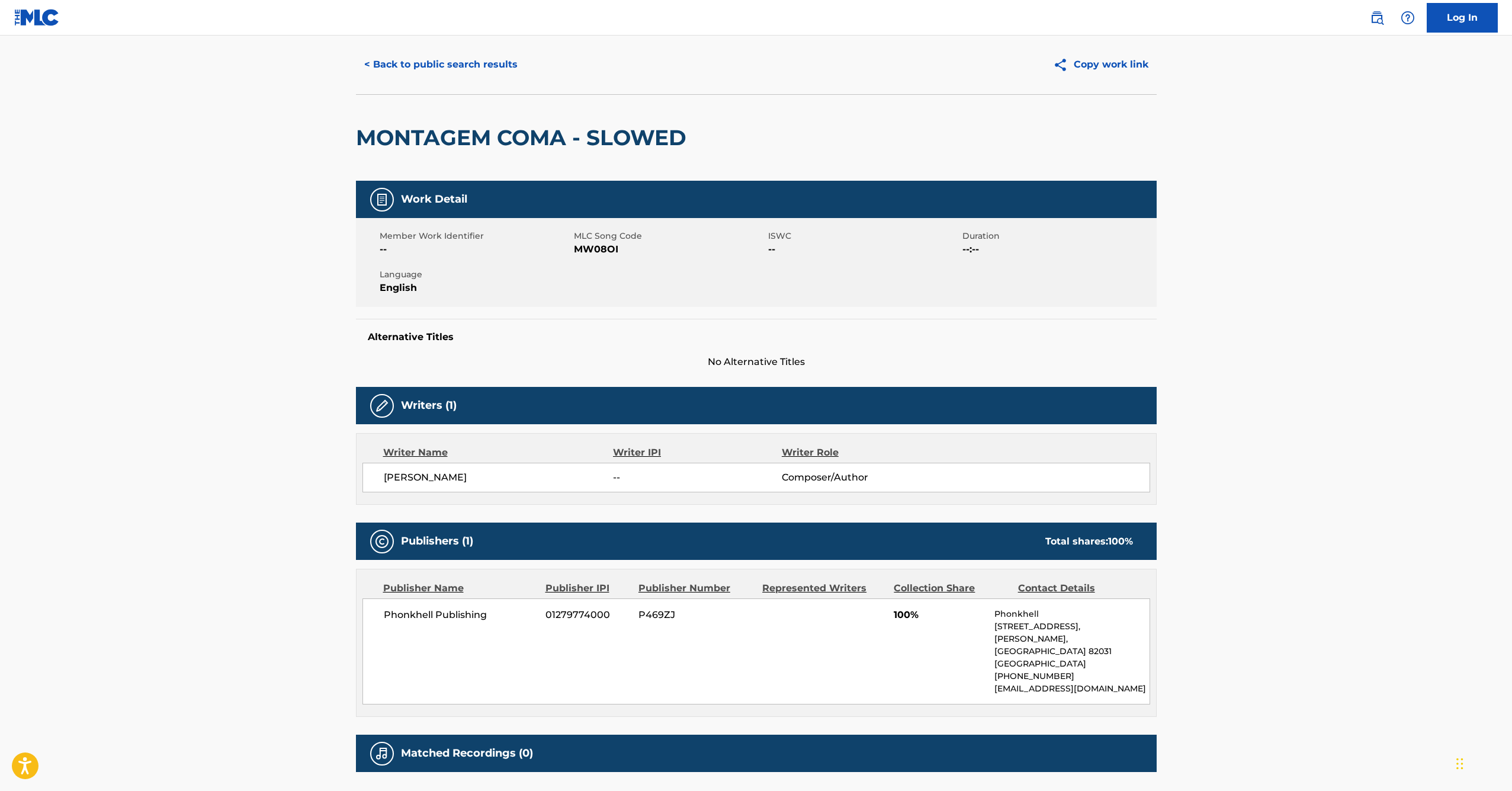
click at [381, 73] on button "< Back to public search results" at bounding box center [441, 64] width 170 height 29
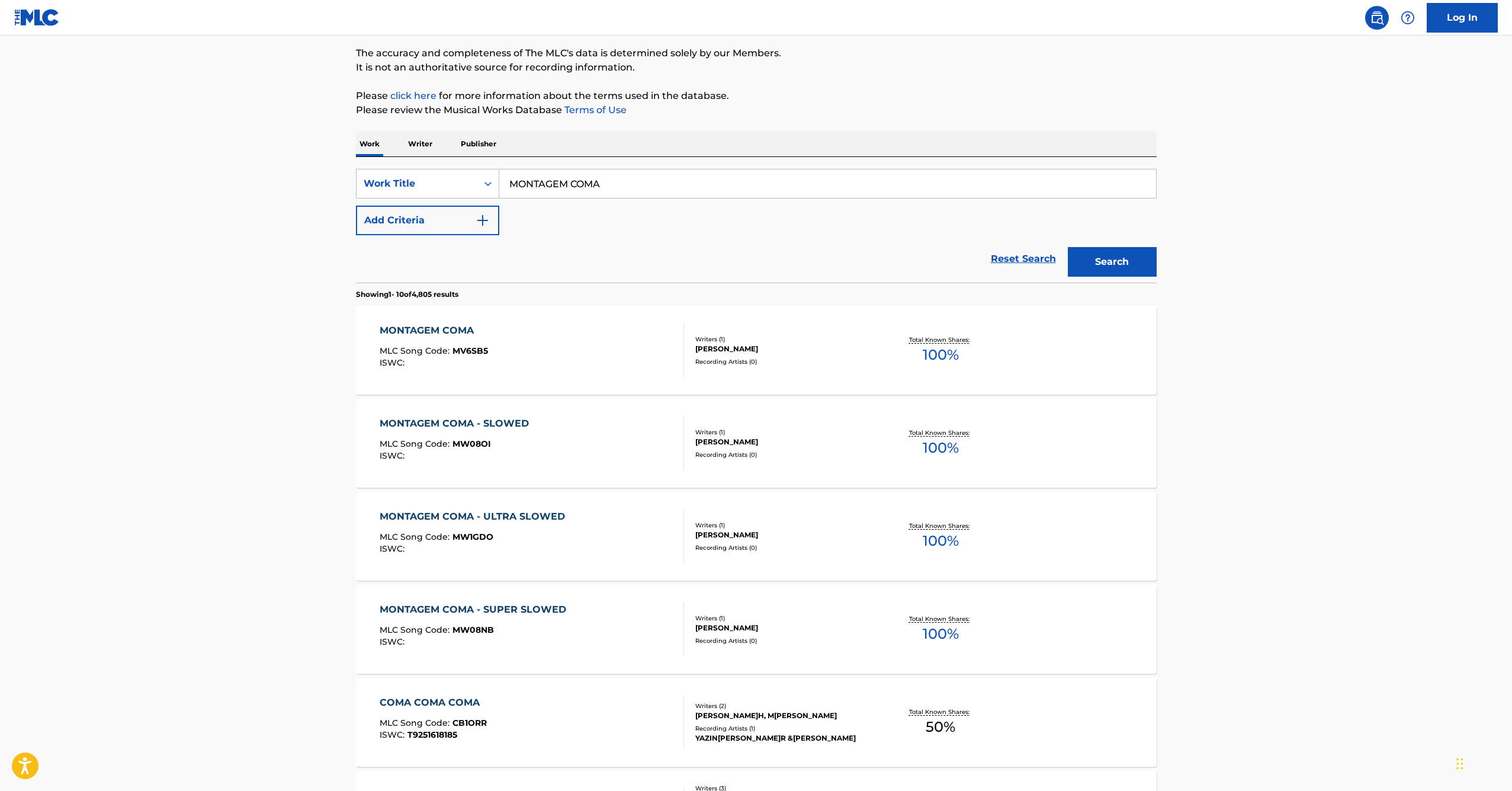
scroll to position [225, 0]
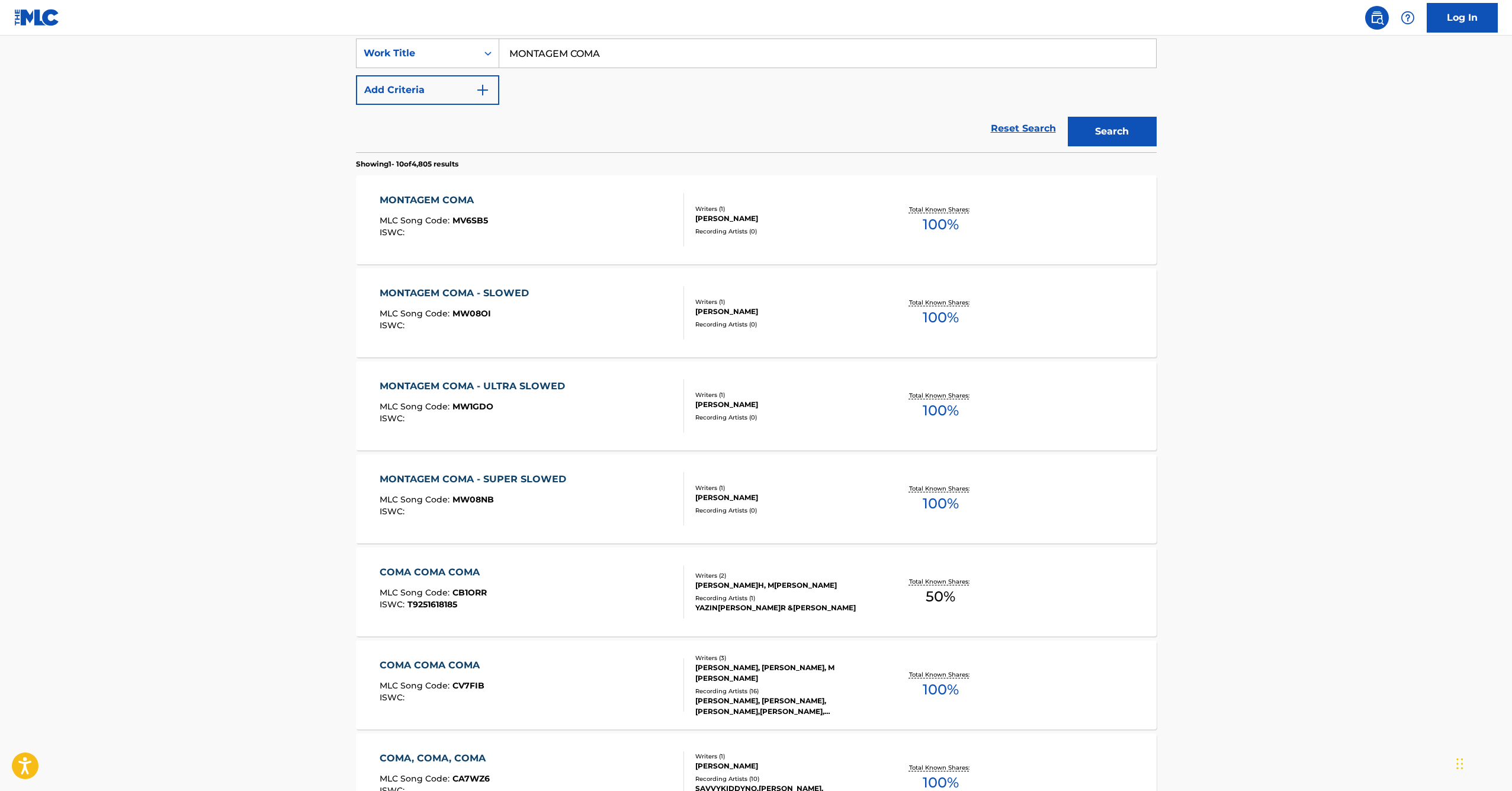
click at [466, 475] on div "MONTAGEM COMA - SUPER SLOWED" at bounding box center [476, 479] width 192 height 14
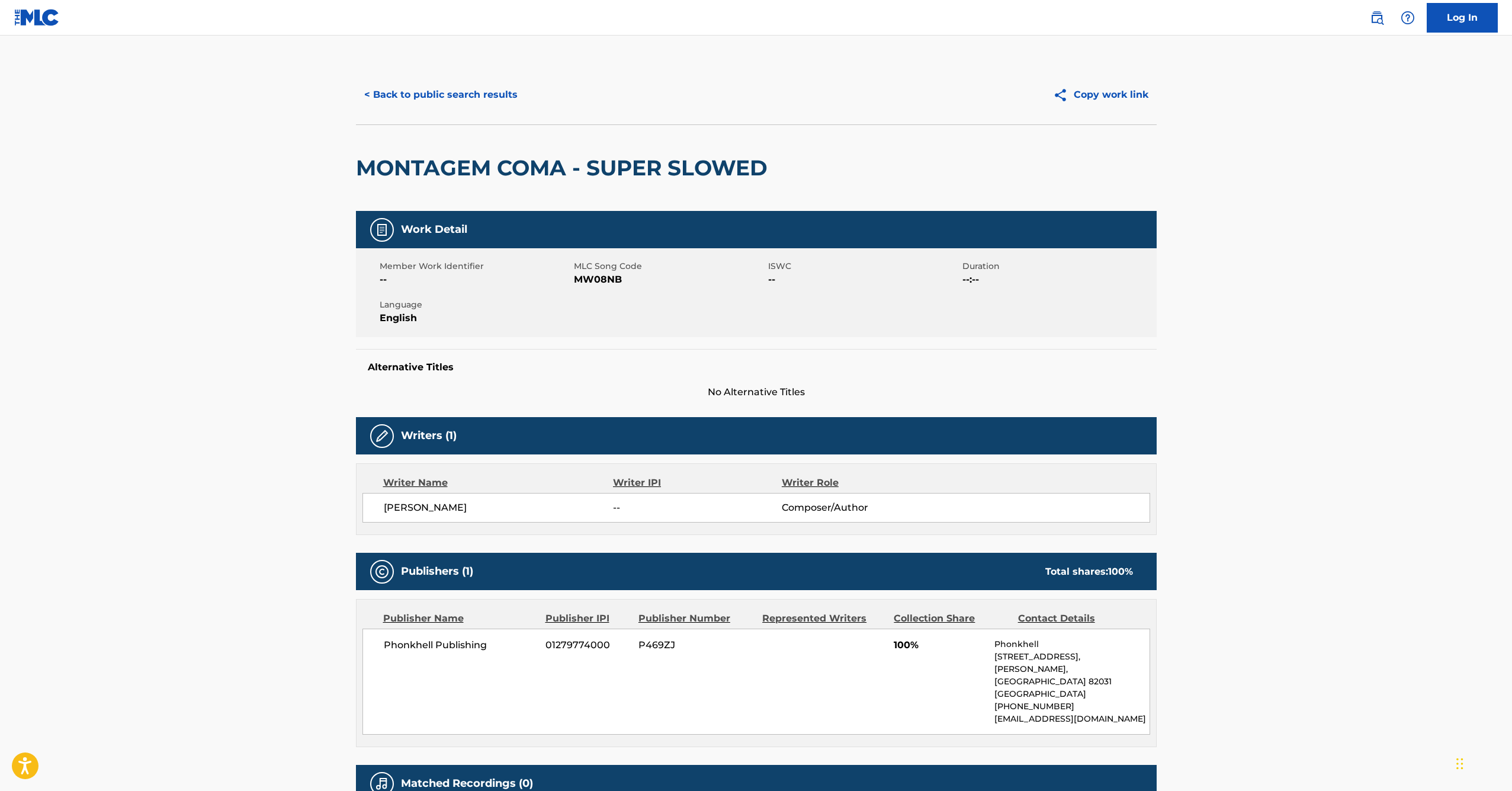
click at [387, 100] on button "< Back to public search results" at bounding box center [441, 95] width 170 height 29
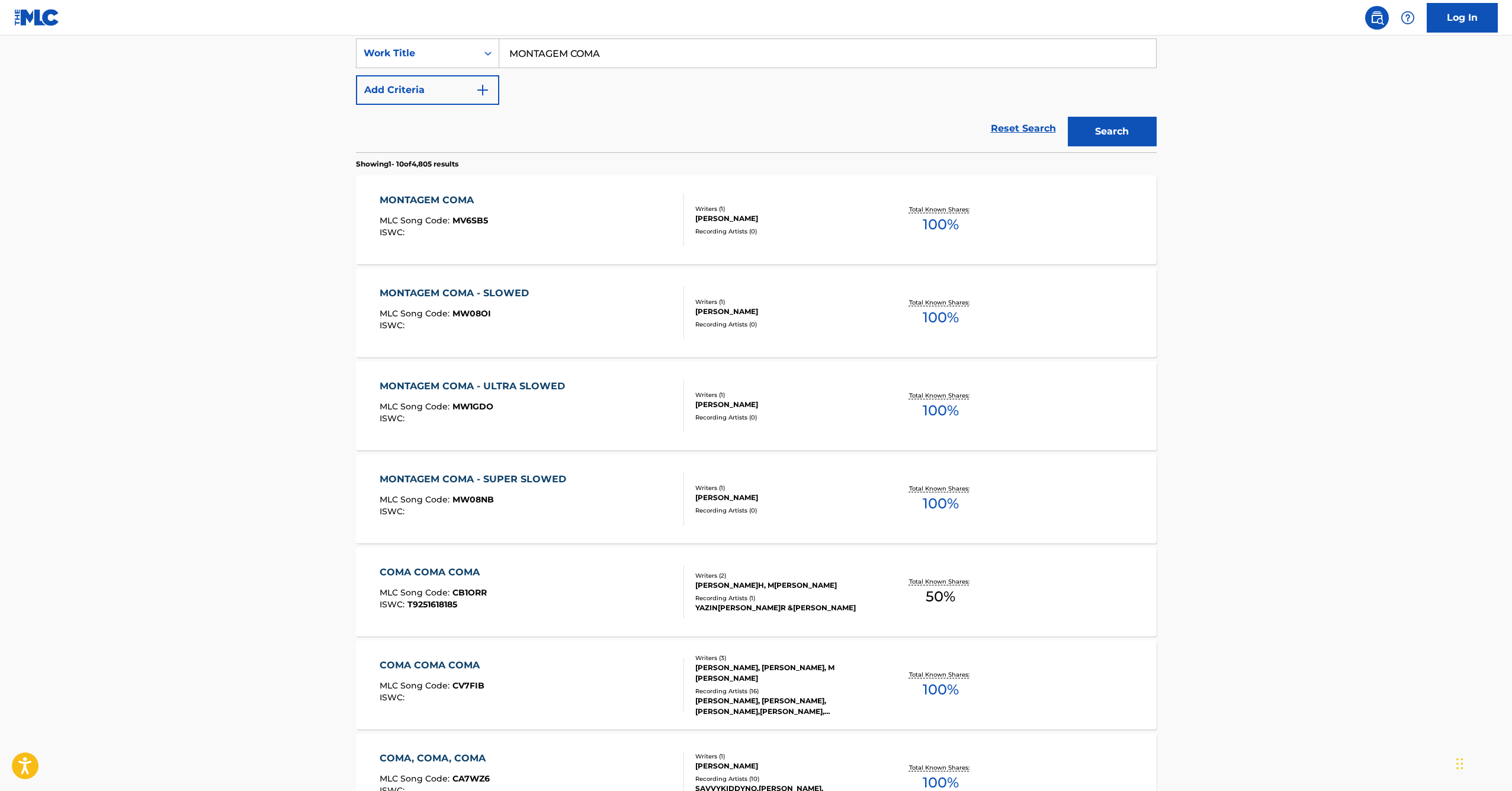
click at [656, 43] on input "MONTAGEM COMA" at bounding box center [827, 53] width 657 height 29
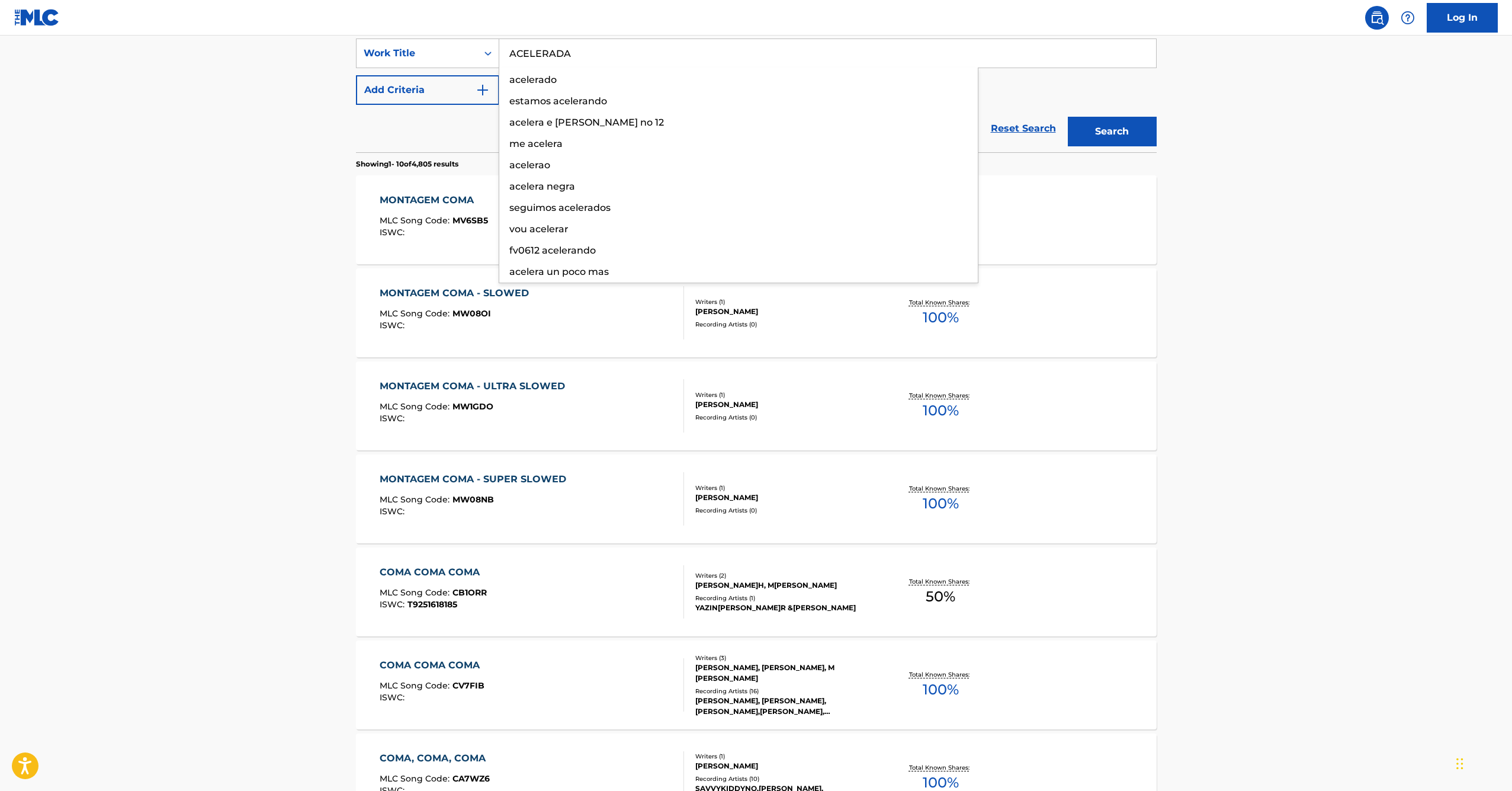
click at [1112, 132] on button "Search" at bounding box center [1112, 131] width 89 height 29
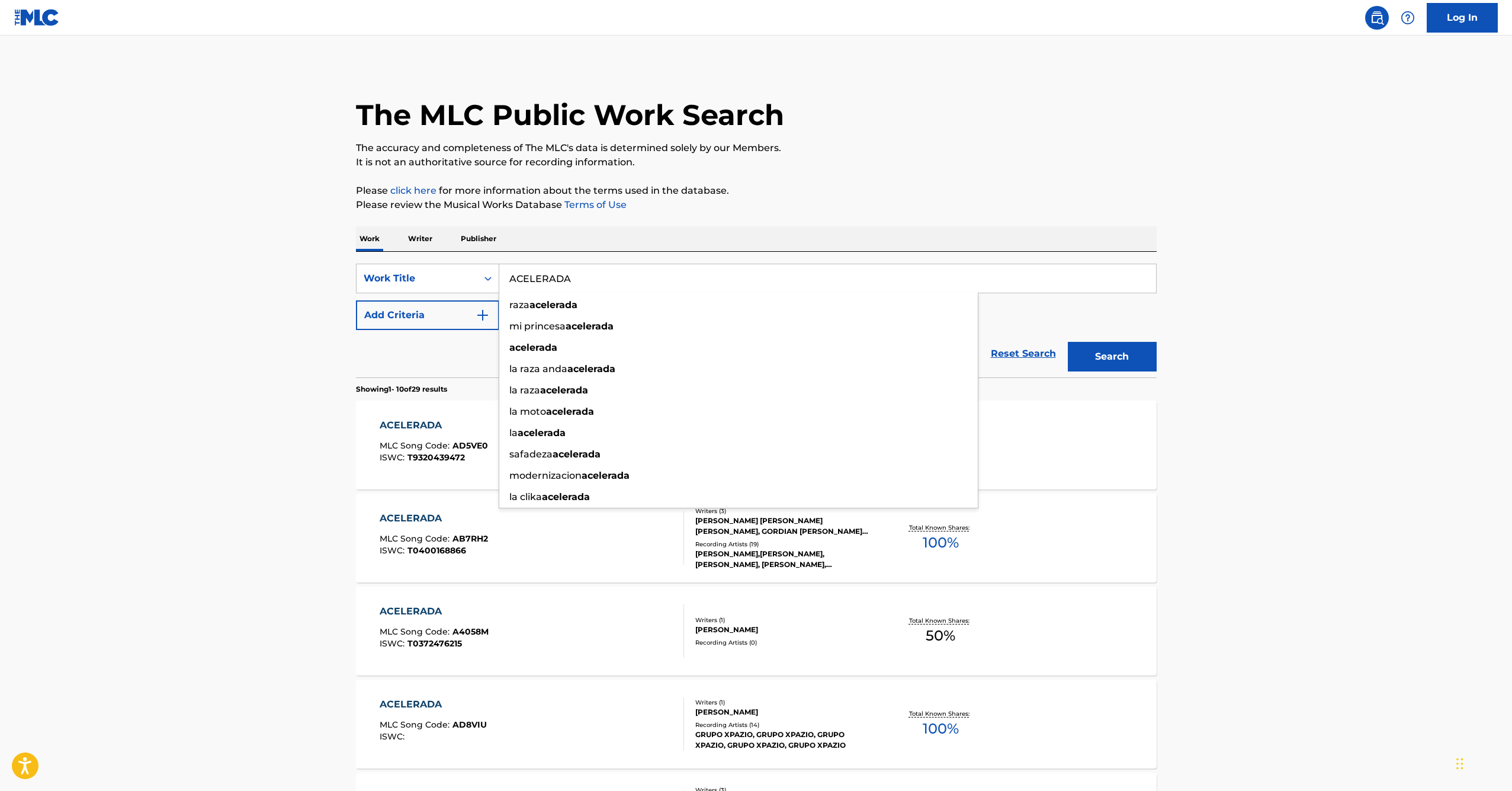
click at [45, 322] on main "The MLC Public Work Search The accuracy and completeness of The MLC's data is d…" at bounding box center [756, 714] width 1512 height 1358
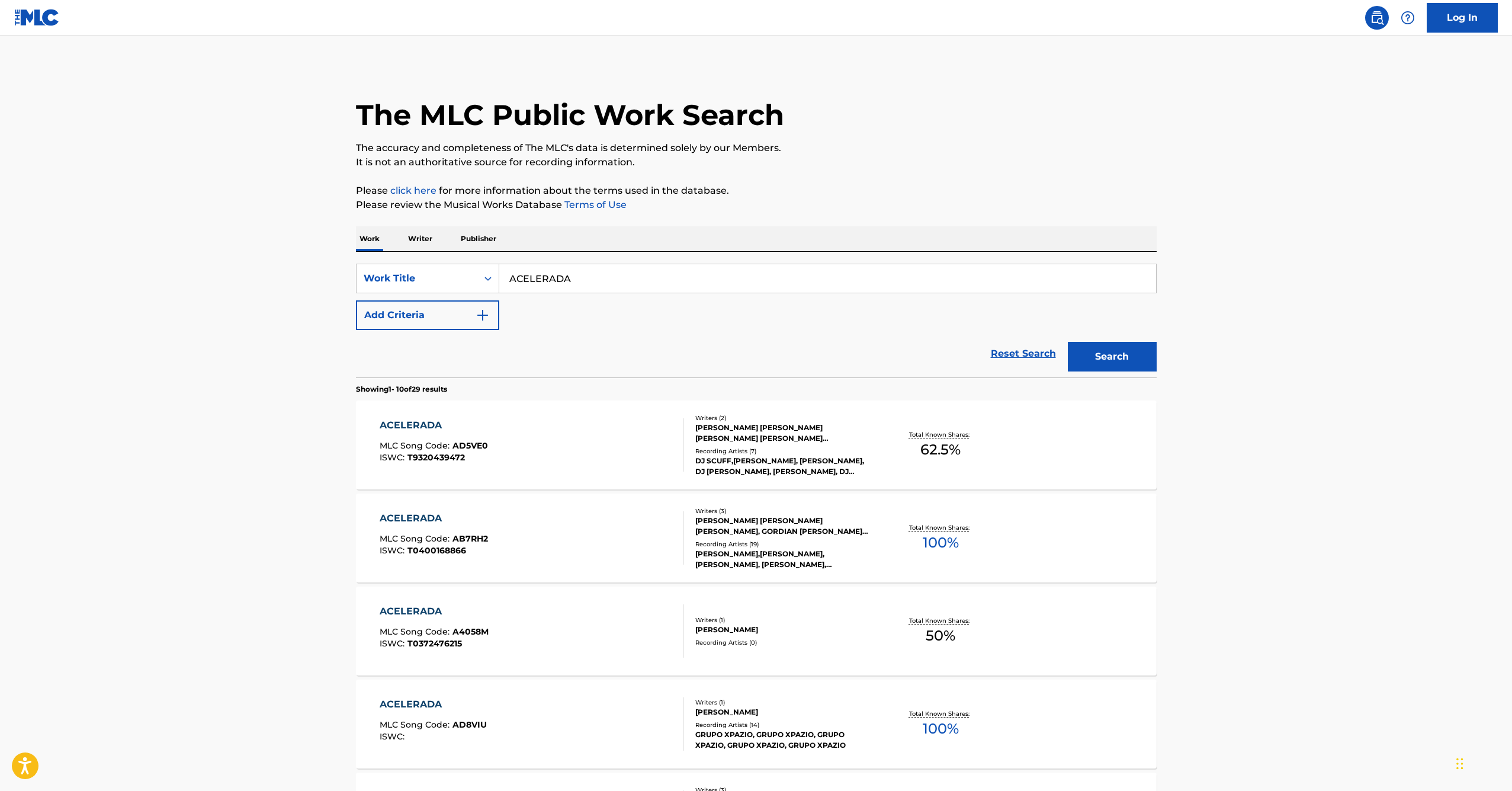
click at [608, 279] on input "ACELERADA" at bounding box center [827, 278] width 657 height 29
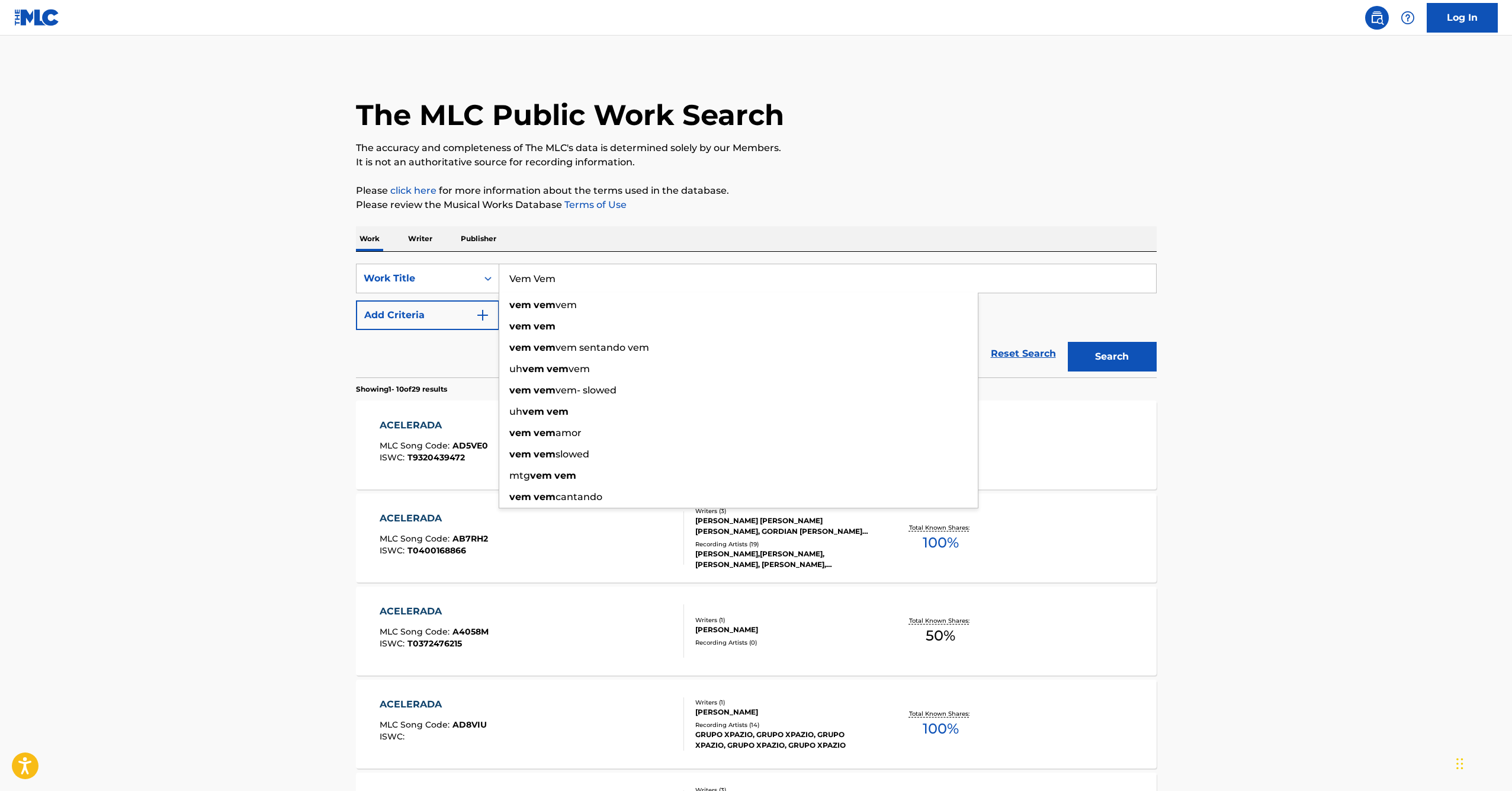
click at [1112, 356] on button "Search" at bounding box center [1112, 356] width 89 height 29
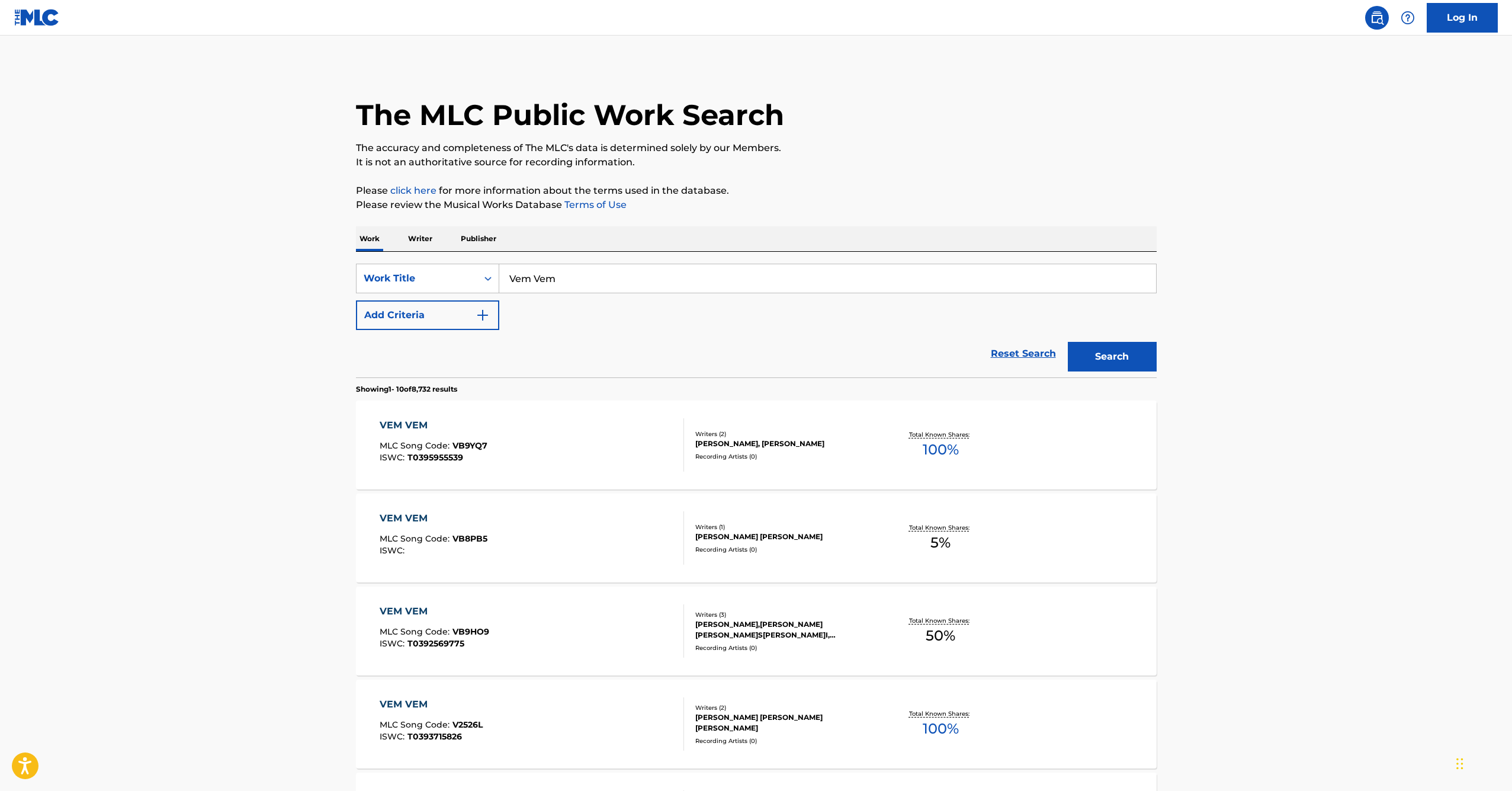
click at [659, 289] on input "Vem Vem" at bounding box center [827, 278] width 657 height 29
click at [1112, 356] on button "Search" at bounding box center [1112, 356] width 89 height 29
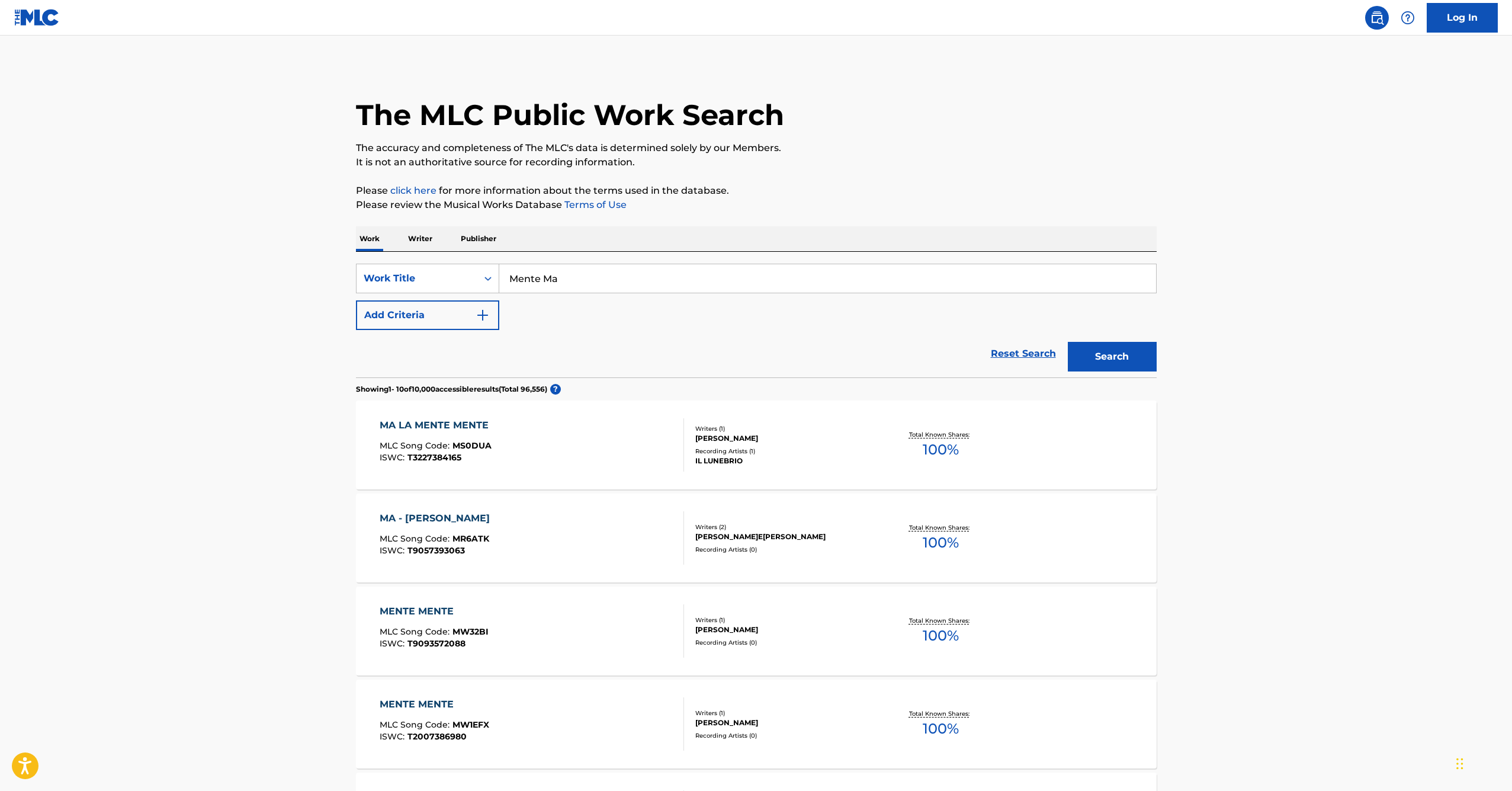
click at [599, 273] on input "Mente Ma" at bounding box center [827, 278] width 657 height 29
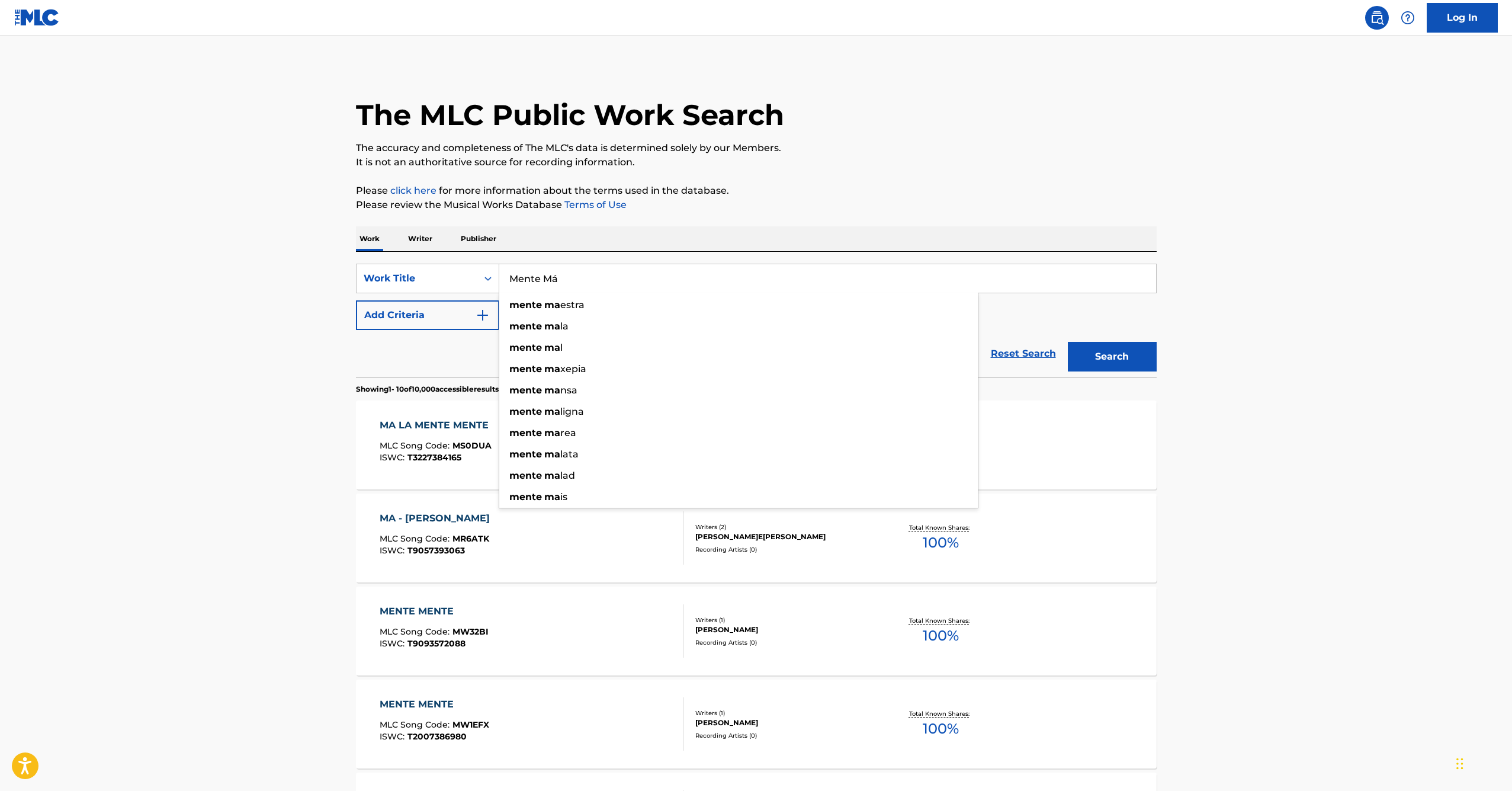
click at [1112, 356] on button "Search" at bounding box center [1112, 356] width 89 height 29
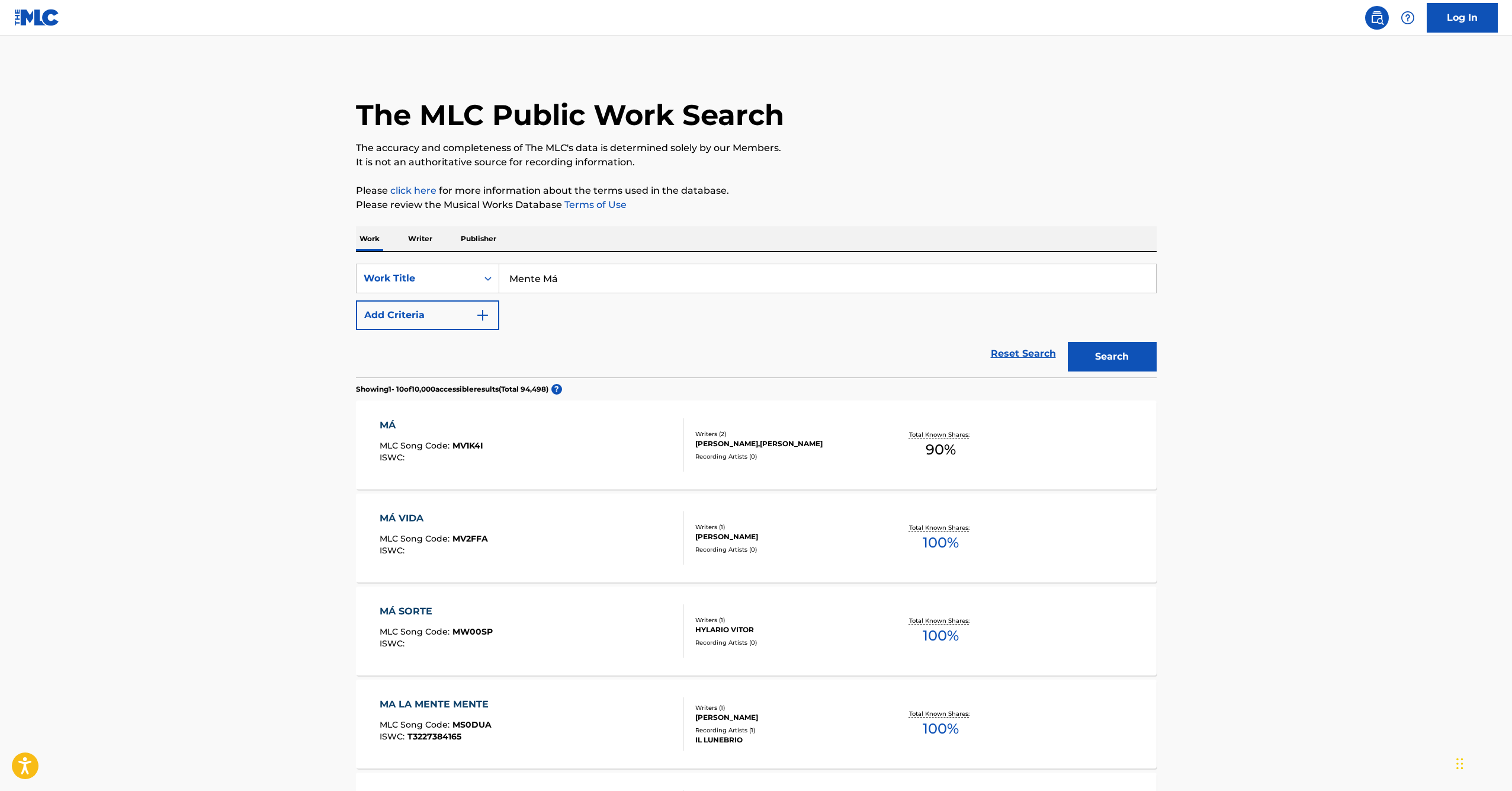
click at [242, 494] on main "The MLC Public Work Search The accuracy and completeness of The MLC's data is d…" at bounding box center [756, 714] width 1512 height 1358
click at [611, 275] on input "Mente Má" at bounding box center [827, 278] width 657 height 29
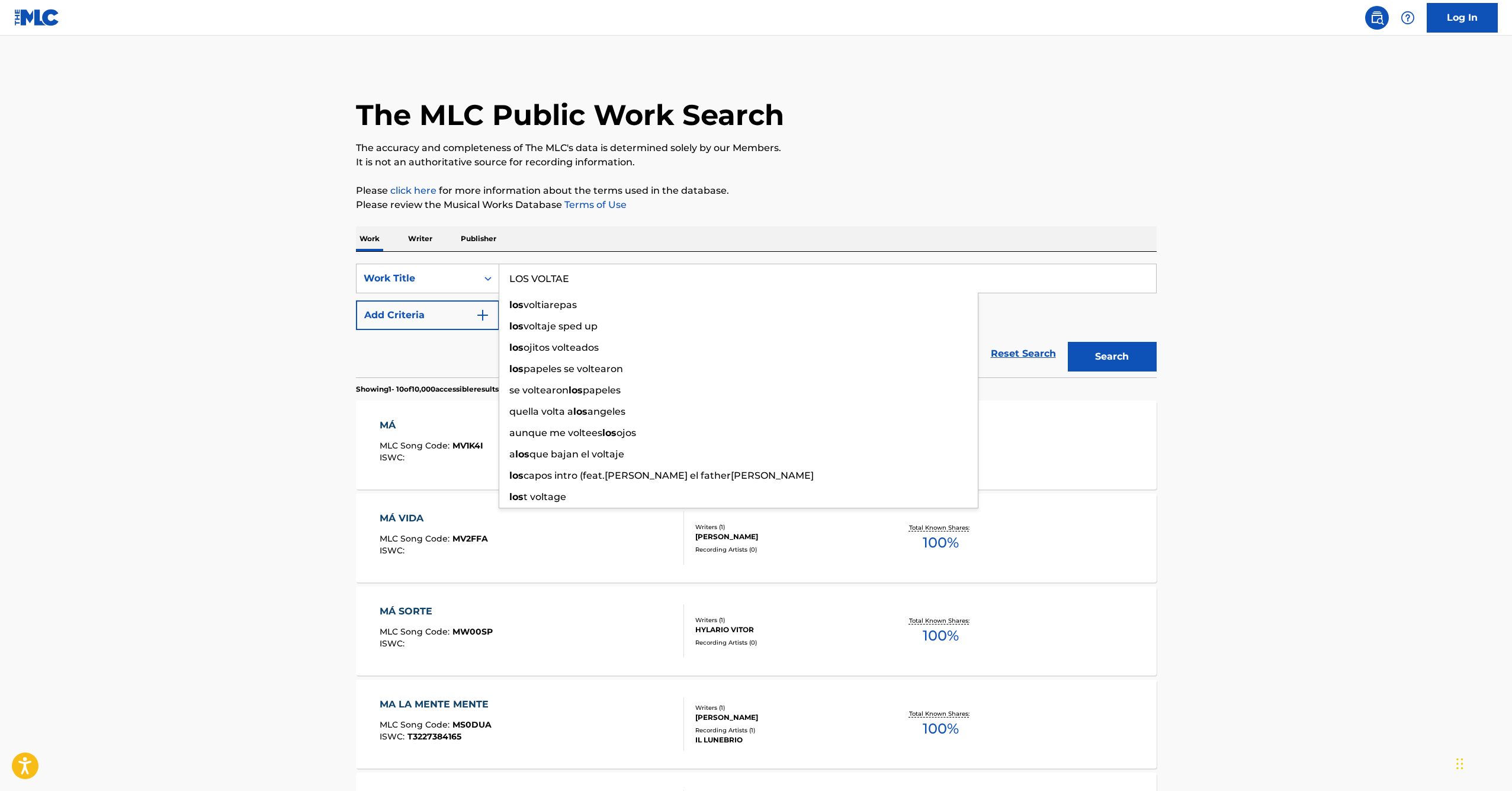
click at [1112, 356] on button "Search" at bounding box center [1112, 356] width 89 height 29
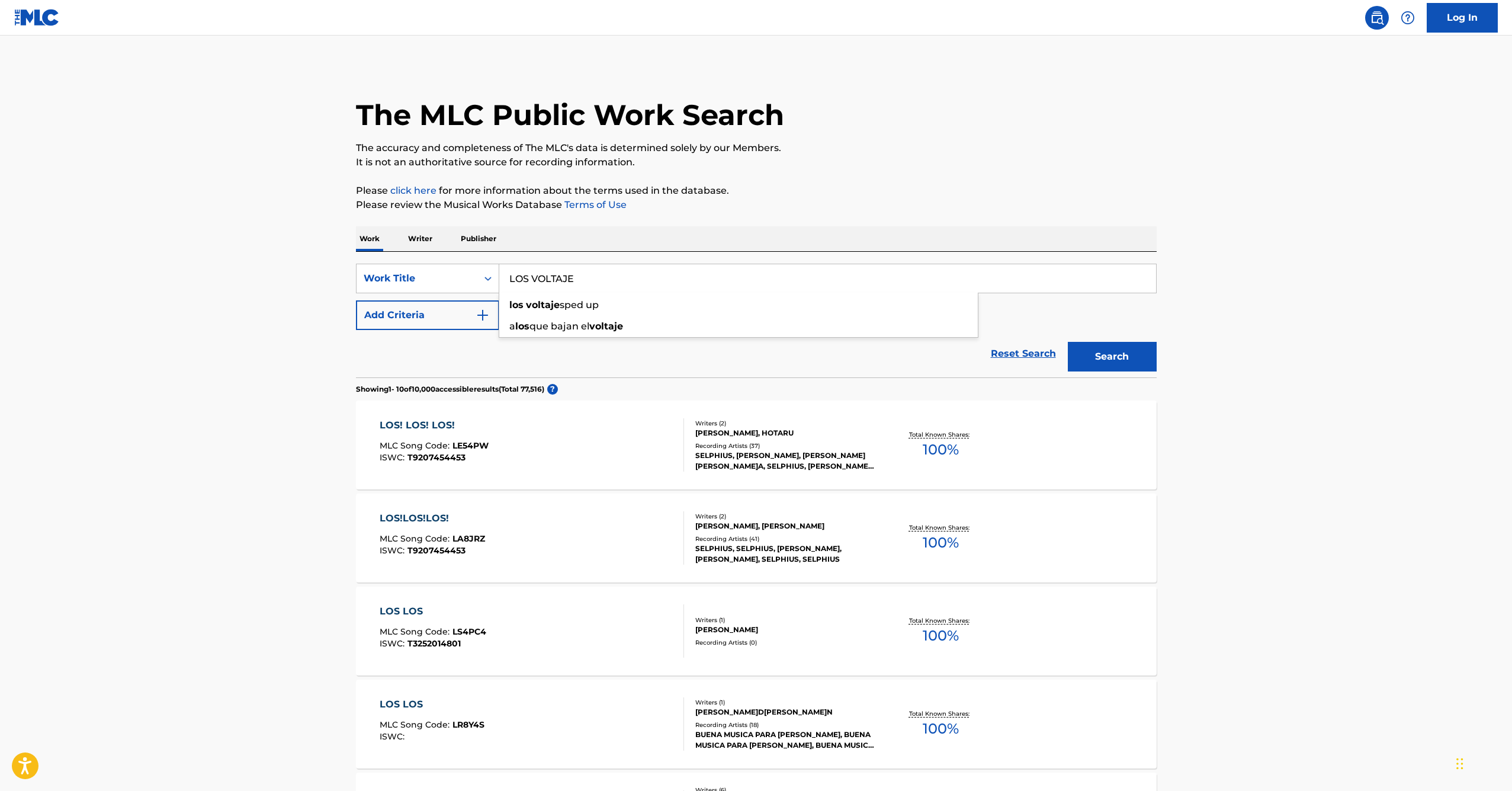
type input "LOS VOLTAJE"
click at [1112, 356] on button "Search" at bounding box center [1112, 356] width 89 height 29
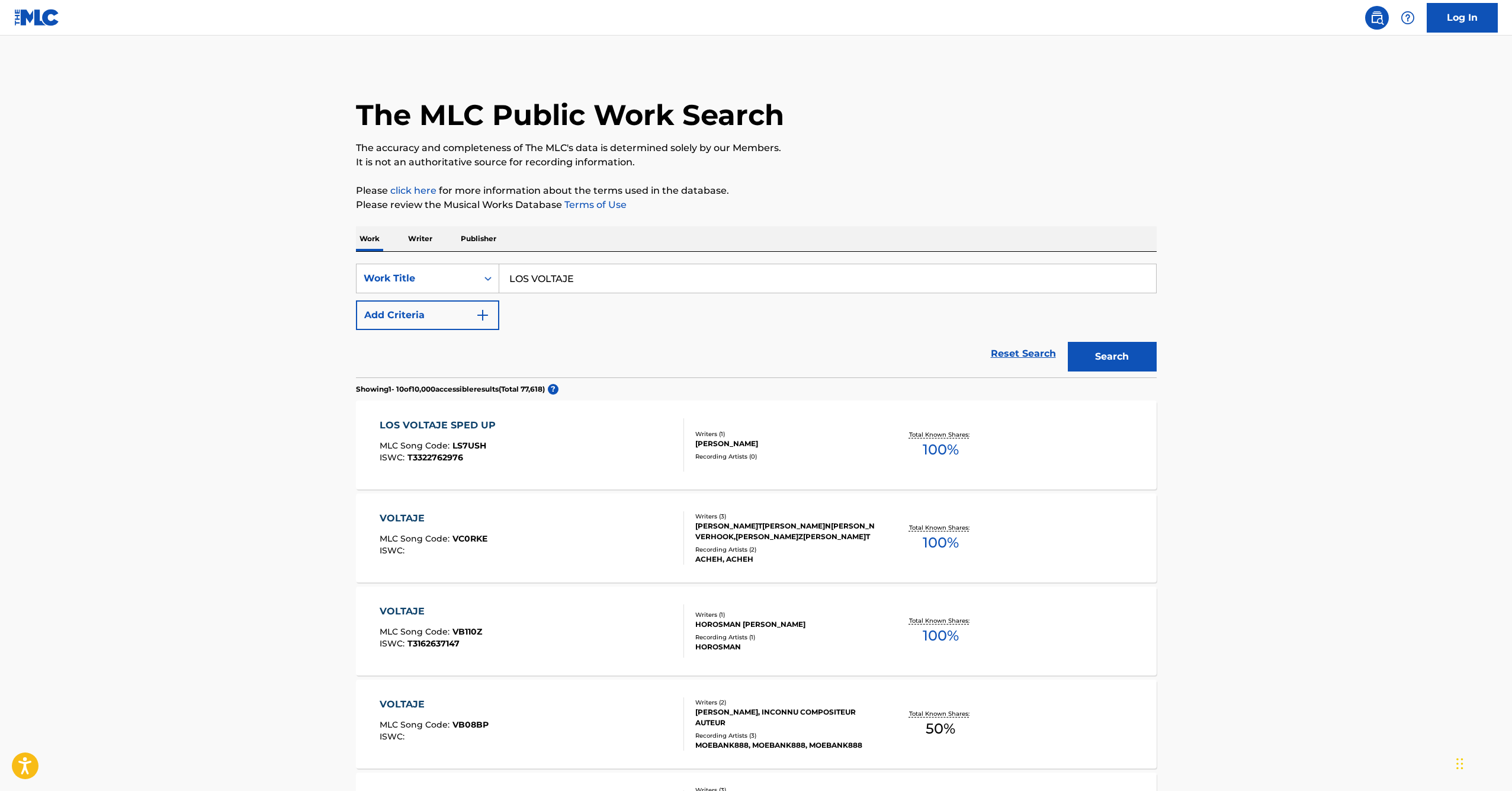
click at [459, 427] on div "LOS VOLTAJE SPED UP" at bounding box center [441, 425] width 122 height 14
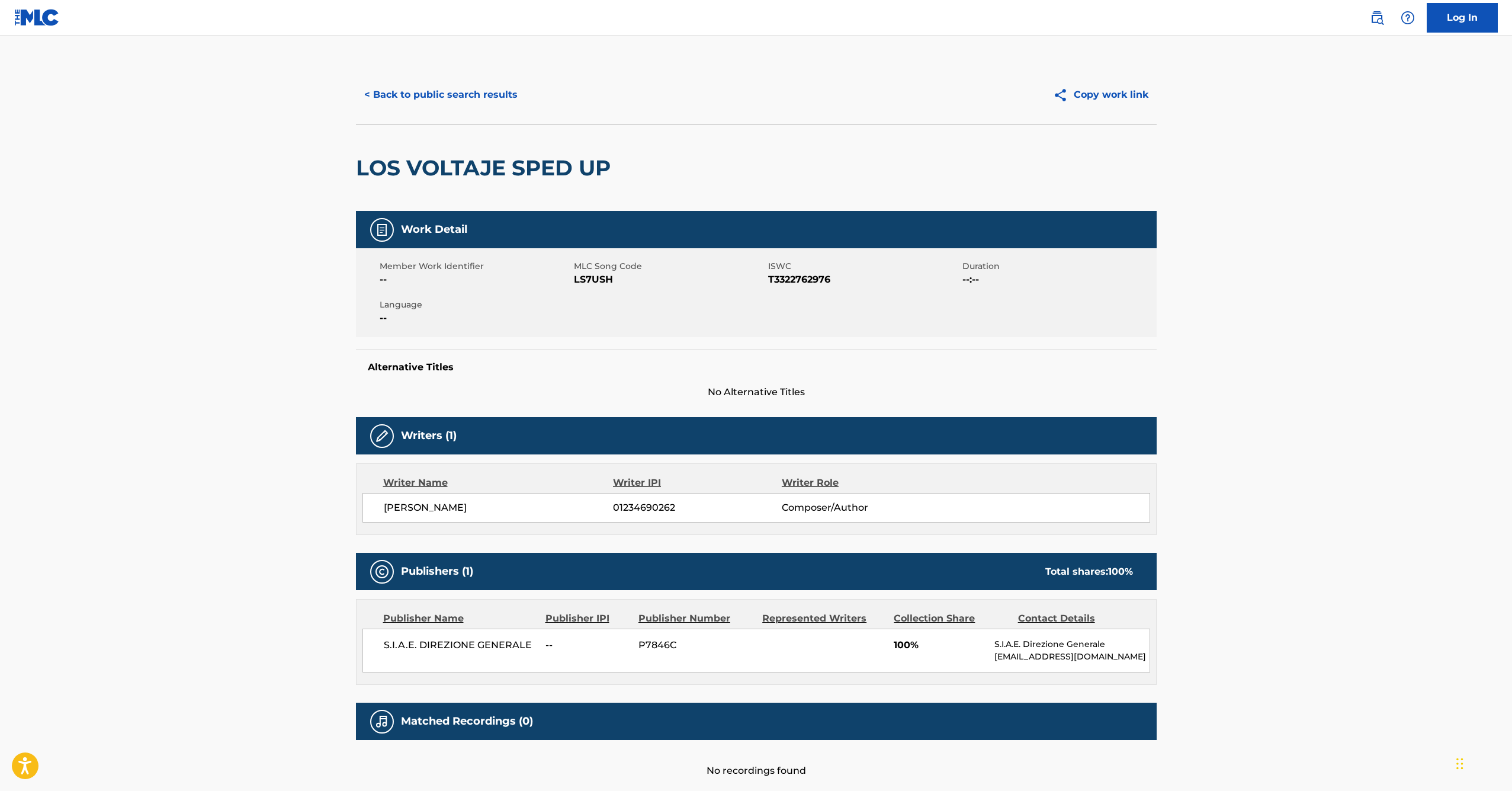
drag, startPoint x: 483, startPoint y: 504, endPoint x: 364, endPoint y: 508, distance: 119.1
click at [364, 508] on div "[PERSON_NAME] 01234690262 Composer/Author" at bounding box center [756, 508] width 788 height 29
copy span "[PERSON_NAME]"
click at [392, 90] on button "< Back to public search results" at bounding box center [441, 95] width 170 height 29
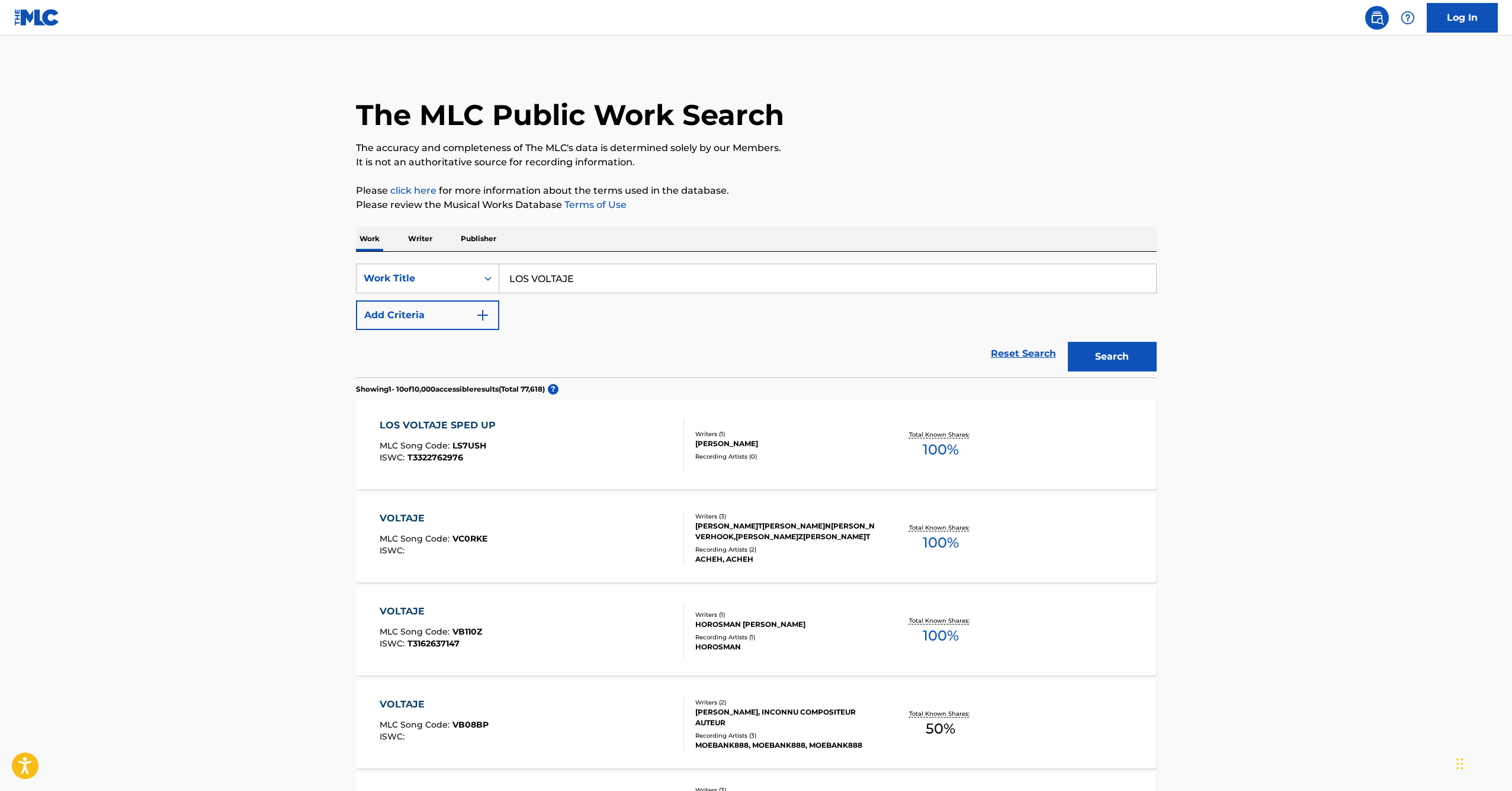
click at [426, 235] on p "Writer" at bounding box center [420, 239] width 31 height 25
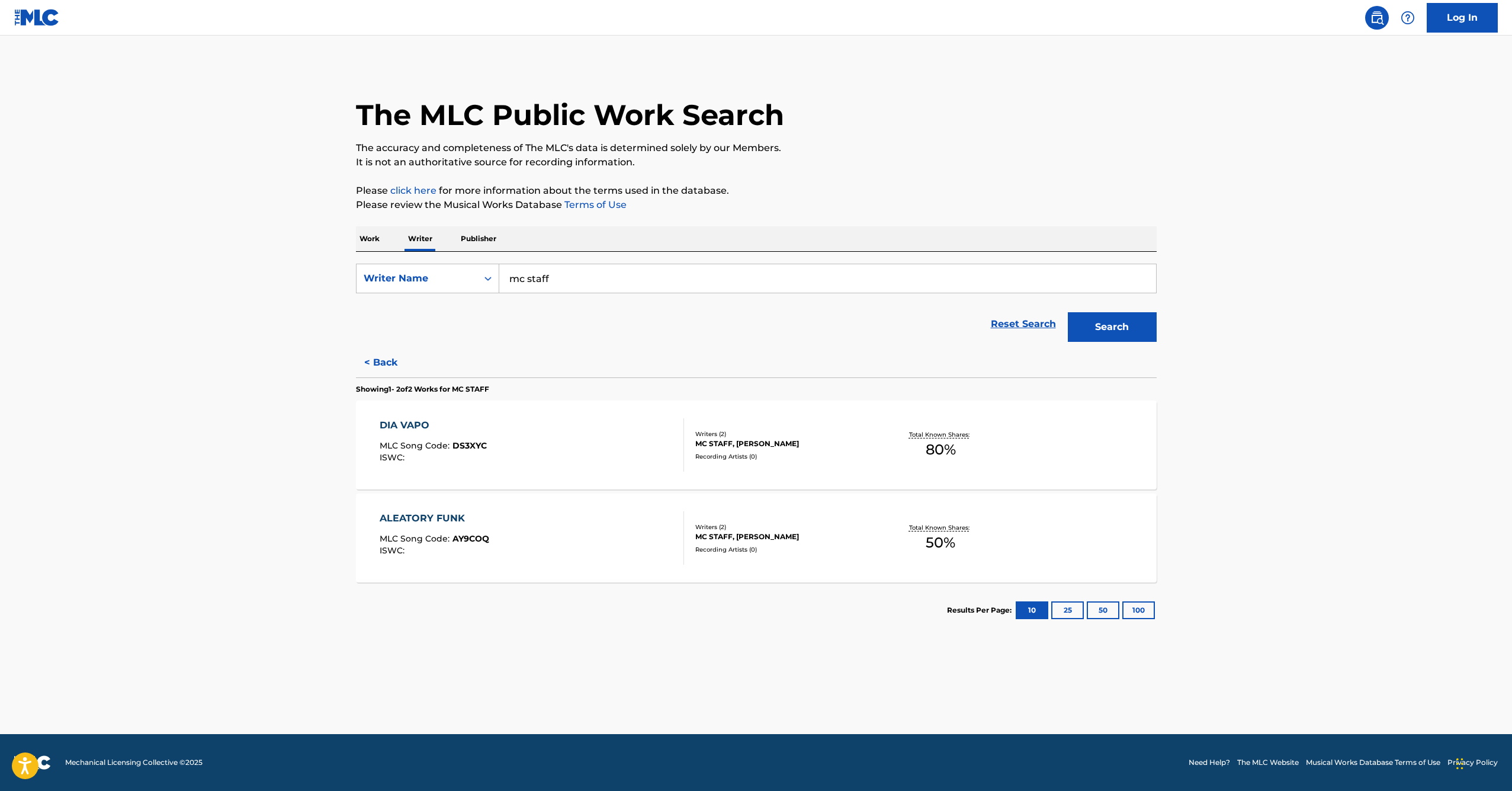
click at [634, 271] on input "mc staff" at bounding box center [827, 278] width 657 height 29
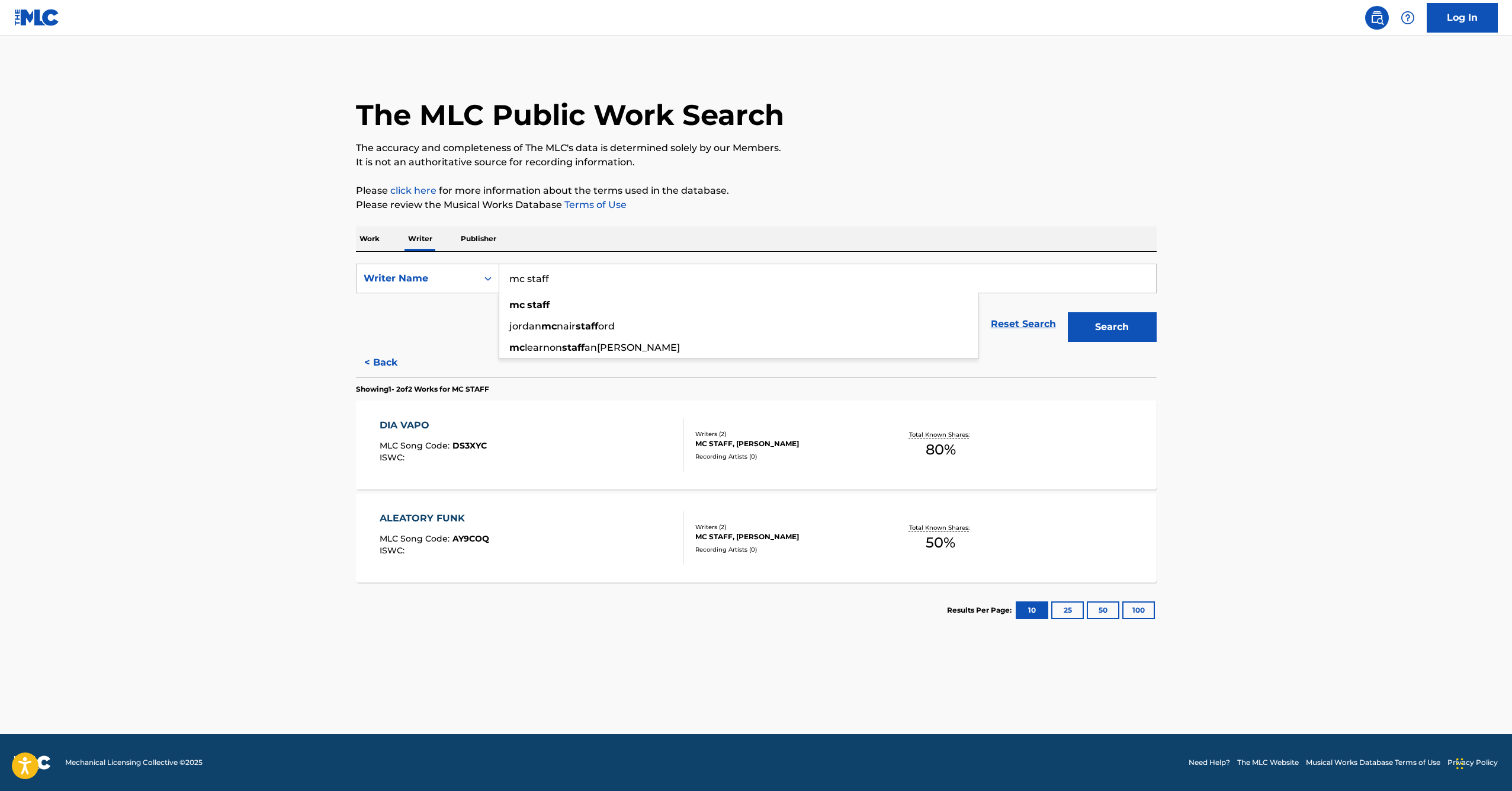
click at [634, 271] on input "mc staff" at bounding box center [827, 278] width 657 height 29
paste input "[PERSON_NAME]"
type input "[PERSON_NAME]"
click at [1094, 326] on button "Search" at bounding box center [1112, 327] width 89 height 29
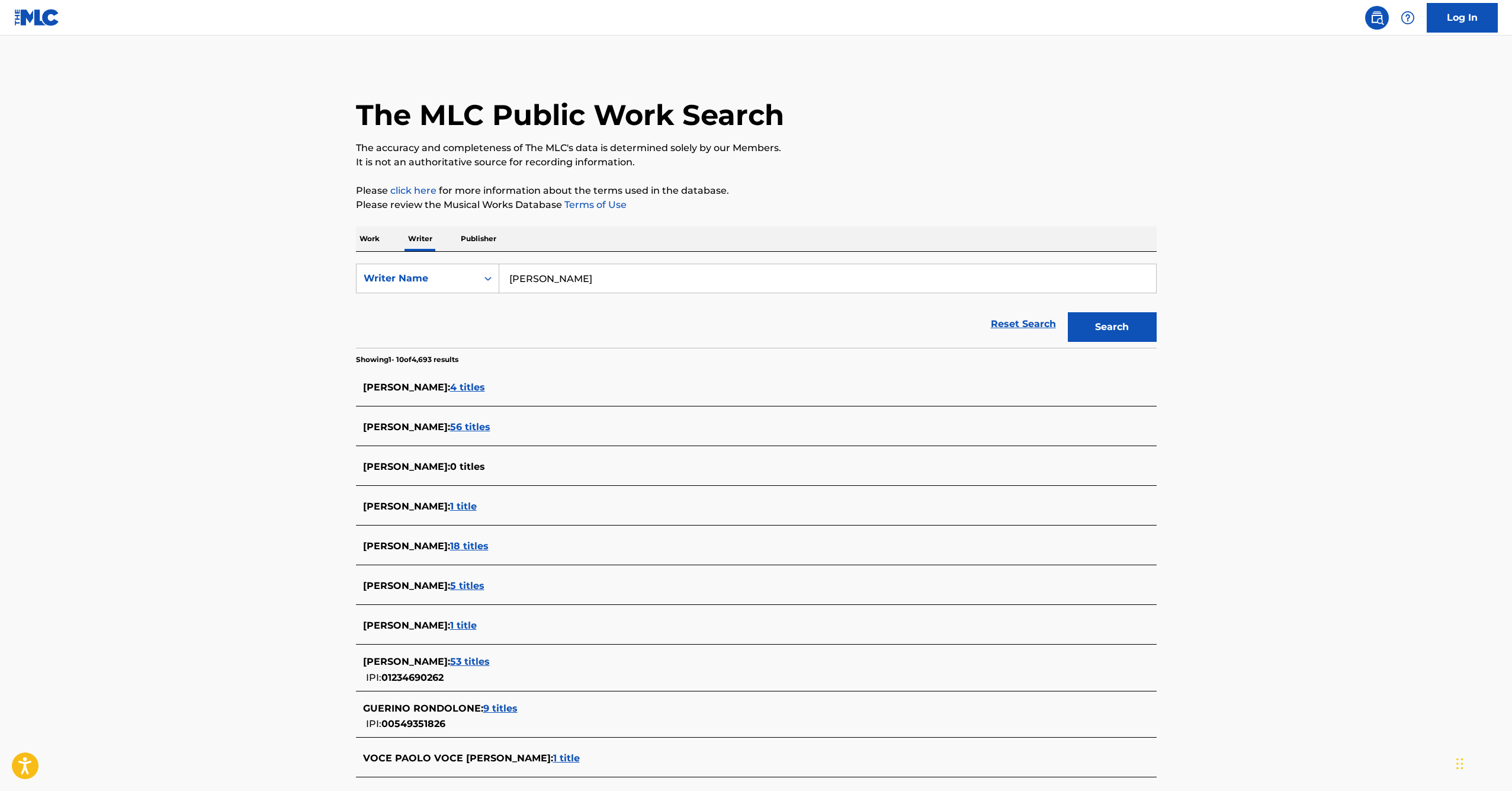
scroll to position [110, 0]
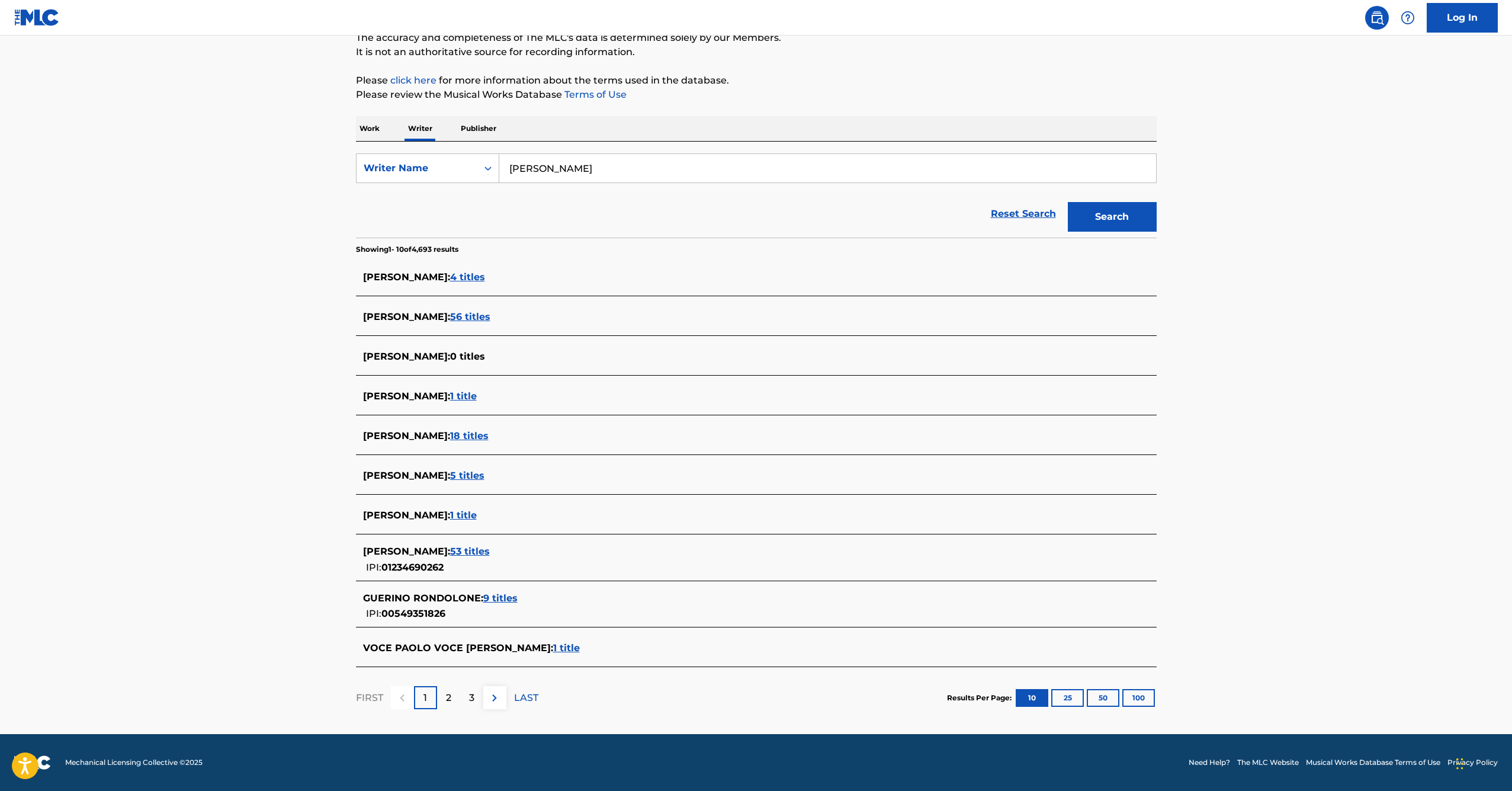
click at [484, 474] on span "5 titles" at bounding box center [467, 476] width 34 height 11
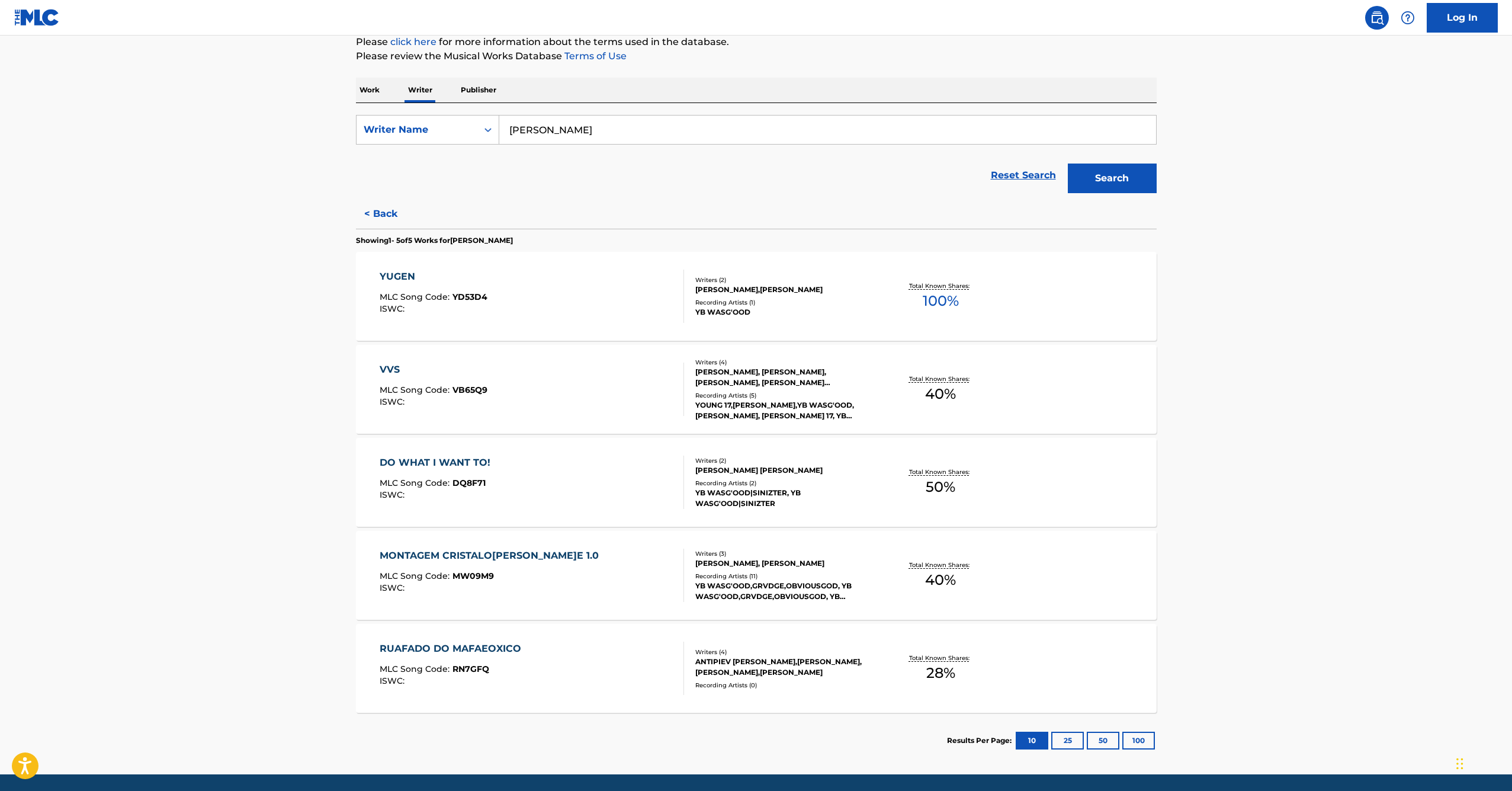
scroll to position [189, 0]
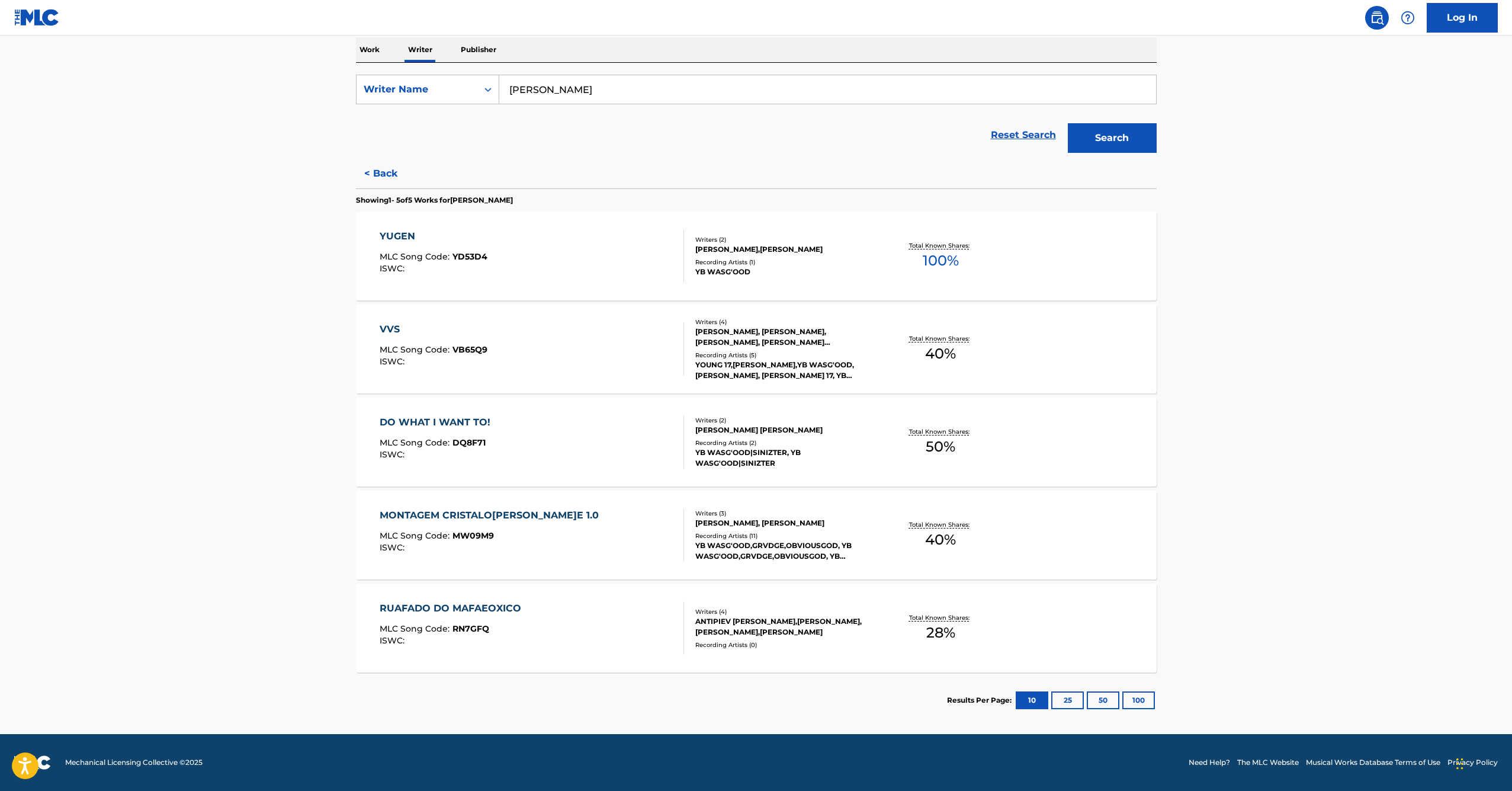
click at [376, 170] on button "< Back" at bounding box center [392, 174] width 71 height 29
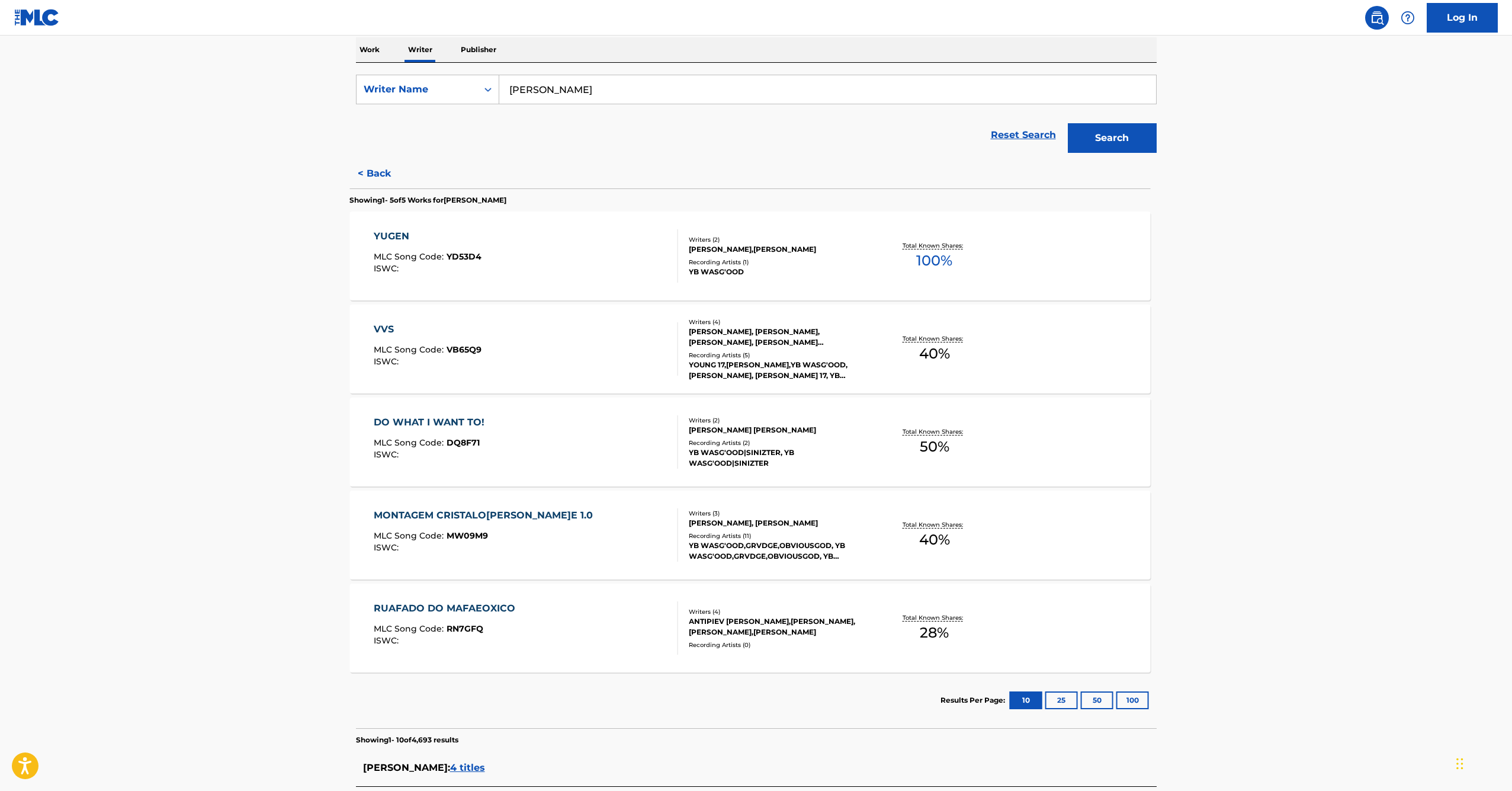
scroll to position [110, 0]
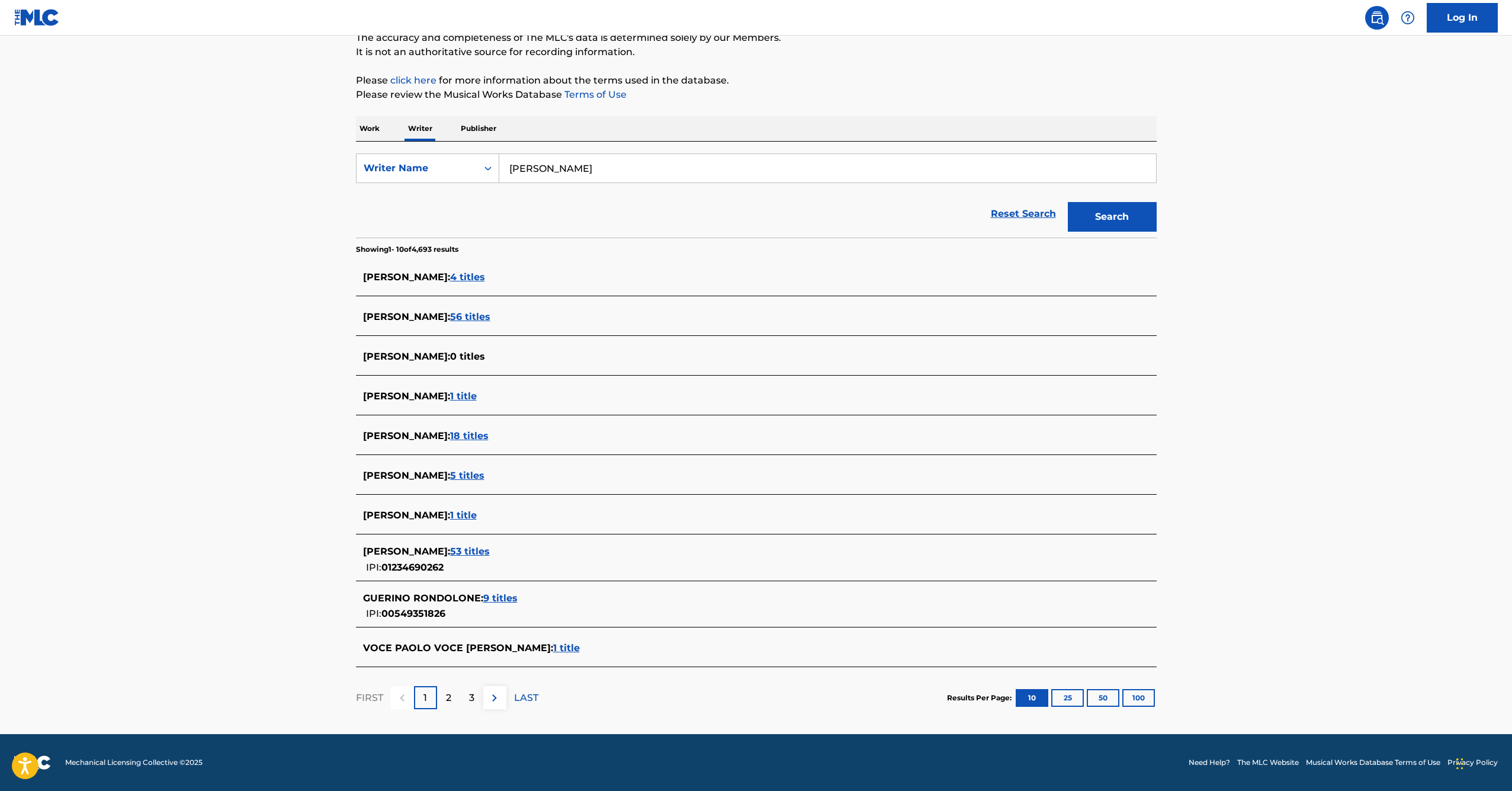
click at [488, 547] on span "53 titles" at bounding box center [470, 551] width 40 height 11
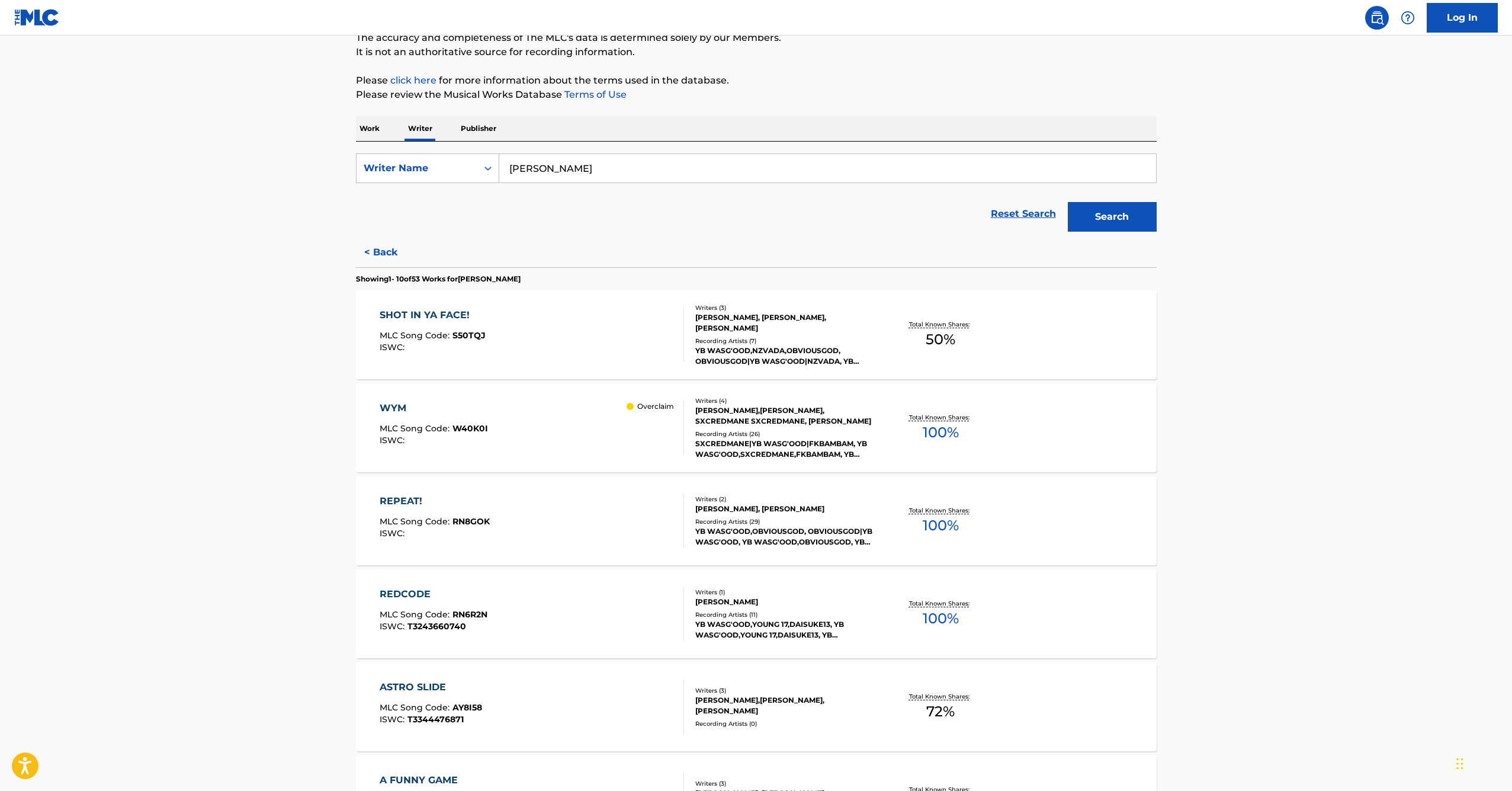
scroll to position [118, 0]
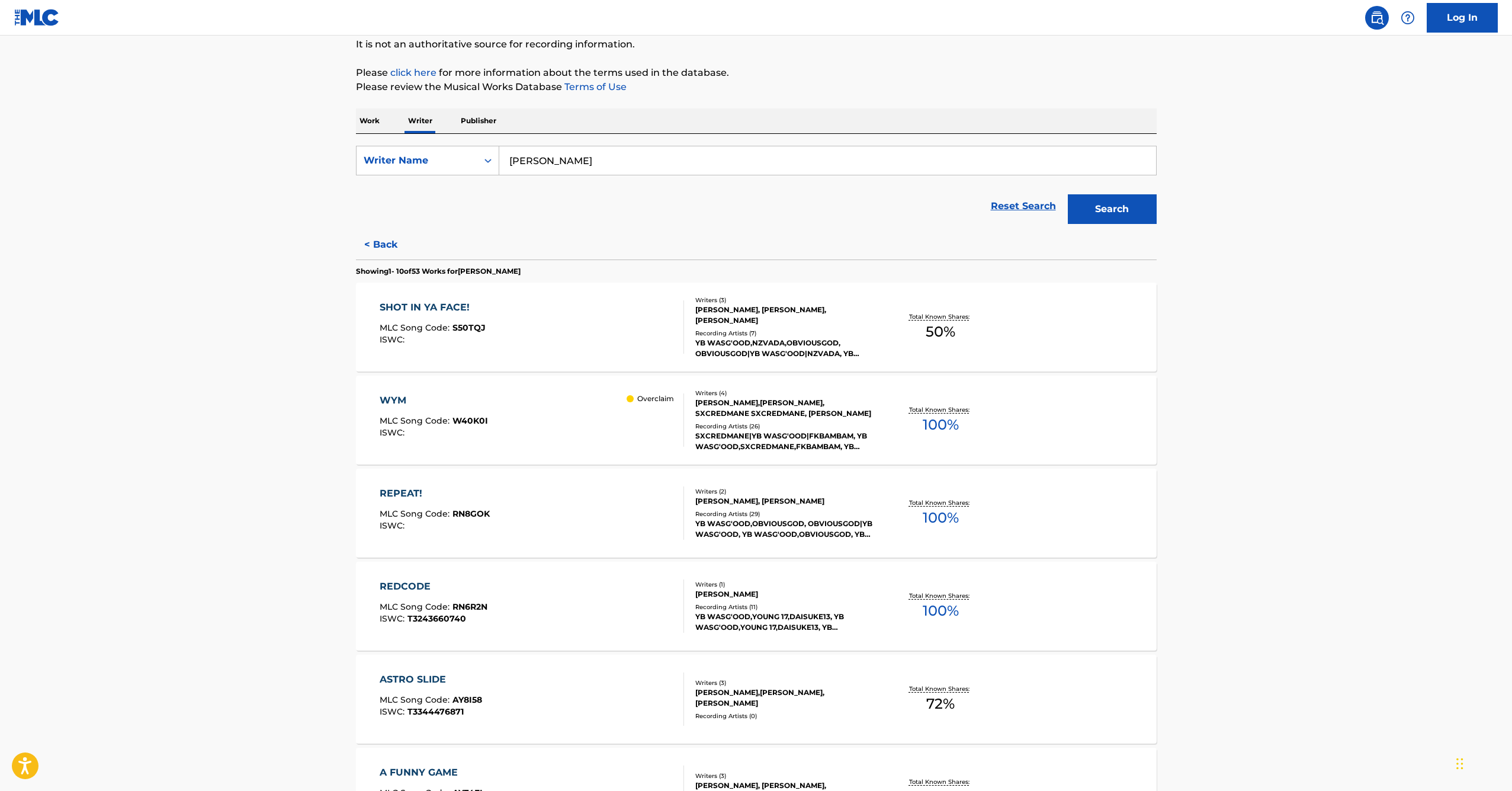
click at [640, 395] on p "Overclaim" at bounding box center [655, 398] width 37 height 10
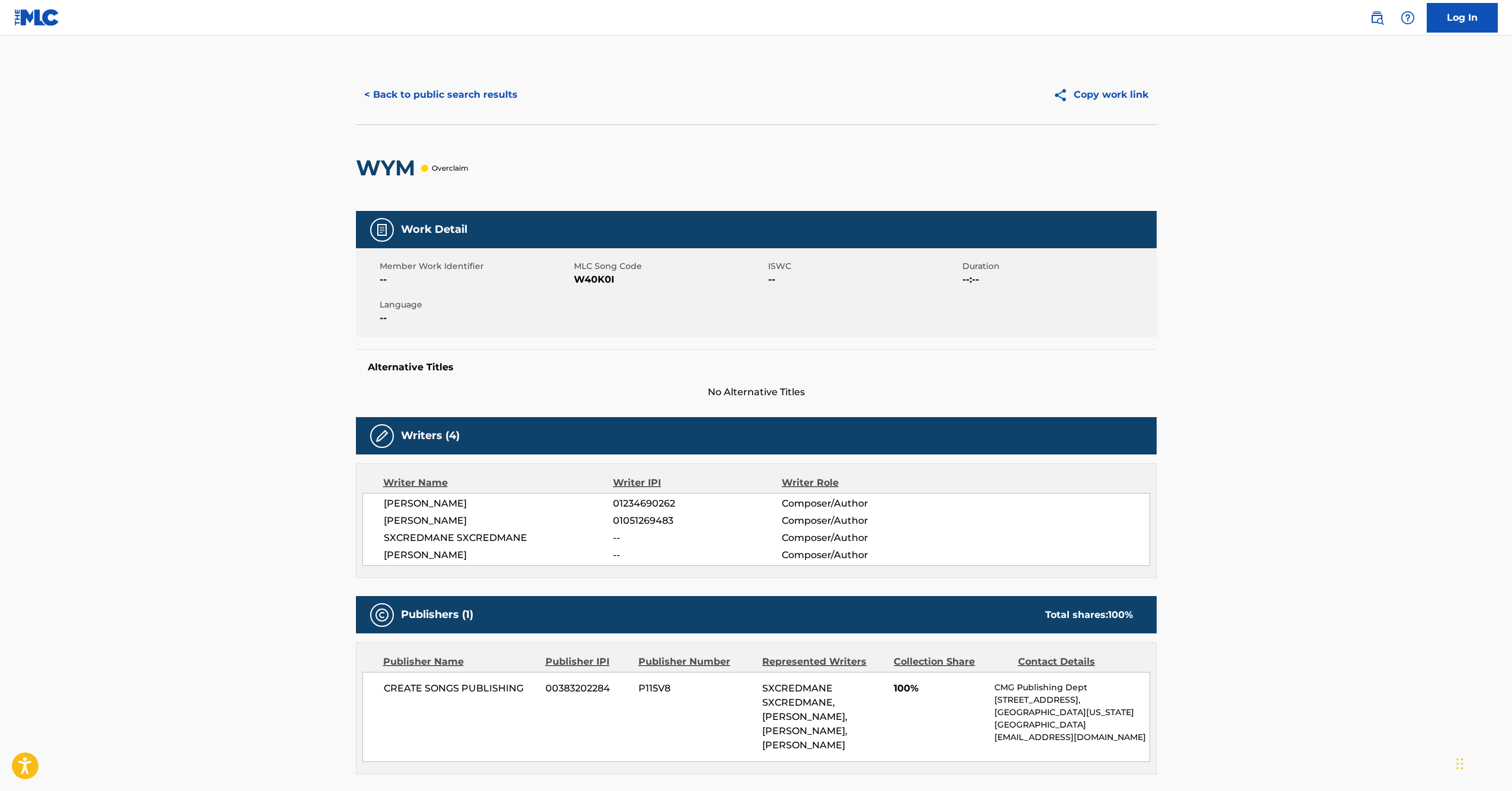
click at [397, 93] on button "< Back to public search results" at bounding box center [441, 95] width 170 height 29
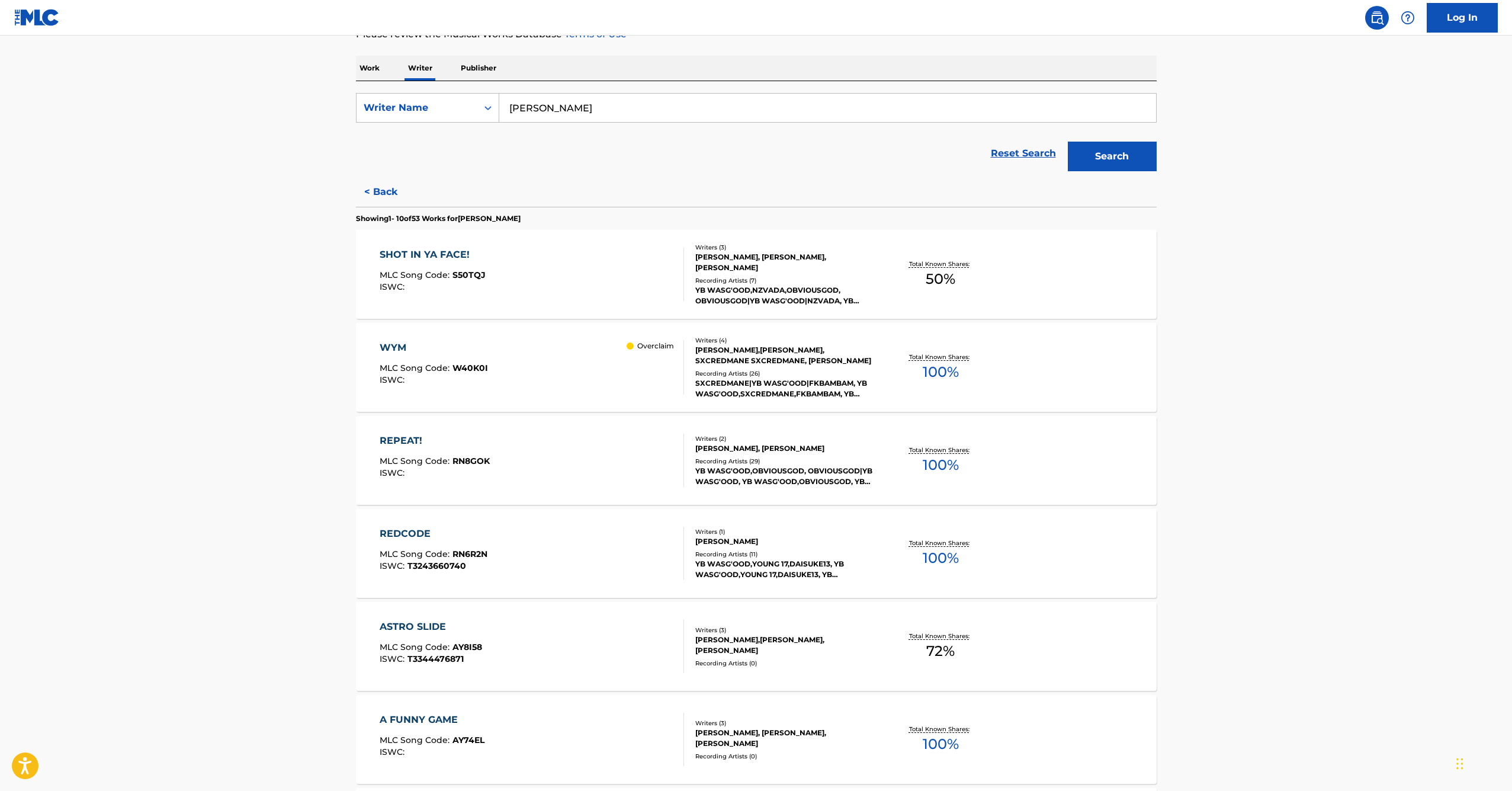
scroll to position [660, 0]
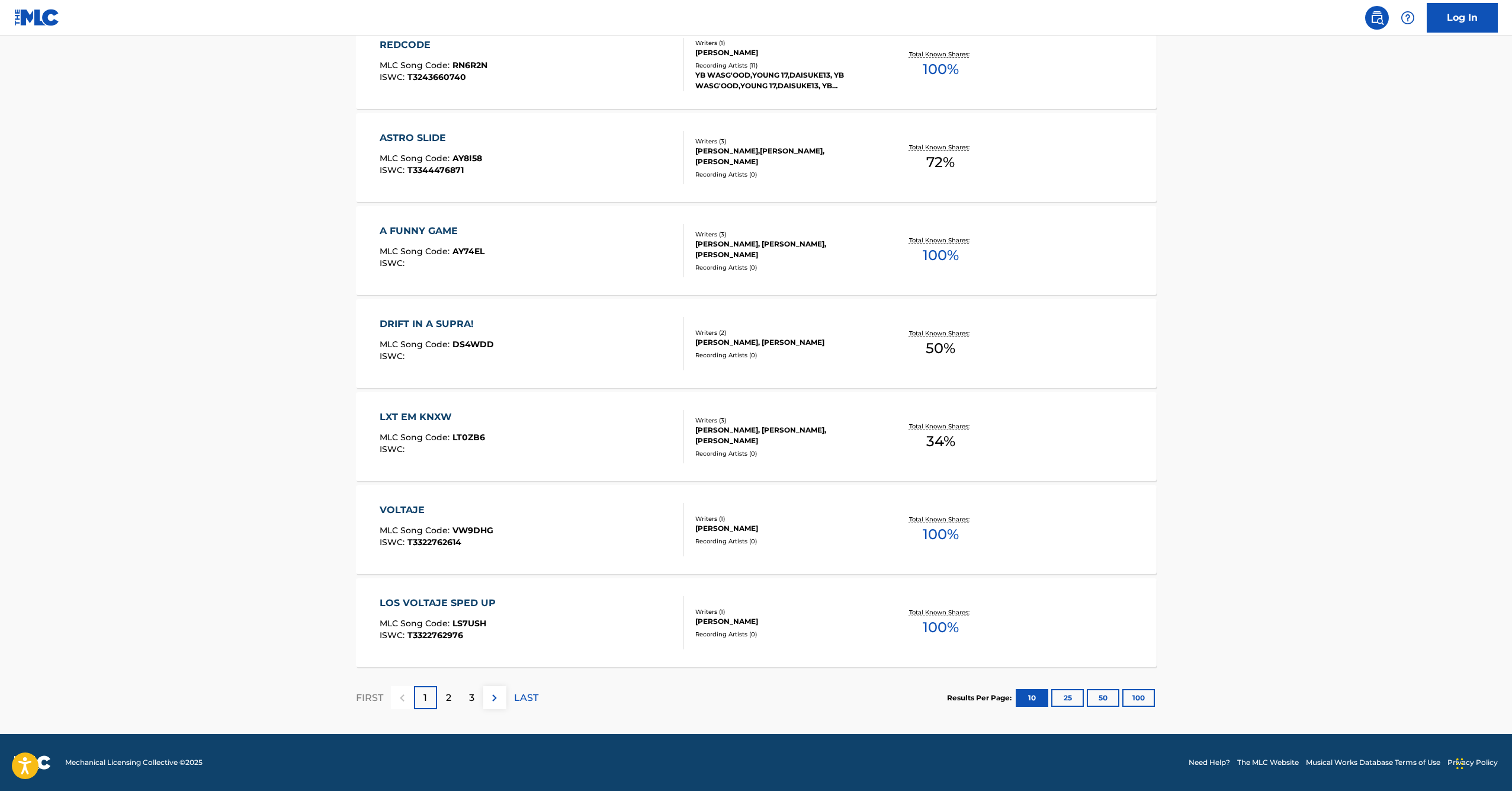
click at [433, 506] on div "VOLTAJE" at bounding box center [436, 510] width 114 height 14
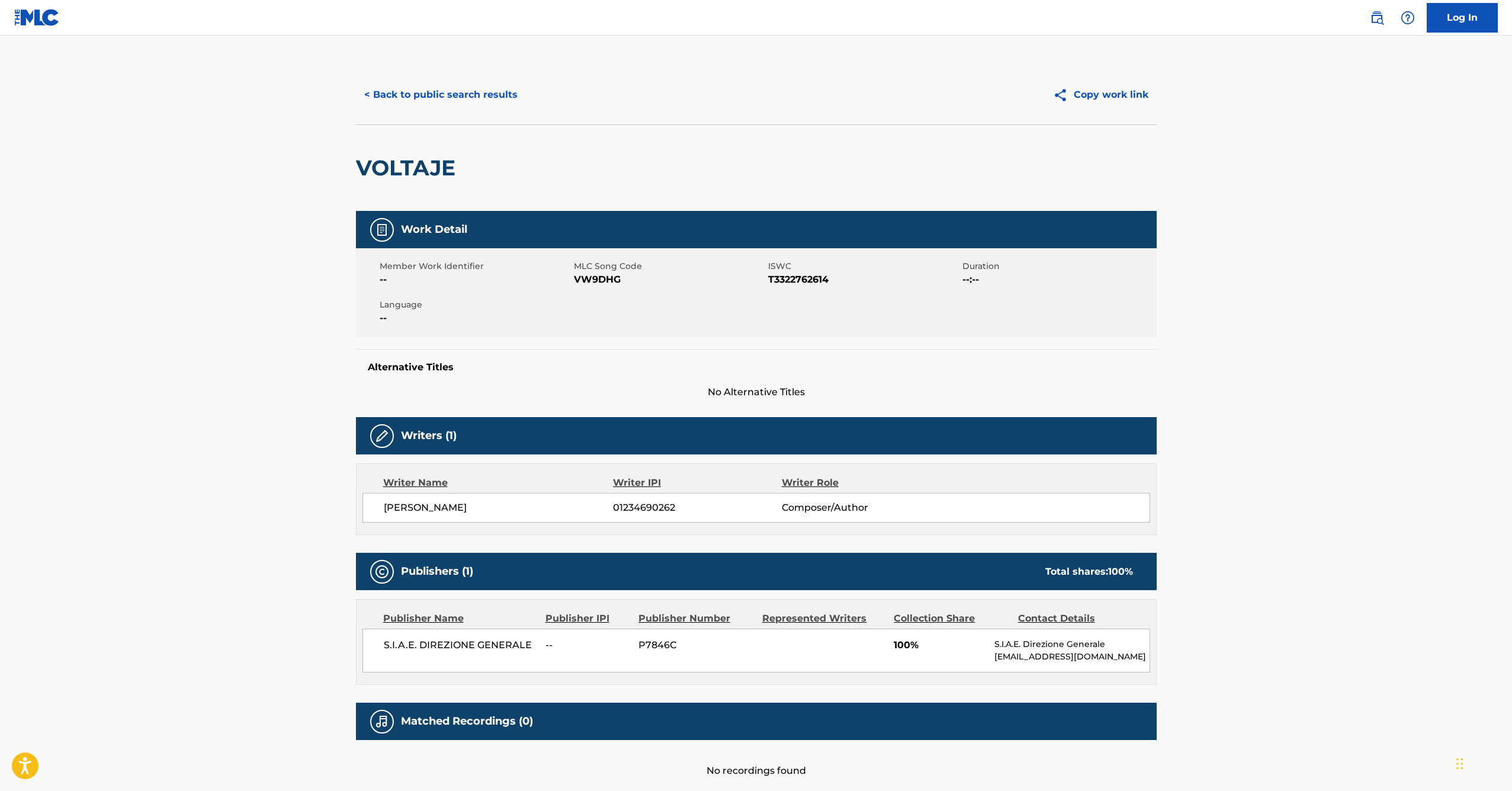
click at [404, 98] on button "< Back to public search results" at bounding box center [441, 95] width 170 height 29
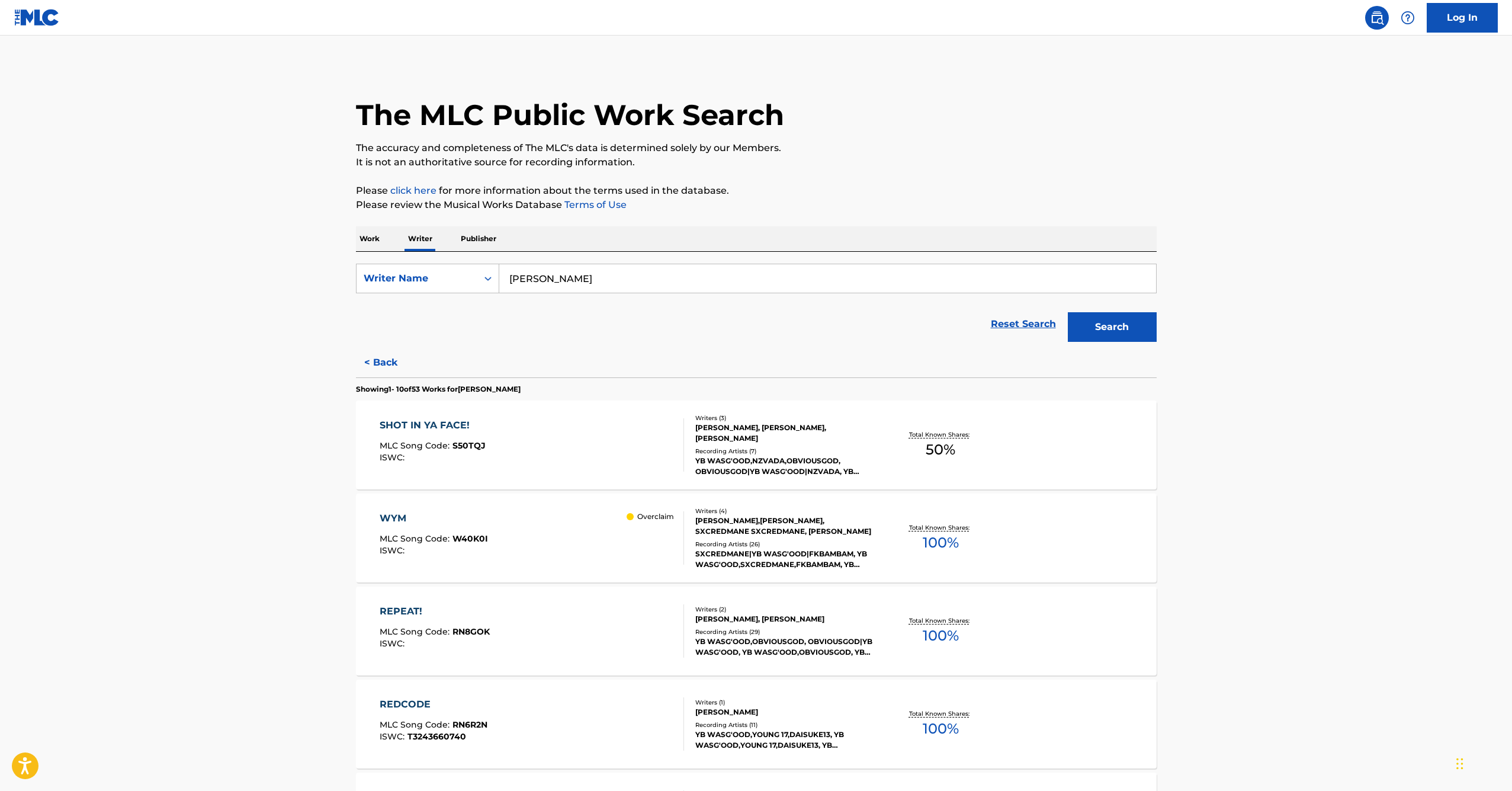
scroll to position [660, 0]
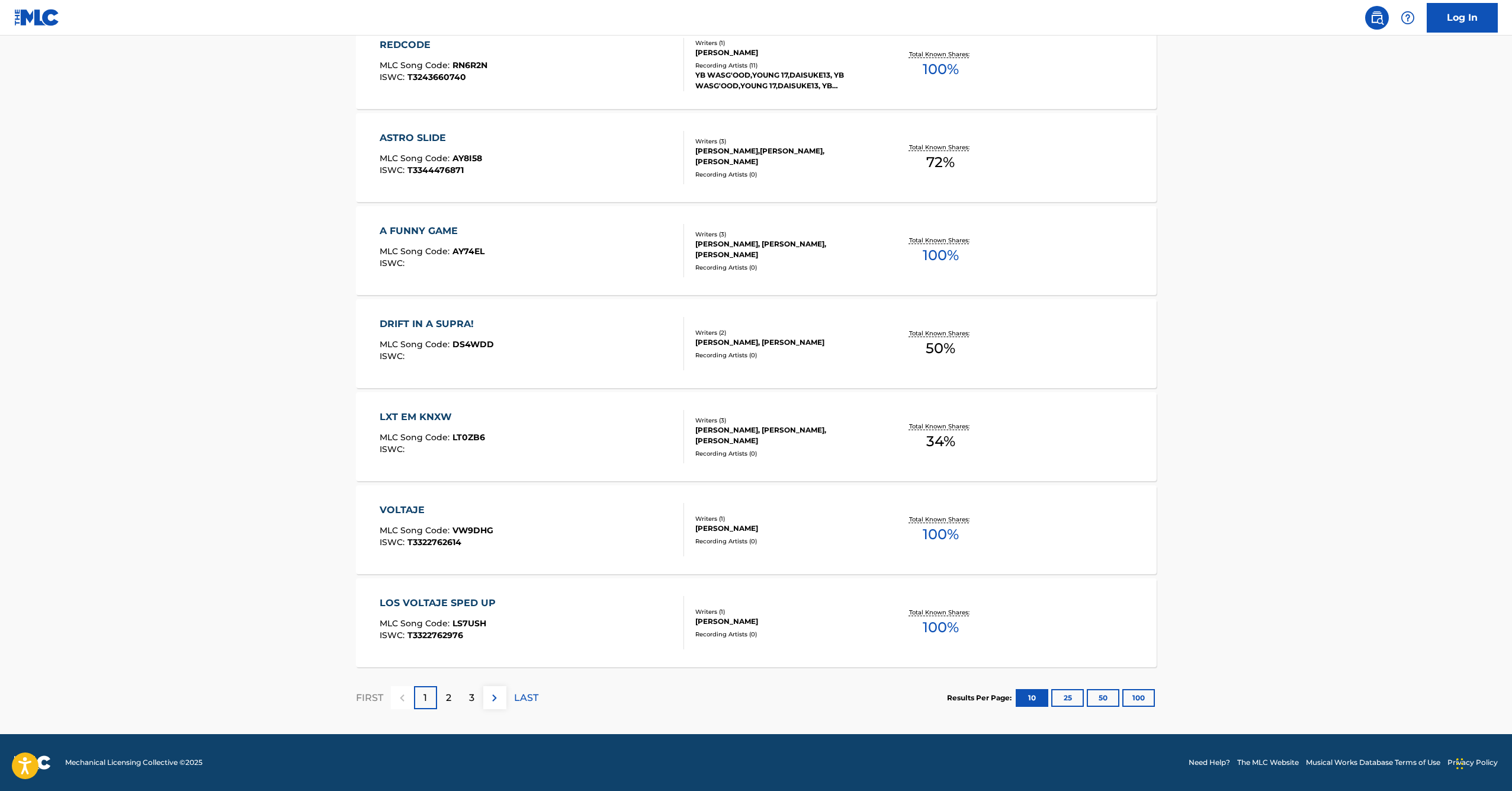
click at [415, 329] on div "DRIFT IN A SUPRA!" at bounding box center [437, 324] width 114 height 14
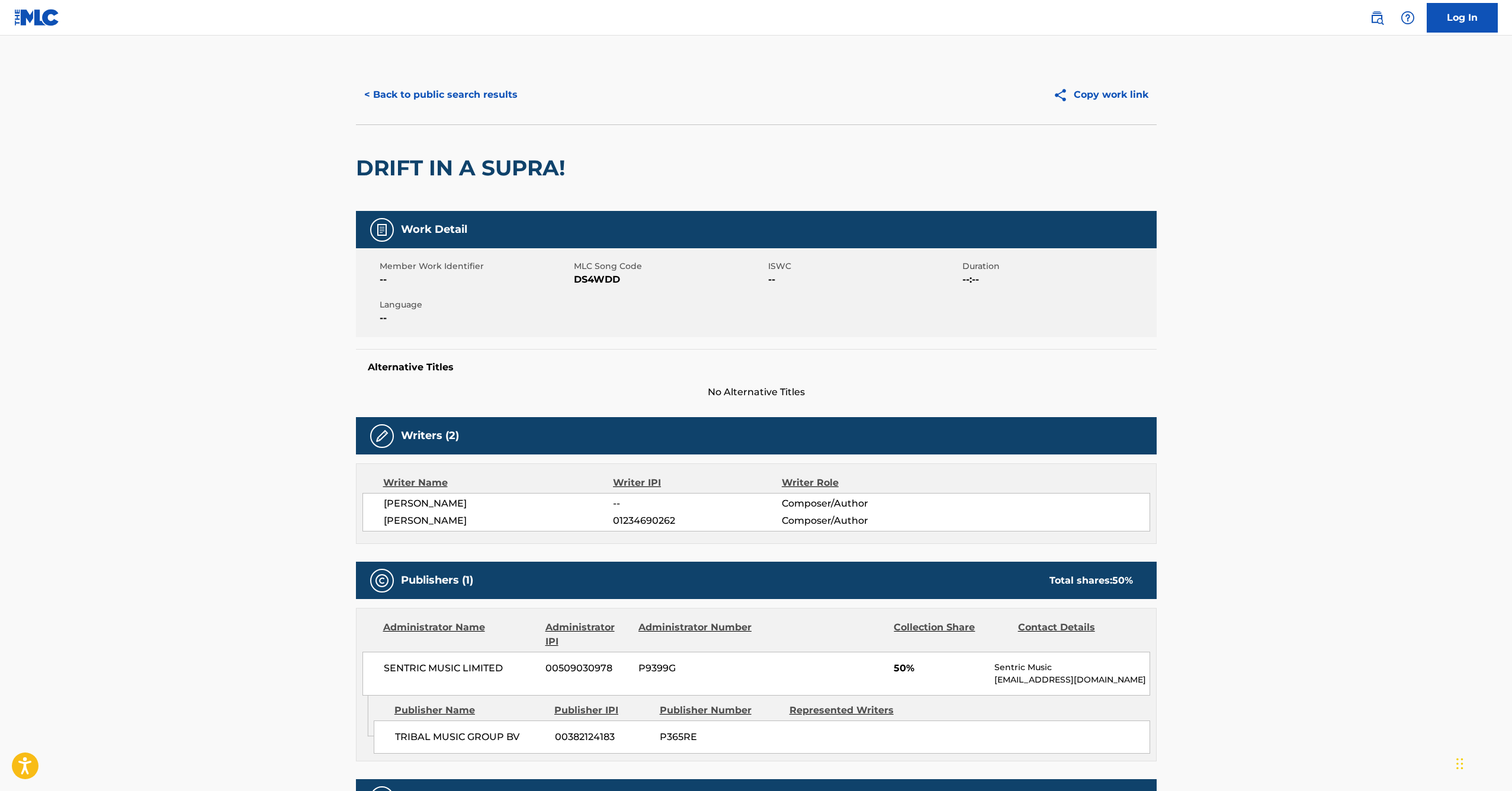
click at [394, 93] on button "< Back to public search results" at bounding box center [441, 95] width 170 height 29
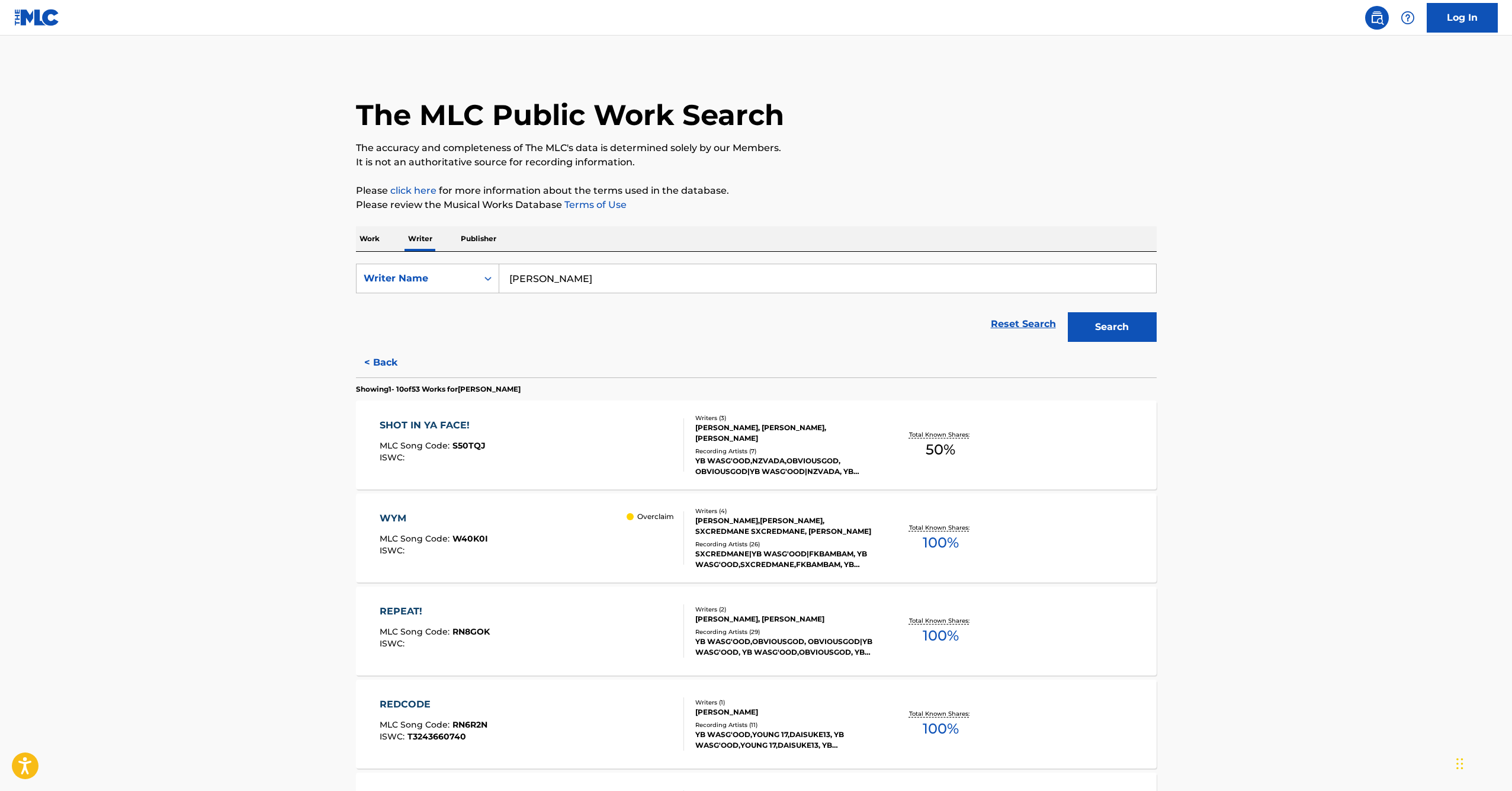
scroll to position [660, 0]
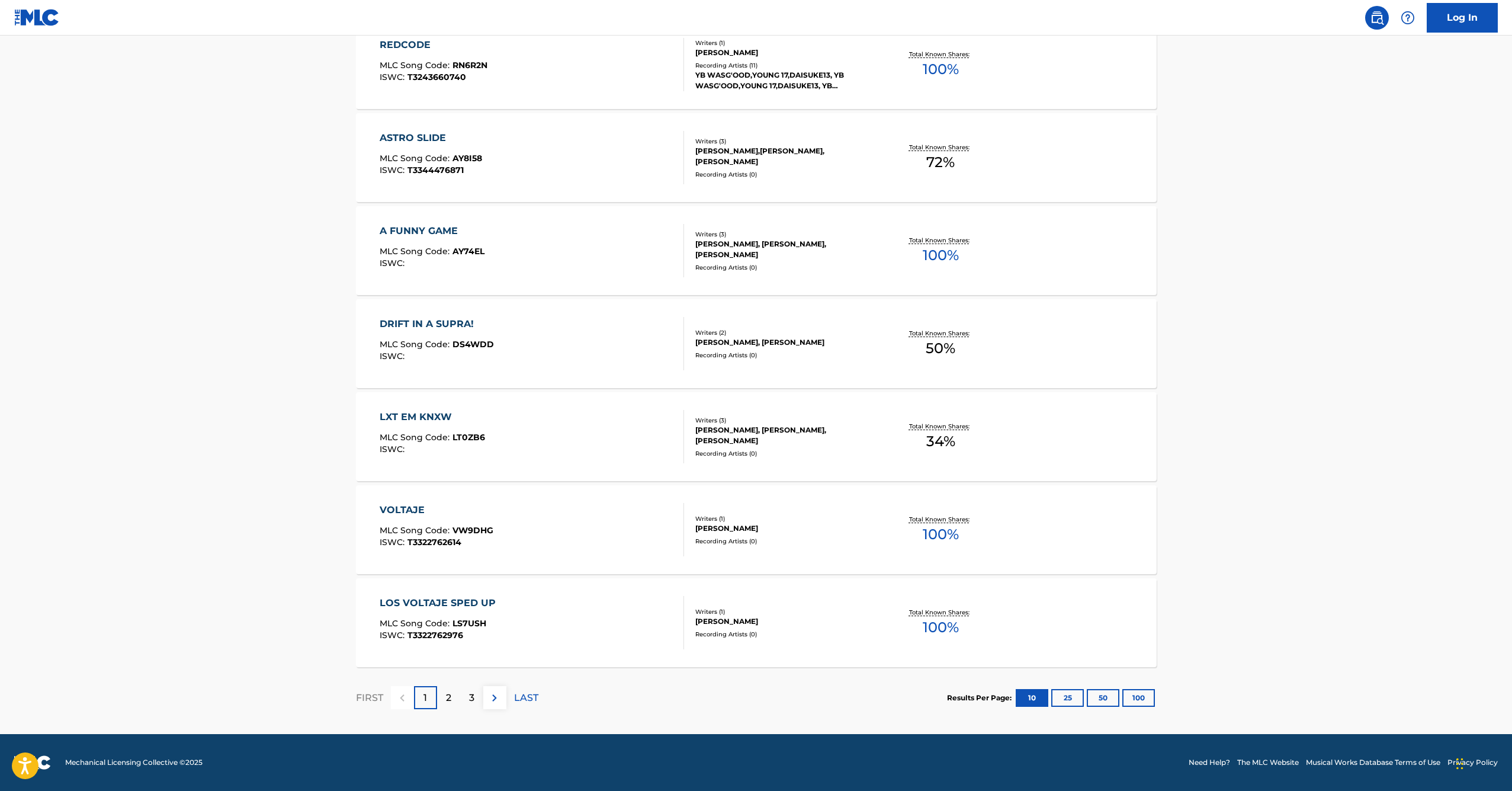
click at [479, 693] on div "3" at bounding box center [471, 698] width 23 height 23
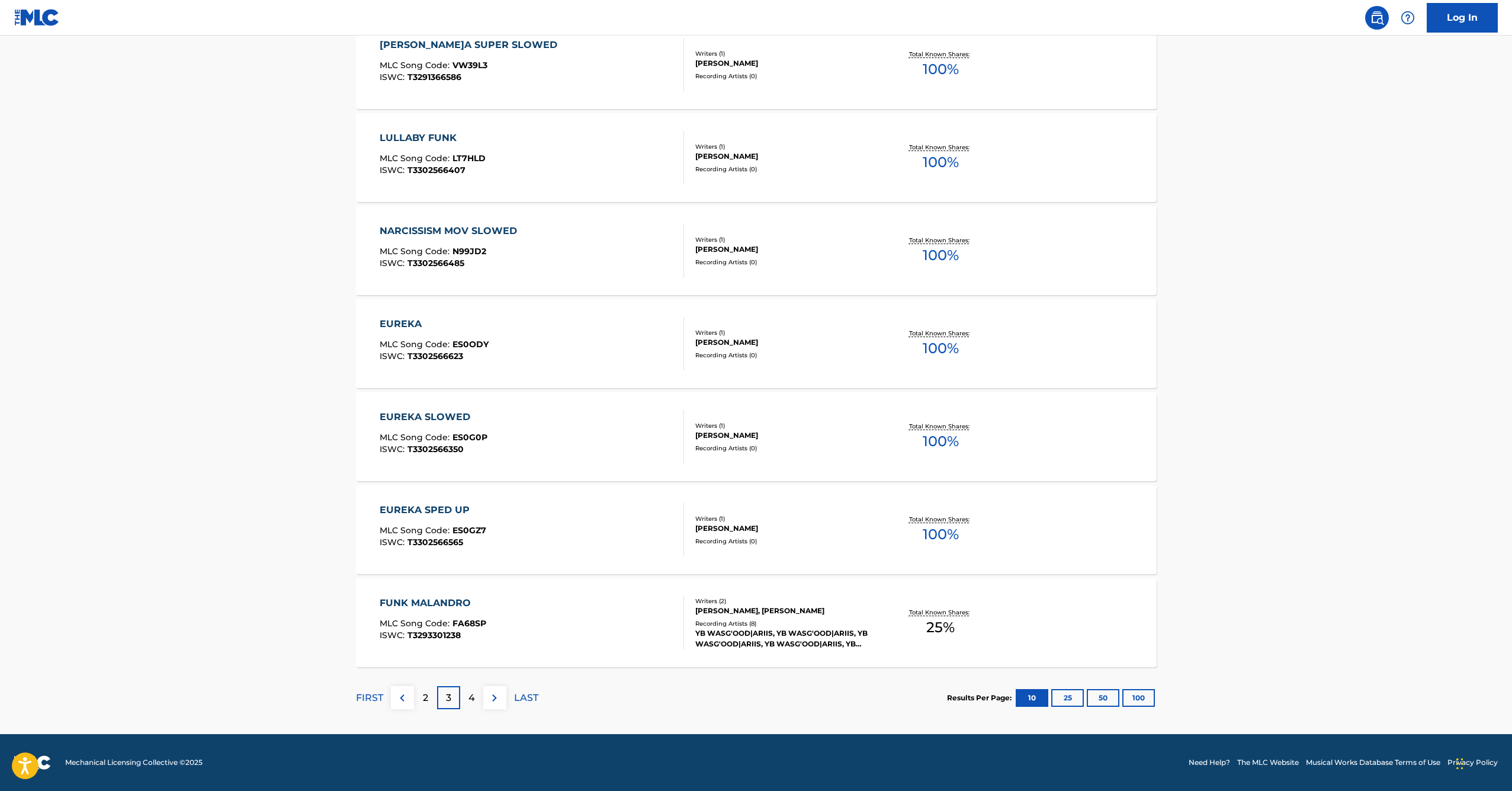
click at [415, 601] on div "FUNK MALANDRO" at bounding box center [433, 603] width 107 height 14
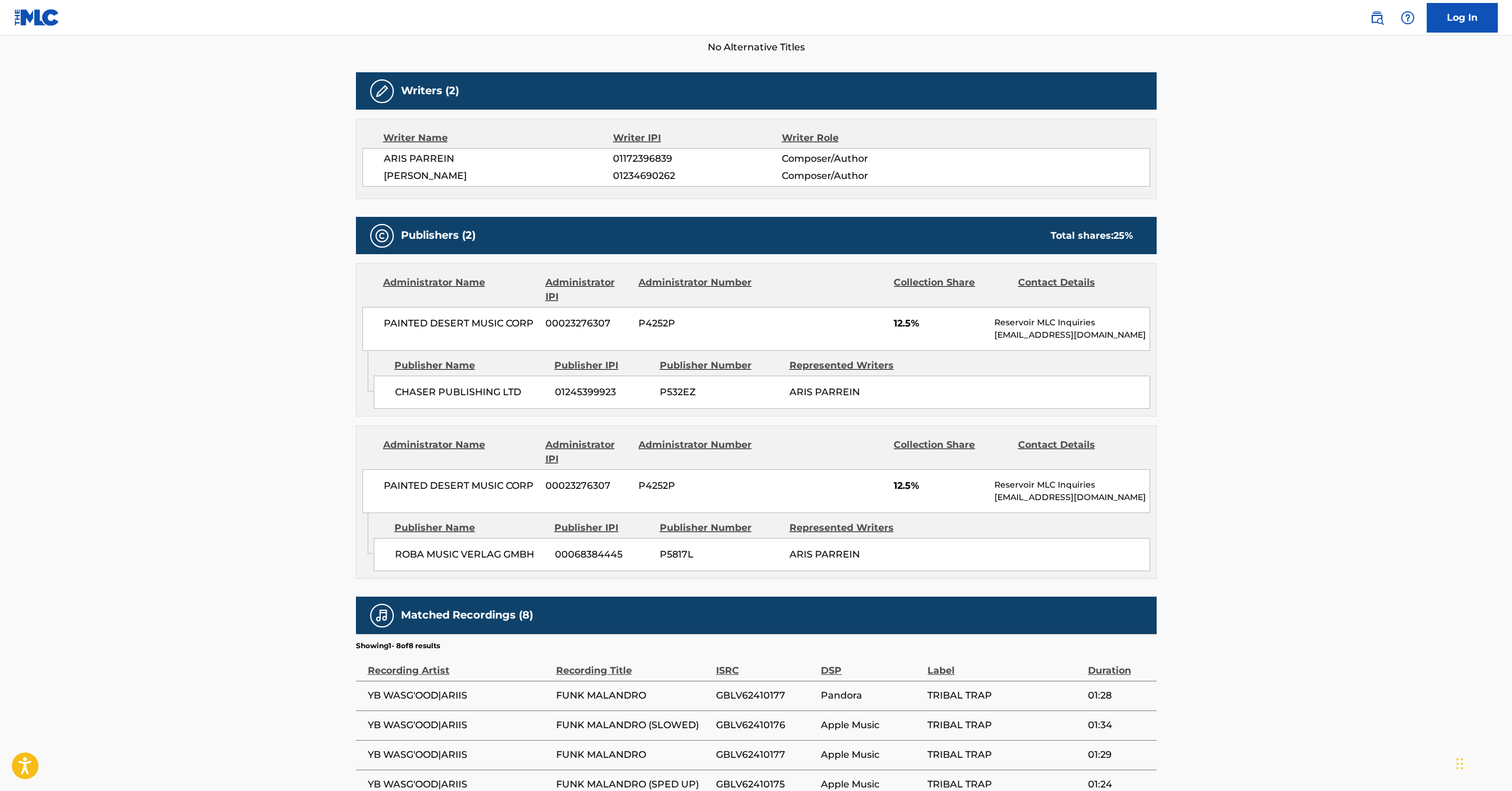
scroll to position [352, 0]
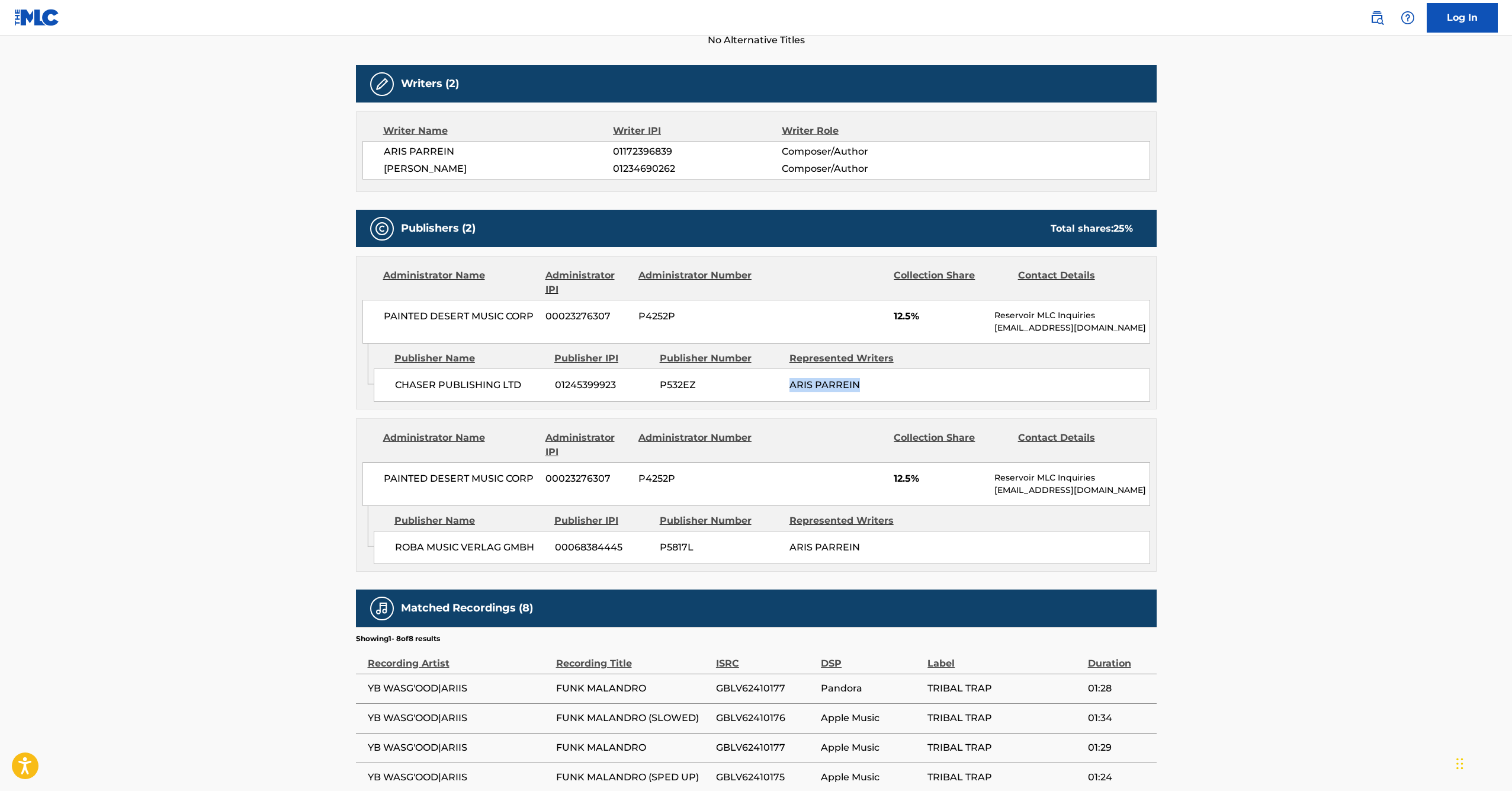
drag, startPoint x: 789, startPoint y: 384, endPoint x: 877, endPoint y: 384, distance: 88.0
click at [877, 384] on div "ARIS PARREIN" at bounding box center [849, 385] width 121 height 14
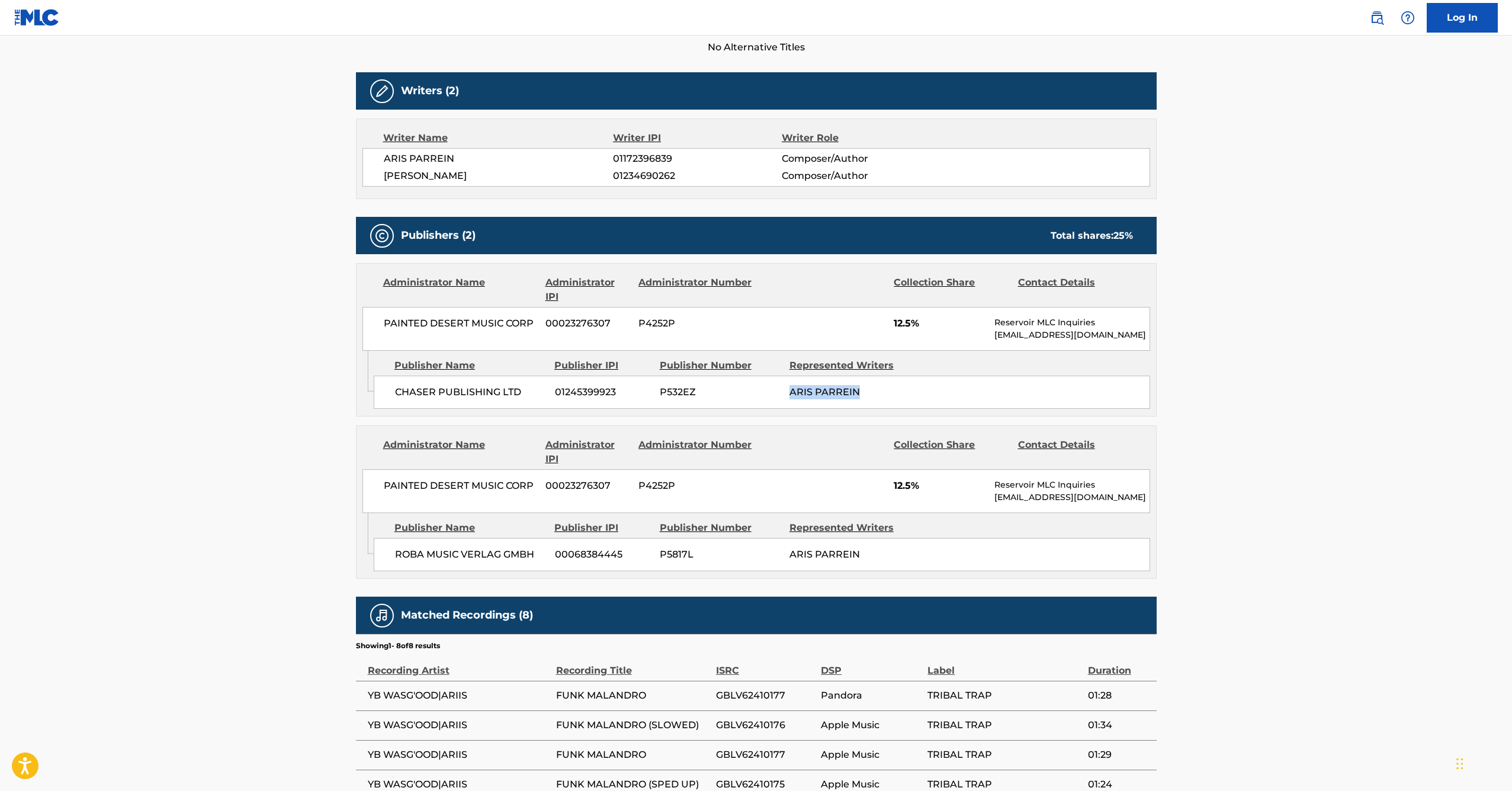
scroll to position [337, 0]
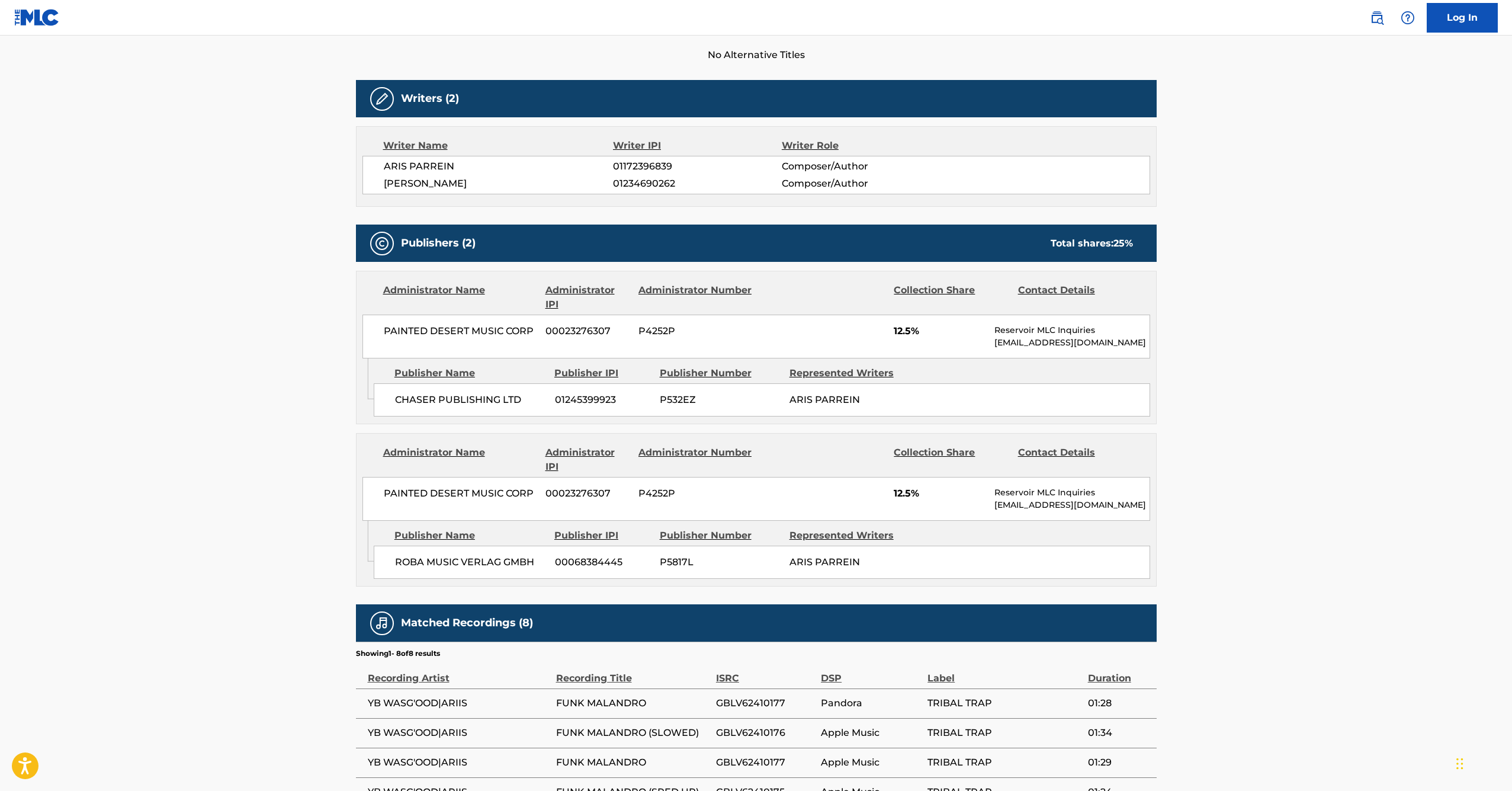
click at [473, 396] on span "CHASER PUBLISHING LTD" at bounding box center [471, 400] width 151 height 14
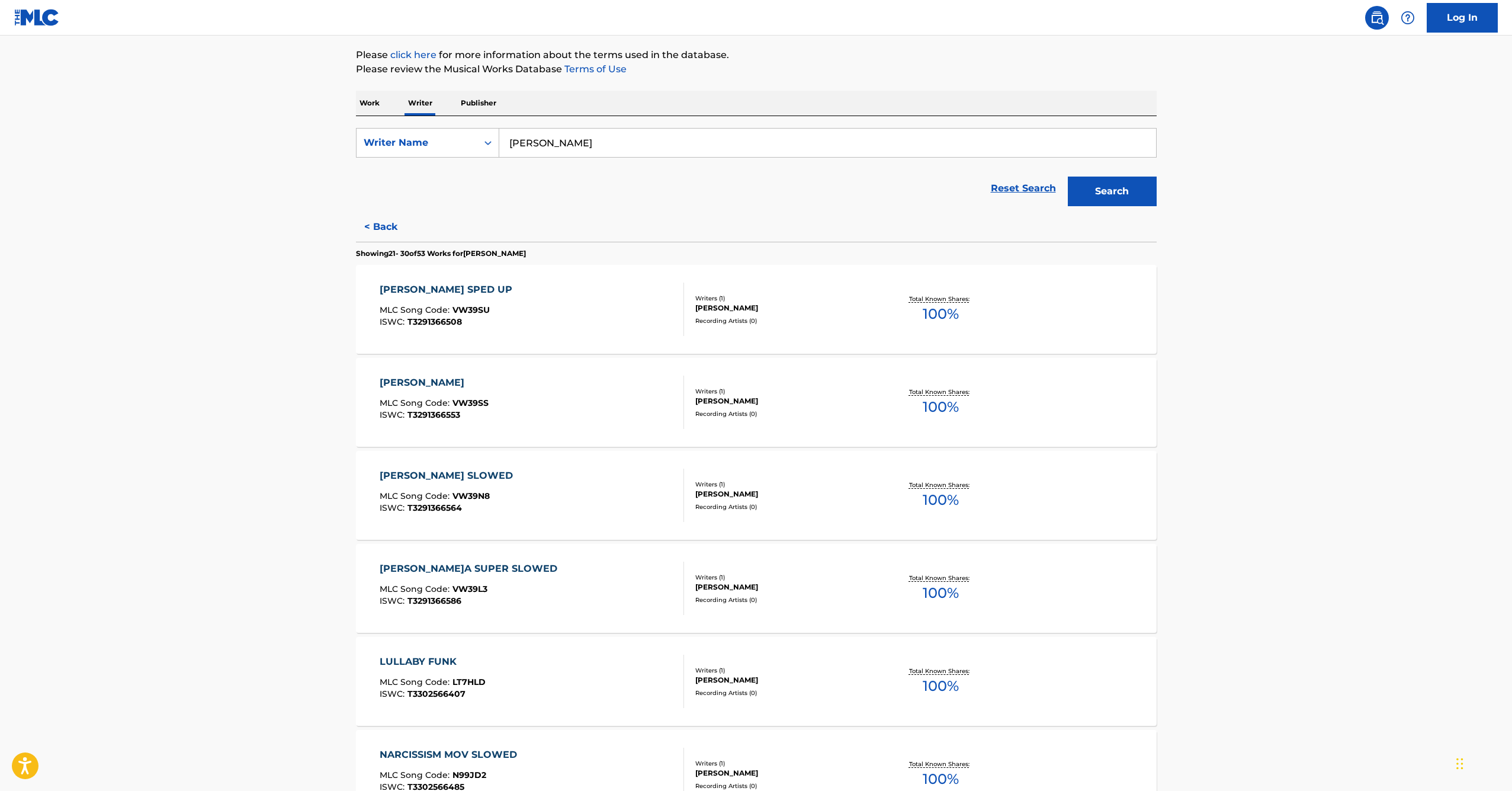
scroll to position [660, 0]
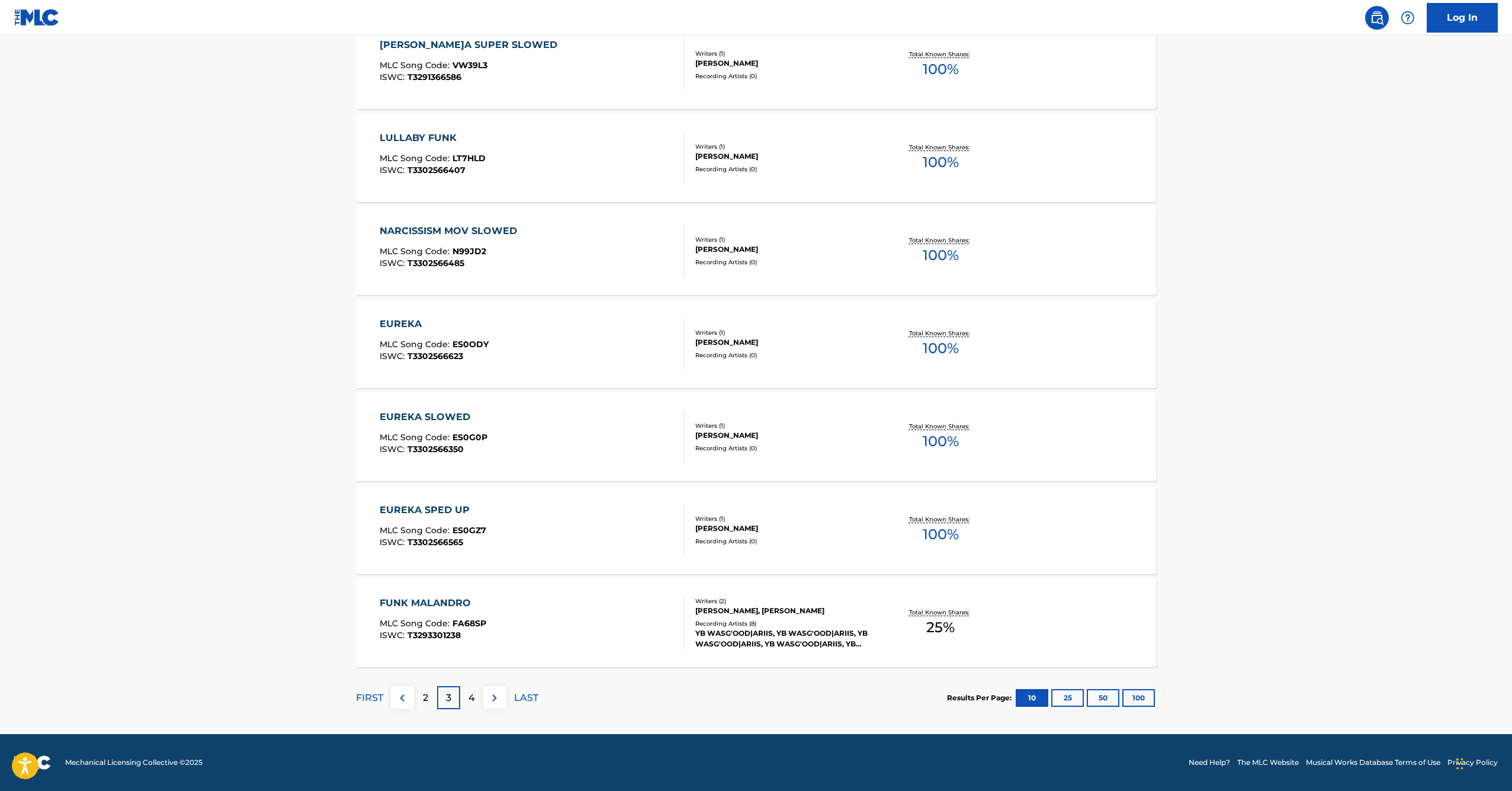
click at [490, 702] on img at bounding box center [494, 698] width 14 height 14
